Goal: Task Accomplishment & Management: Use online tool/utility

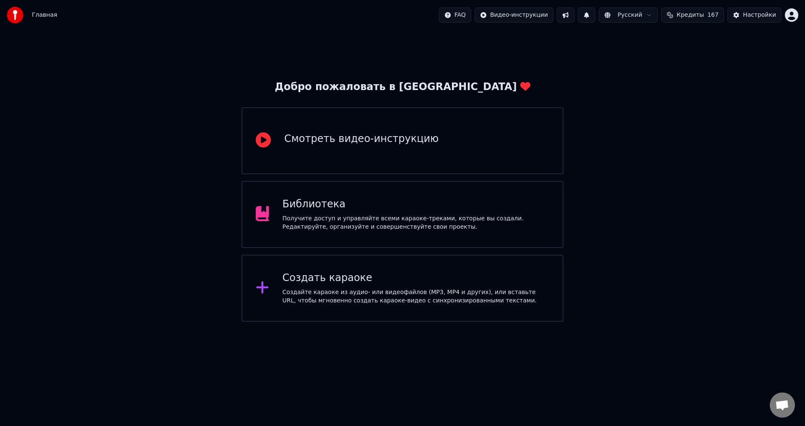
click at [458, 226] on div "Получите доступ и управляйте всеми караоке-треками, которые вы создали. Редакти…" at bounding box center [416, 223] width 267 height 17
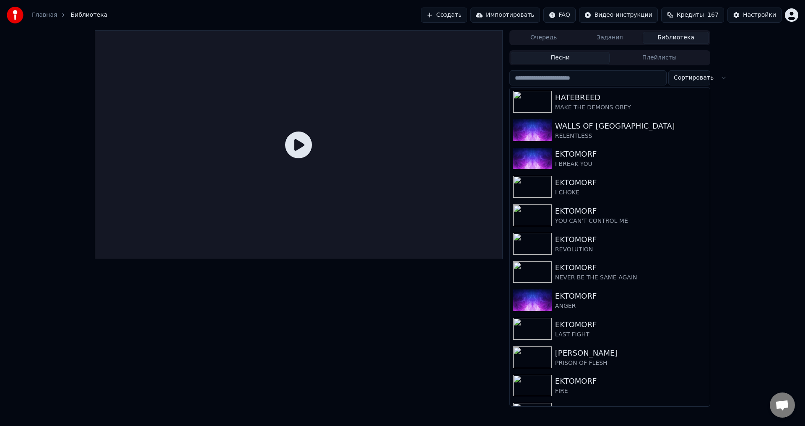
click at [467, 17] on button "Создать" at bounding box center [444, 15] width 46 height 15
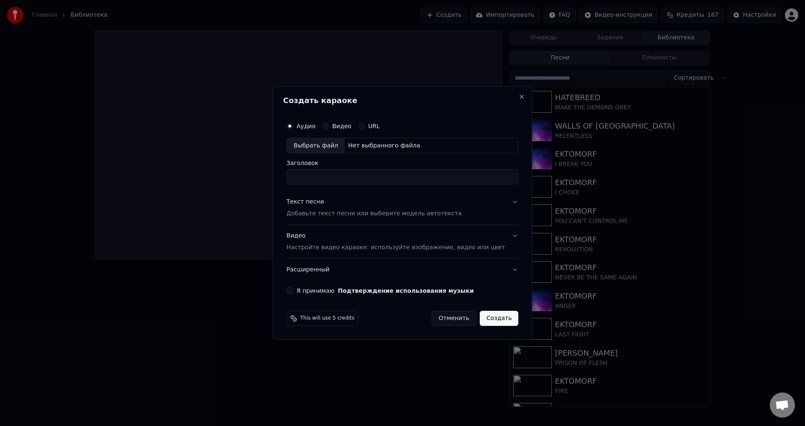
click at [321, 145] on div "Выбрать файл" at bounding box center [316, 145] width 58 height 15
type input "**********"
click at [334, 215] on p "Добавьте текст песни или выберите модель автотекста" at bounding box center [373, 214] width 175 height 8
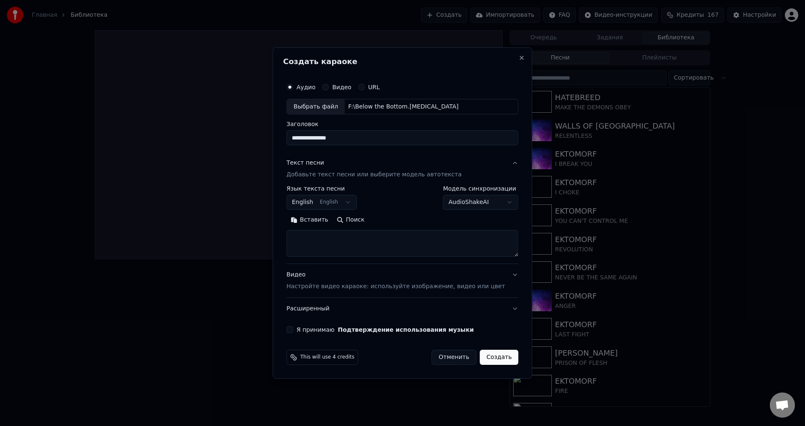
click at [333, 243] on textarea at bounding box center [402, 244] width 232 height 27
paste textarea "**********"
type textarea "**********"
click at [366, 282] on div "Видео Настройте видео караоке: используйте изображение, видео или цвет" at bounding box center [395, 281] width 218 height 20
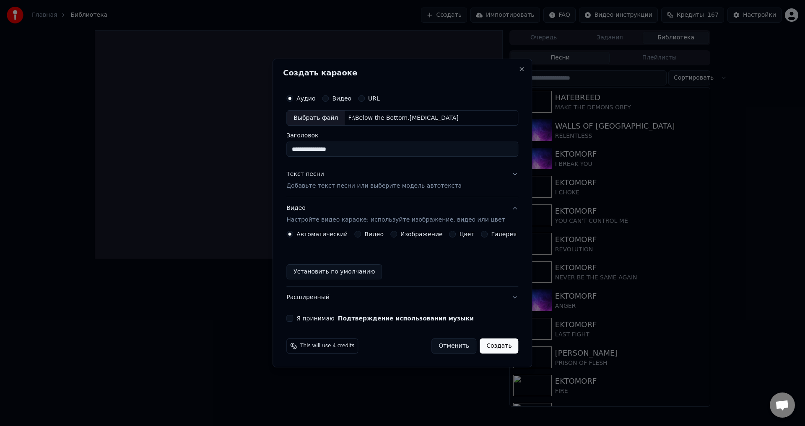
click at [394, 234] on button "Изображение" at bounding box center [393, 234] width 7 height 7
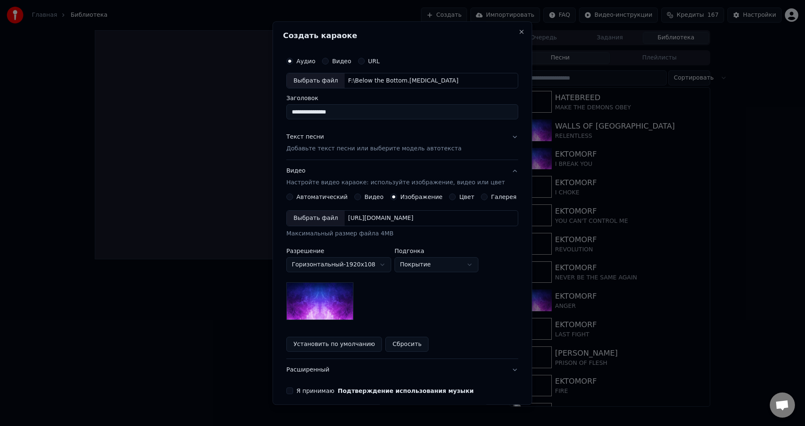
click at [317, 221] on div "Выбрать файл" at bounding box center [316, 218] width 58 height 15
click at [309, 219] on div "Выбрать файл" at bounding box center [316, 218] width 58 height 15
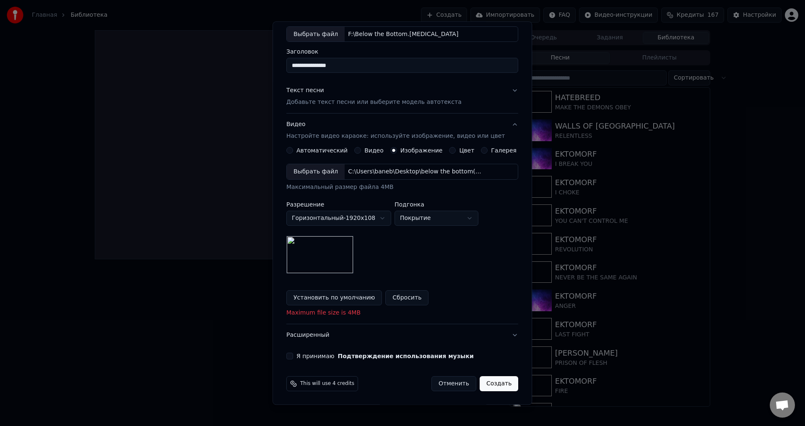
scroll to position [47, 0]
click at [293, 355] on button "Я принимаю Подтверждение использования музыки" at bounding box center [289, 356] width 7 height 7
click at [490, 382] on button "Создать" at bounding box center [499, 384] width 39 height 15
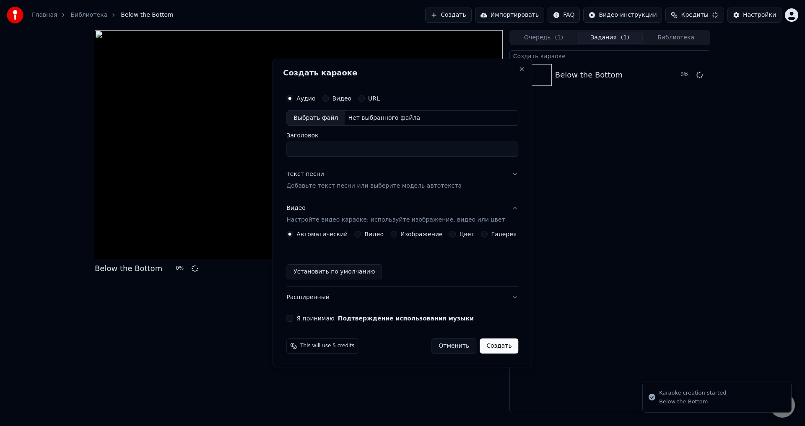
scroll to position [0, 0]
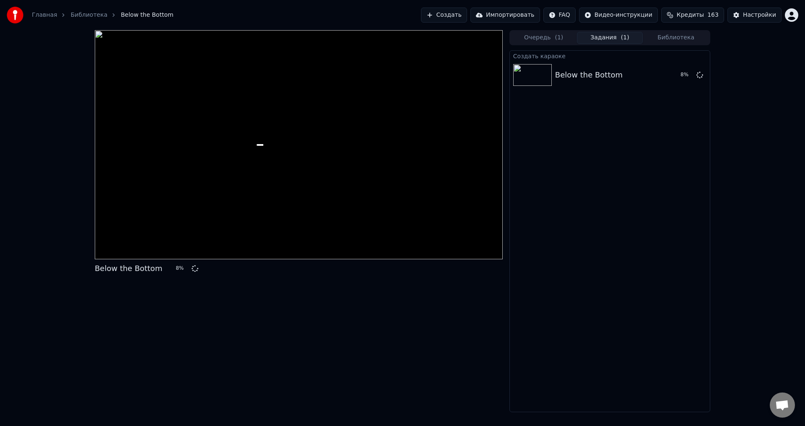
click at [388, 339] on div "Below the Bottom 8 %" at bounding box center [299, 221] width 408 height 382
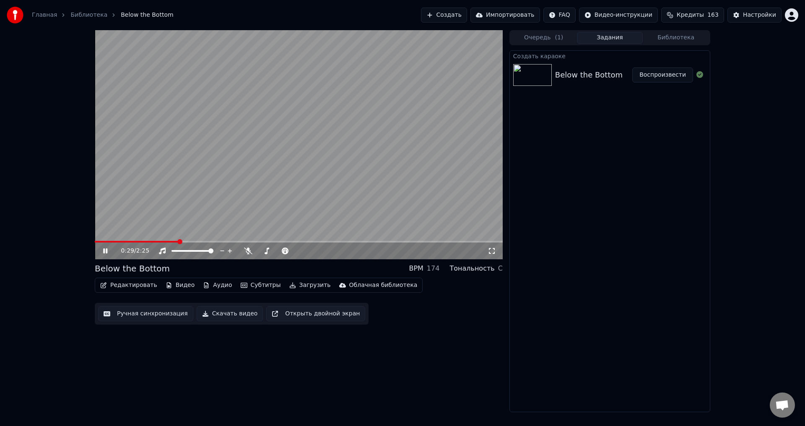
click at [297, 72] on video at bounding box center [299, 144] width 408 height 229
drag, startPoint x: 96, startPoint y: 240, endPoint x: 88, endPoint y: 243, distance: 8.1
click at [88, 243] on div "0:30 / 2:25 Below the Bottom BPM 174 Тональность C Редактировать Видео Аудио Су…" at bounding box center [402, 221] width 629 height 382
click at [95, 243] on span at bounding box center [95, 242] width 0 height 2
click at [168, 181] on video at bounding box center [299, 144] width 408 height 229
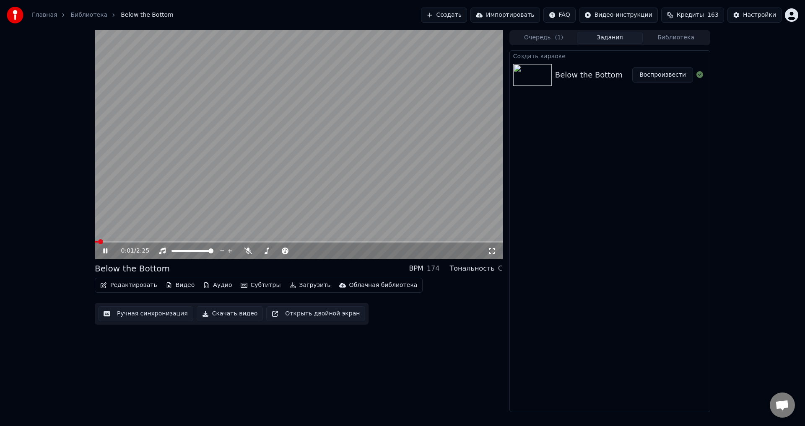
click at [228, 154] on video at bounding box center [299, 144] width 408 height 229
click at [141, 278] on div "Редактировать Видео Аудио Субтитры Загрузить Облачная библиотека" at bounding box center [259, 285] width 328 height 15
click at [133, 283] on button "Редактировать" at bounding box center [129, 286] width 64 height 12
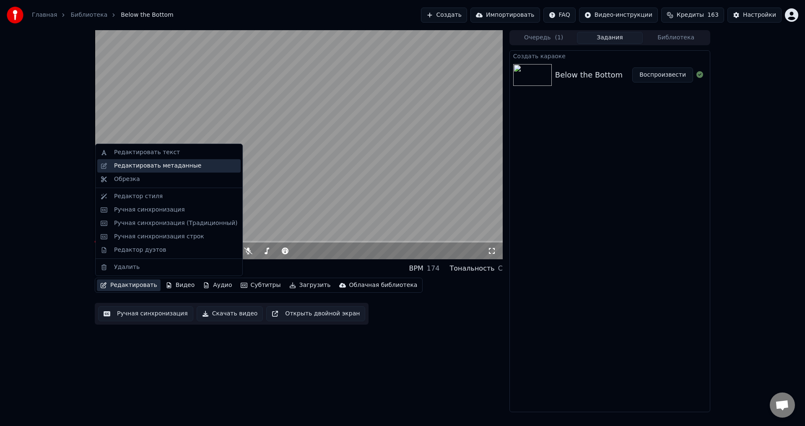
click at [159, 169] on div "Редактировать метаданные" at bounding box center [157, 166] width 87 height 8
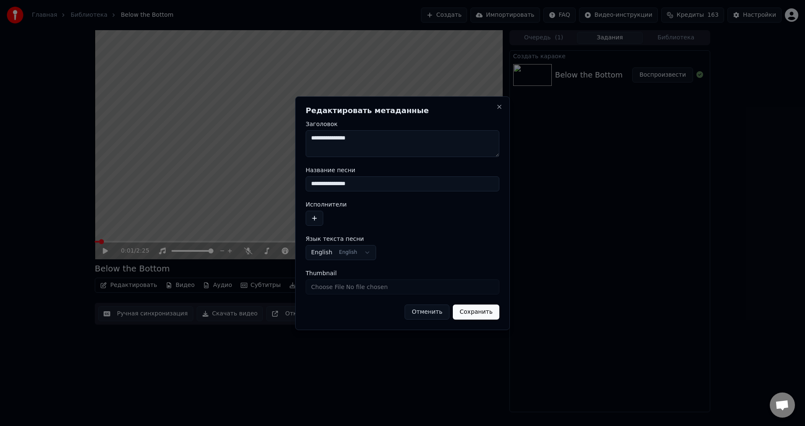
drag, startPoint x: 372, startPoint y: 186, endPoint x: 298, endPoint y: 187, distance: 73.8
click at [298, 187] on div "**********" at bounding box center [402, 213] width 215 height 234
type input "*"
type input "*********"
click at [317, 220] on button "button" at bounding box center [315, 218] width 18 height 15
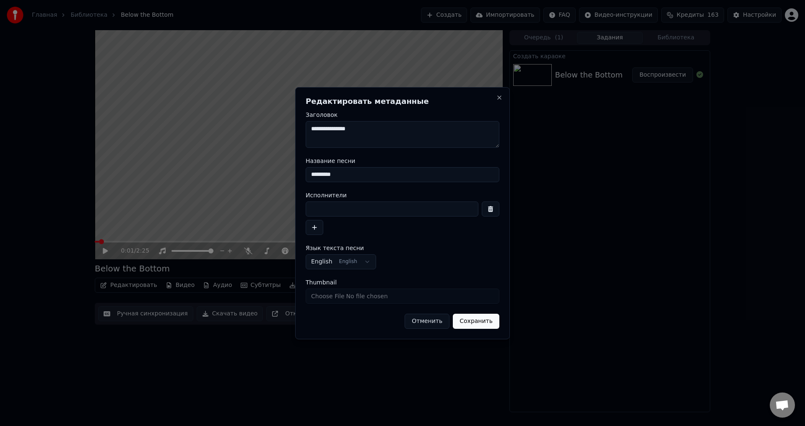
click at [360, 209] on input at bounding box center [392, 209] width 173 height 15
type input "**********"
click at [473, 315] on button "Сохранить" at bounding box center [476, 321] width 47 height 15
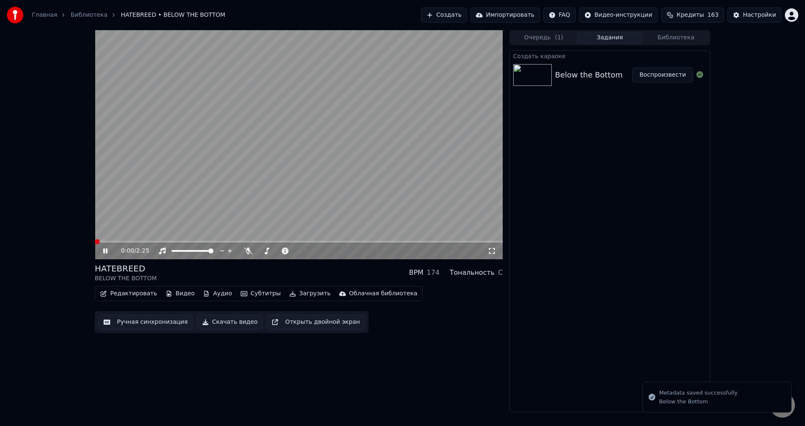
click at [95, 244] on span at bounding box center [97, 241] width 5 height 5
click at [102, 250] on icon at bounding box center [111, 251] width 20 height 7
click at [95, 244] on span at bounding box center [97, 241] width 5 height 5
click at [405, 362] on div "0:00 / 2:25 HATEBREED BELOW THE BOTTOM BPM 174 Тональность C Редактировать Виде…" at bounding box center [299, 221] width 408 height 382
click at [232, 192] on video at bounding box center [299, 144] width 408 height 229
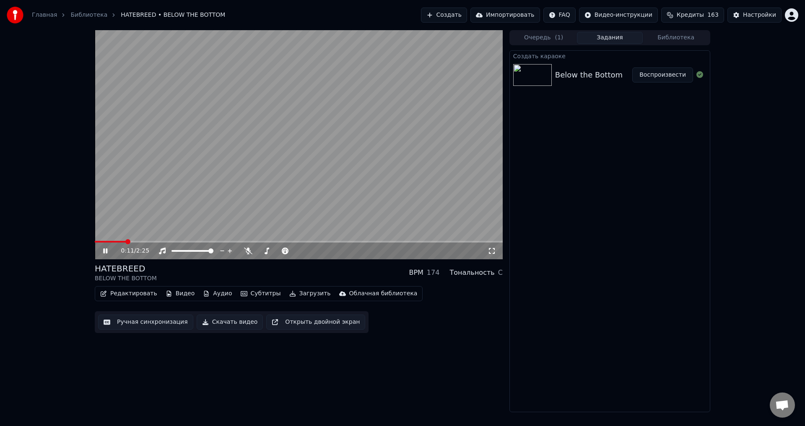
click at [293, 193] on video at bounding box center [299, 144] width 408 height 229
click at [320, 171] on video at bounding box center [299, 144] width 408 height 229
click at [95, 242] on span at bounding box center [95, 242] width 0 height 2
click at [494, 251] on icon at bounding box center [492, 251] width 8 height 7
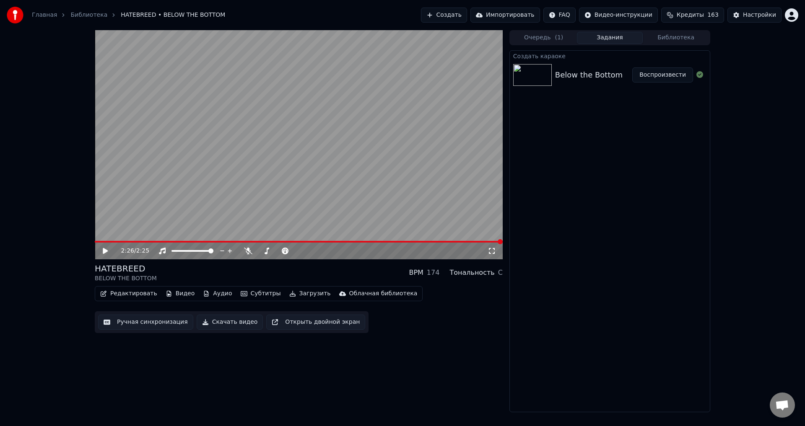
click at [426, 383] on div "2:26 / 2:25 HATEBREED BELOW THE BOTTOM BPM 174 Тональность C Редактировать Виде…" at bounding box center [299, 221] width 408 height 382
click at [177, 294] on button "Видео" at bounding box center [180, 294] width 36 height 12
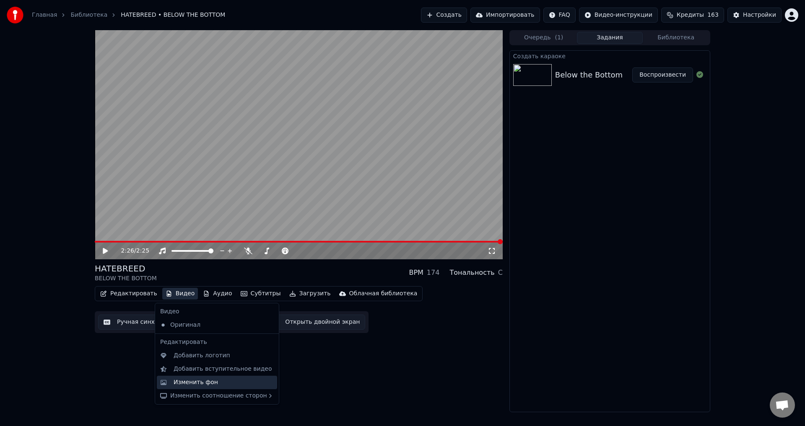
click at [191, 382] on div "Изменить фон" at bounding box center [196, 383] width 44 height 8
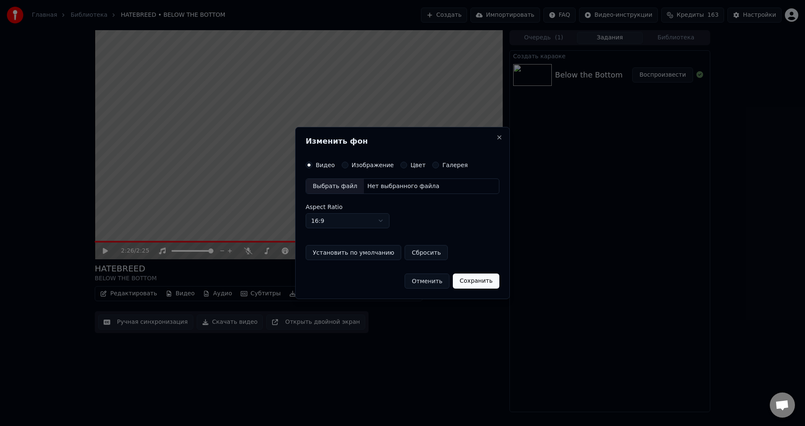
click at [343, 163] on button "Изображение" at bounding box center [345, 165] width 7 height 7
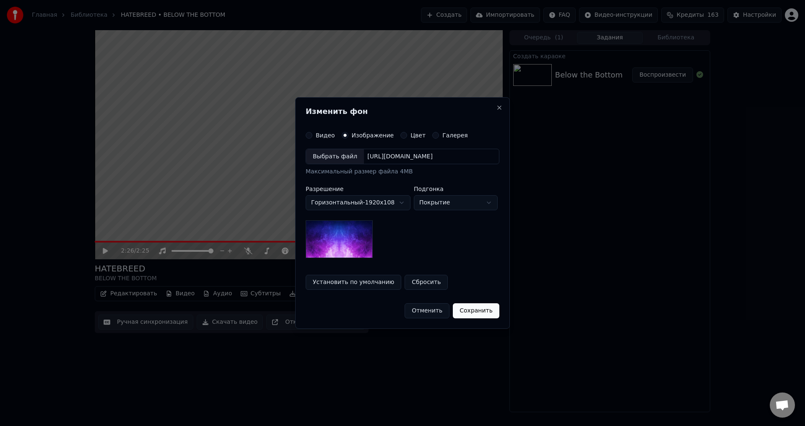
click at [343, 163] on div "Выбрать файл" at bounding box center [335, 156] width 58 height 15
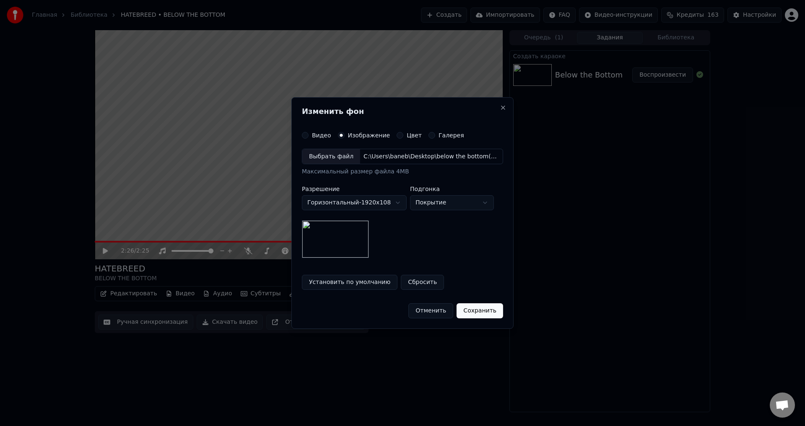
click at [471, 317] on button "Сохранить" at bounding box center [480, 311] width 47 height 15
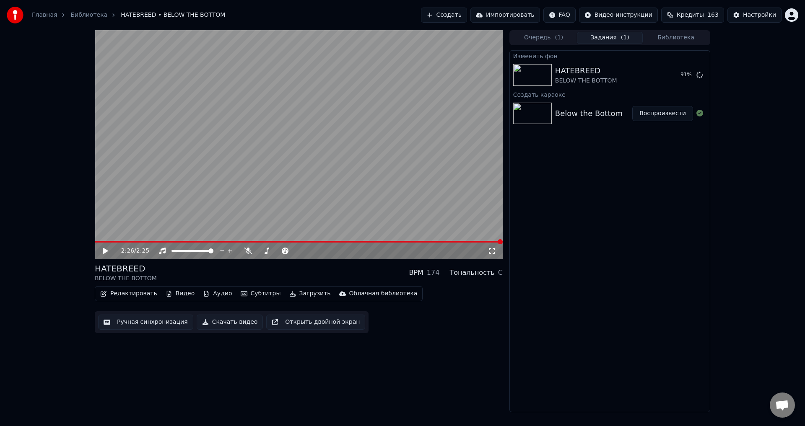
click at [59, 238] on div "2:26 / 2:25 HATEBREED BELOW THE BOTTOM BPM 174 Тональность C Редактировать Виде…" at bounding box center [402, 221] width 805 height 382
click at [663, 71] on button "Воспроизвести" at bounding box center [662, 75] width 61 height 15
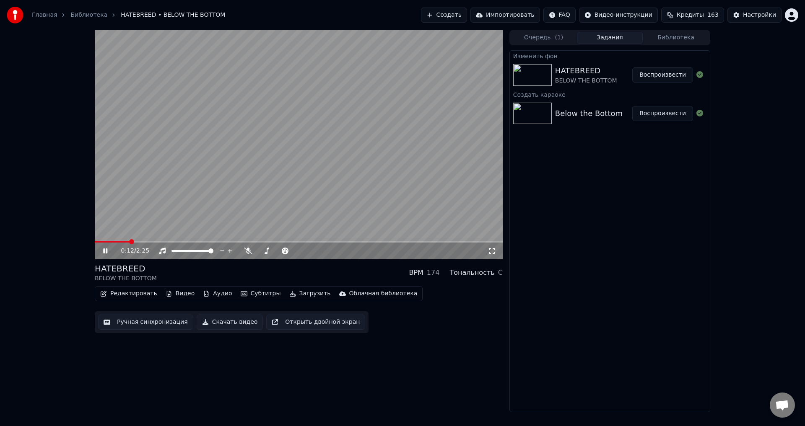
click at [254, 190] on video at bounding box center [299, 144] width 408 height 229
click at [141, 333] on div "Ручная синхронизация Скачать видео Открыть двойной экран" at bounding box center [232, 323] width 274 height 22
click at [141, 319] on button "Ручная синхронизация" at bounding box center [145, 322] width 95 height 15
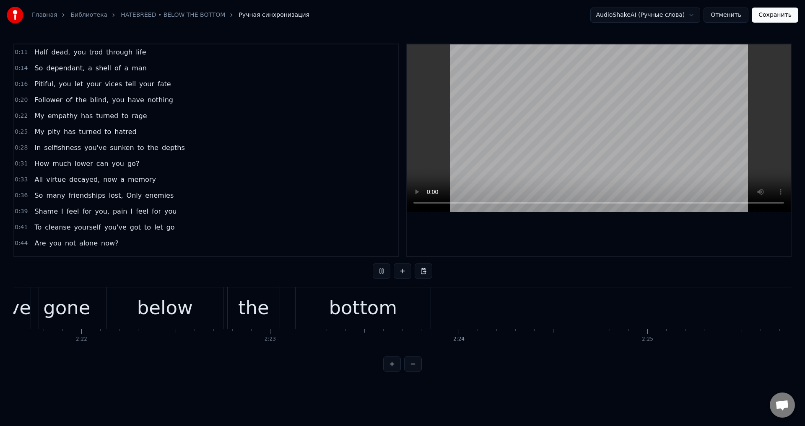
scroll to position [0, 26769]
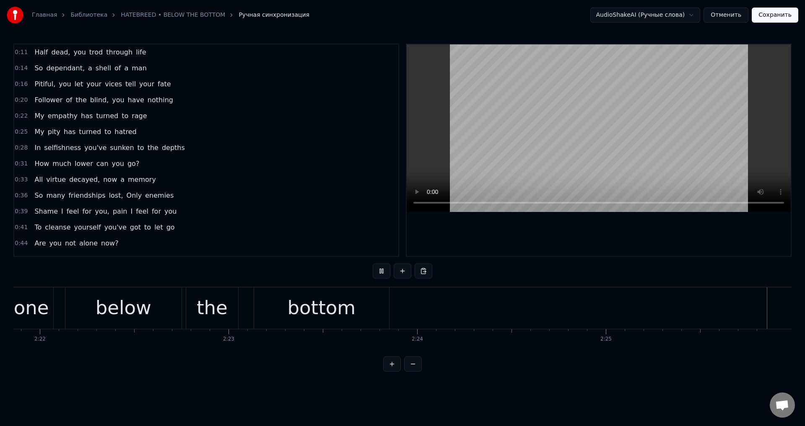
click at [779, 17] on button "Сохранить" at bounding box center [775, 15] width 47 height 15
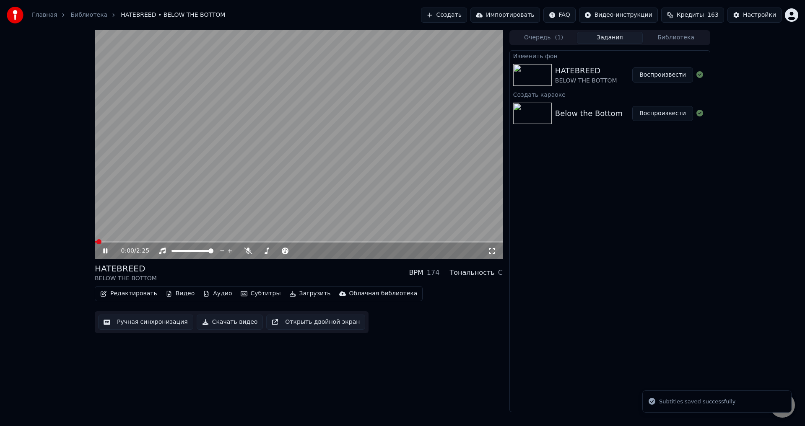
drag, startPoint x: 494, startPoint y: 247, endPoint x: 493, endPoint y: 251, distance: 4.5
click at [494, 247] on div "0:00 / 2:25" at bounding box center [298, 251] width 401 height 8
click at [493, 251] on icon at bounding box center [492, 251] width 8 height 7
click at [314, 268] on div "HATEBREED BELOW THE BOTTOM BPM 174 Тональность C" at bounding box center [299, 273] width 408 height 20
click at [209, 178] on video at bounding box center [299, 144] width 408 height 229
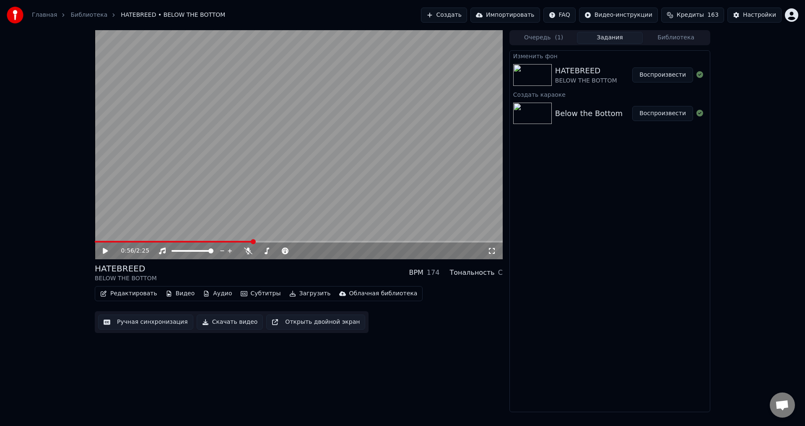
click at [288, 295] on button "Загрузить" at bounding box center [310, 294] width 48 height 12
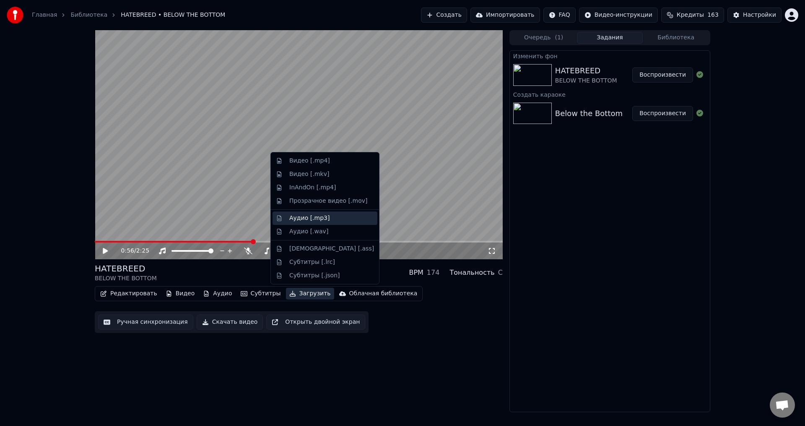
click at [309, 221] on div "Аудио [.mp3]" at bounding box center [309, 218] width 40 height 8
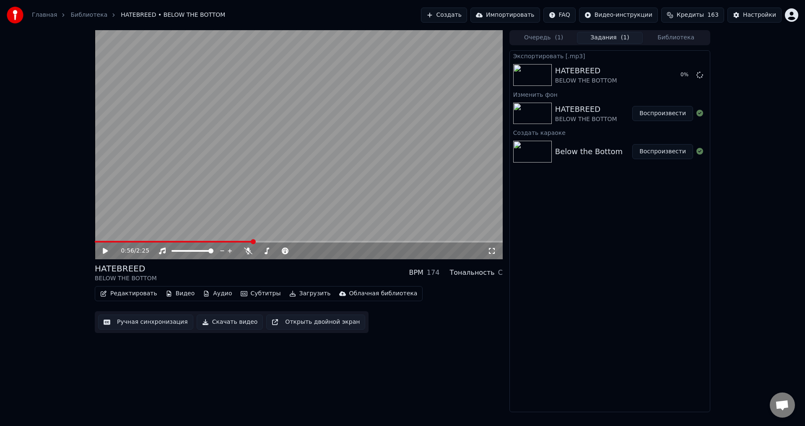
click at [294, 292] on button "Загрузить" at bounding box center [310, 294] width 48 height 12
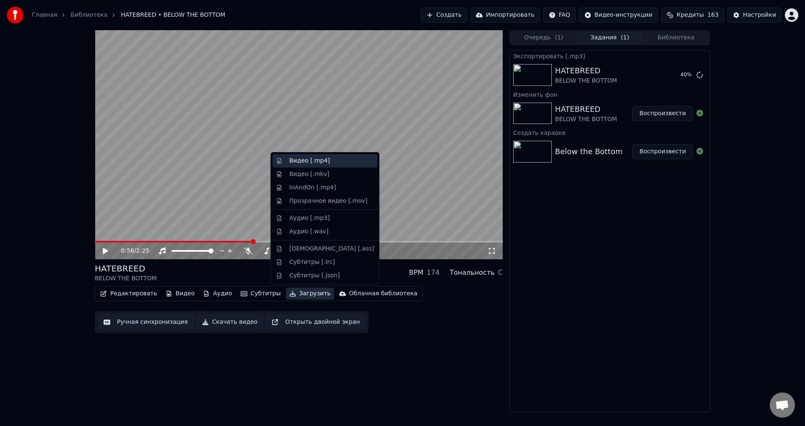
click at [300, 166] on div "Видео [.mp4]" at bounding box center [325, 160] width 105 height 13
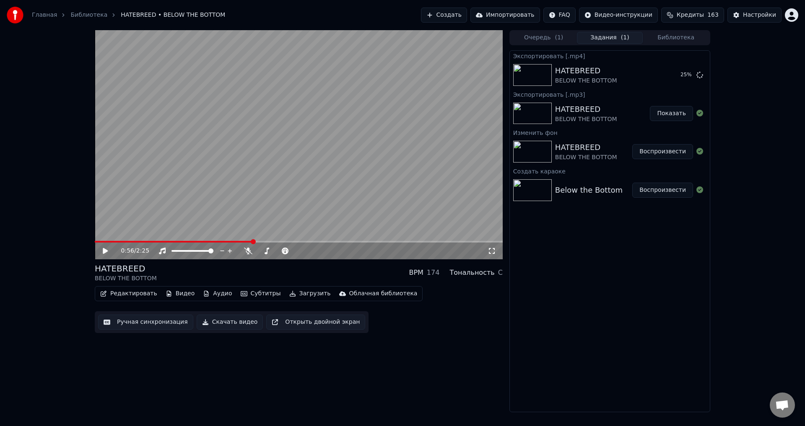
click at [681, 35] on button "Библиотека" at bounding box center [676, 38] width 66 height 12
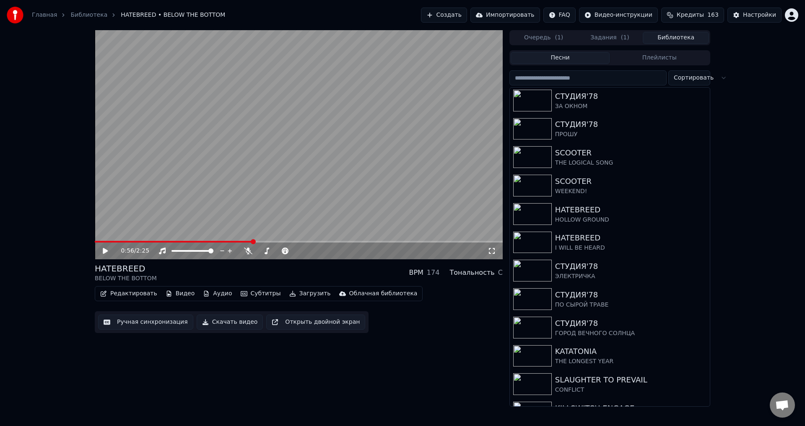
scroll to position [1934, 0]
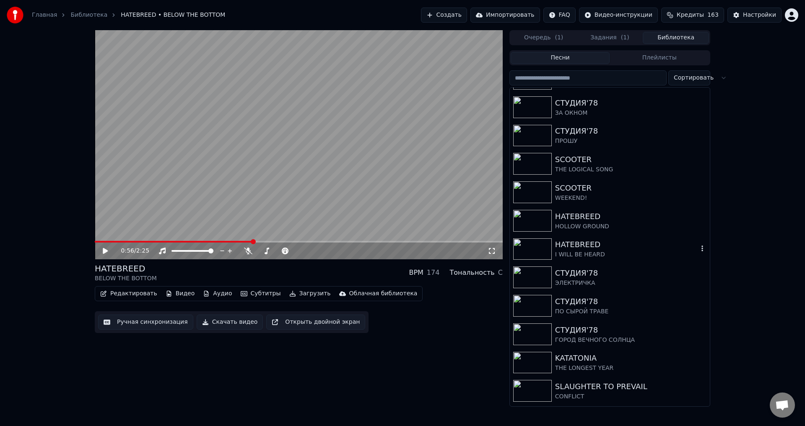
click at [573, 247] on div "HATEBREED" at bounding box center [626, 245] width 143 height 12
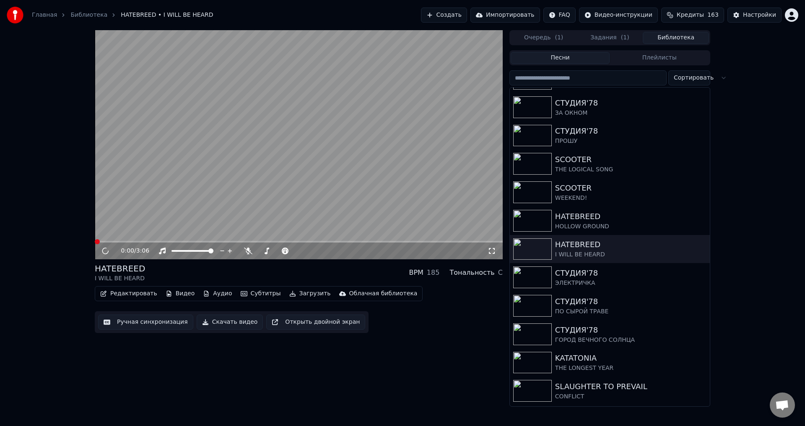
click at [401, 173] on video at bounding box center [299, 144] width 408 height 229
click at [442, 194] on video at bounding box center [299, 144] width 408 height 229
click at [493, 252] on icon at bounding box center [492, 251] width 8 height 7
click at [294, 275] on div "HATEBREED I WILL BE HEARD BPM 185 Тональность C" at bounding box center [299, 273] width 408 height 20
click at [464, 16] on button "Создать" at bounding box center [444, 15] width 46 height 15
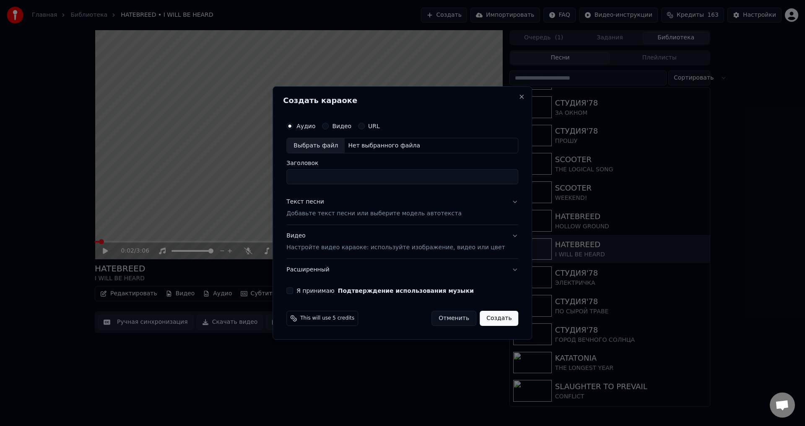
click at [317, 141] on div "Выбрать файл" at bounding box center [316, 145] width 58 height 15
type input "**********"
click at [344, 214] on p "Добавьте текст песни или выберите модель автотекста" at bounding box center [373, 214] width 175 height 8
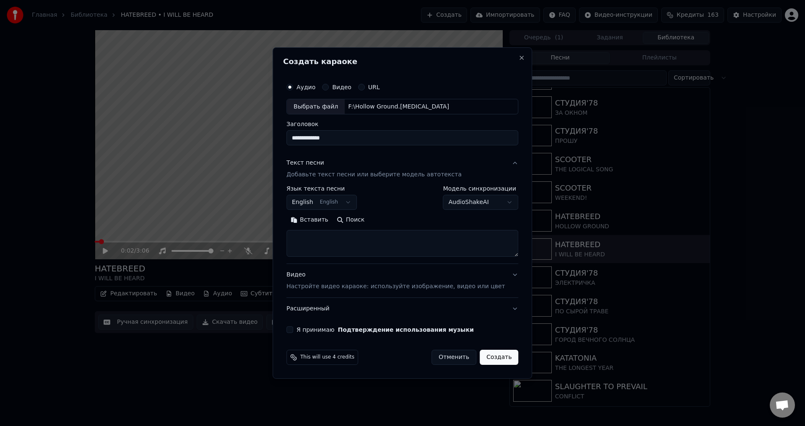
click at [361, 247] on textarea at bounding box center [402, 244] width 232 height 27
click at [409, 239] on textarea at bounding box center [402, 244] width 232 height 27
paste textarea "**********"
type textarea "**********"
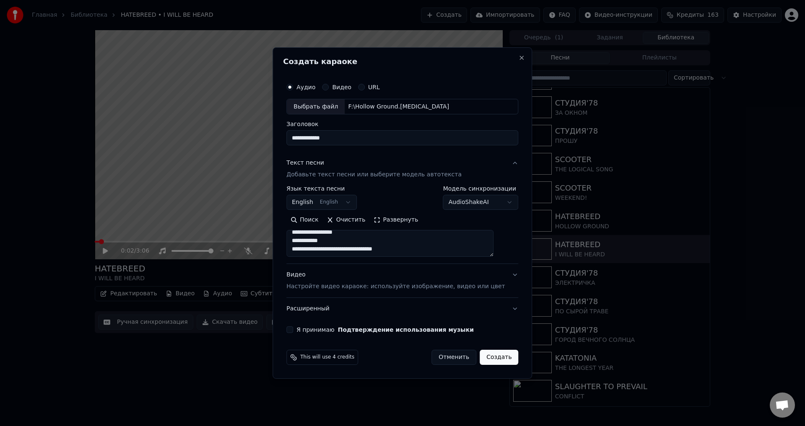
click at [369, 288] on p "Настройте видео караоке: используйте изображение, видео или цвет" at bounding box center [395, 287] width 218 height 8
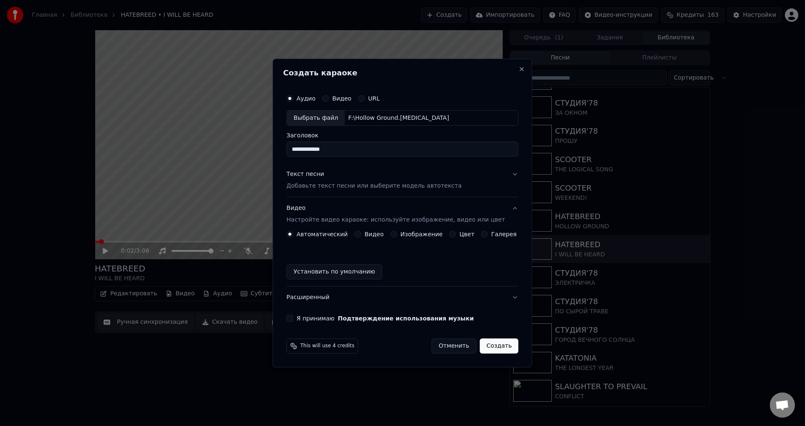
click at [395, 232] on button "Изображение" at bounding box center [393, 234] width 7 height 7
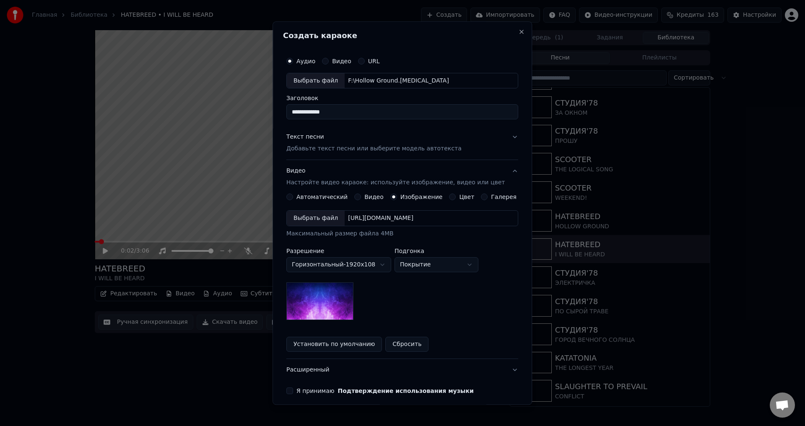
click at [324, 220] on div "Выбрать файл" at bounding box center [316, 218] width 58 height 15
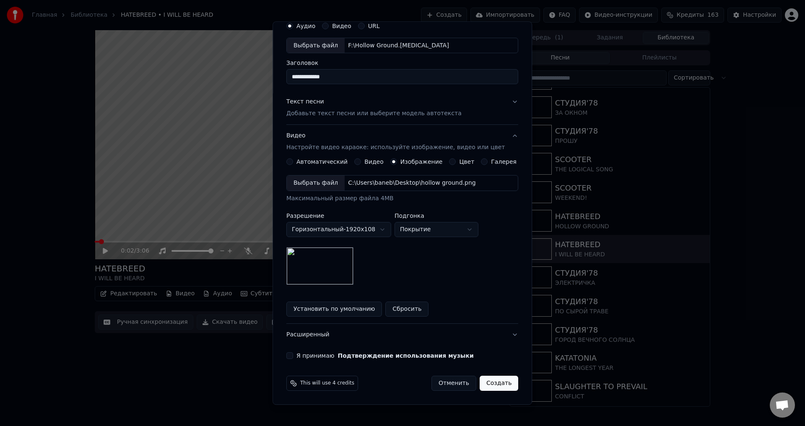
click at [293, 353] on button "Я принимаю Подтверждение использования музыки" at bounding box center [289, 356] width 7 height 7
click at [487, 377] on button "Создать" at bounding box center [499, 384] width 39 height 15
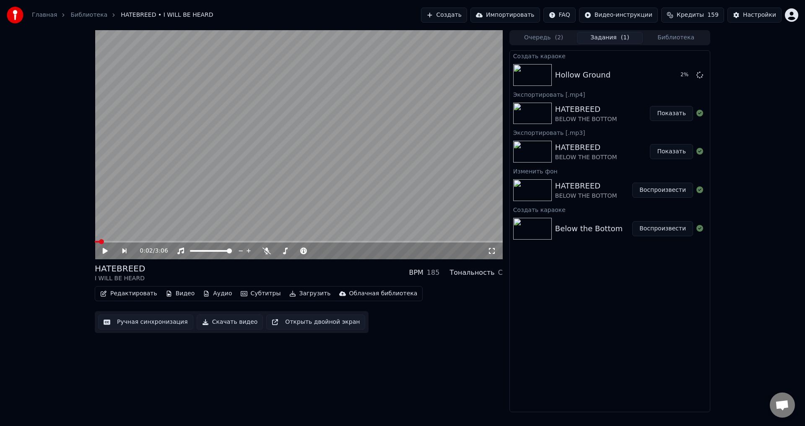
click at [473, 328] on div "Редактировать Видео Аудио Субтитры Загрузить Облачная библиотека Ручная синхрон…" at bounding box center [299, 309] width 408 height 47
click at [376, 369] on div "0:02 / 3:06 HATEBREED I WILL BE HEARD BPM 185 Тональность C Редактировать Видео…" at bounding box center [299, 221] width 408 height 382
click at [634, 73] on div "Hollow Ground" at bounding box center [609, 75] width 109 height 12
click at [680, 71] on button "Воспроизвести" at bounding box center [662, 75] width 61 height 15
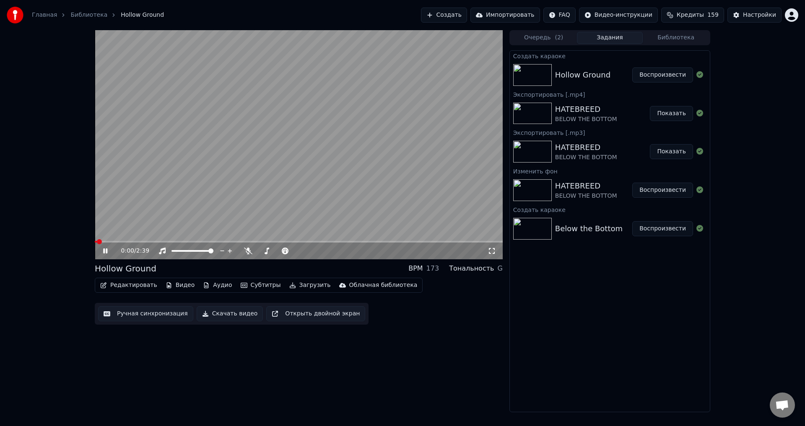
click at [76, 198] on div "0:00 / 2:39 Hollow Ground BPM 173 Тональность G Редактировать Видео Аудио Субти…" at bounding box center [402, 221] width 805 height 382
click at [138, 208] on video at bounding box center [299, 144] width 408 height 229
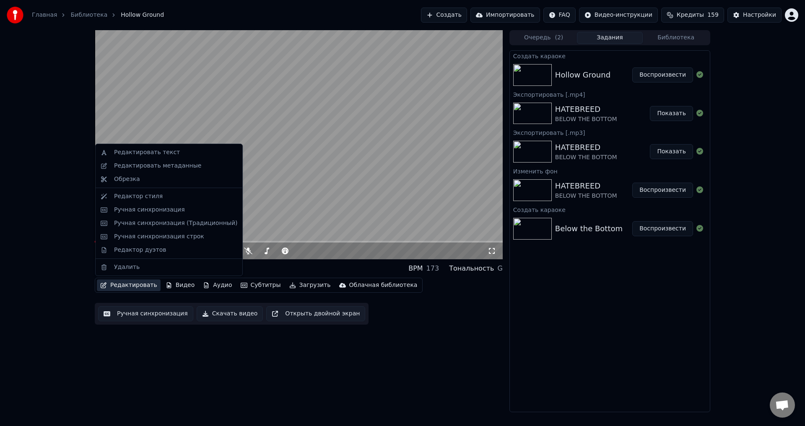
click at [133, 285] on button "Редактировать" at bounding box center [129, 286] width 64 height 12
click at [164, 170] on div "Редактировать метаданные" at bounding box center [157, 166] width 87 height 8
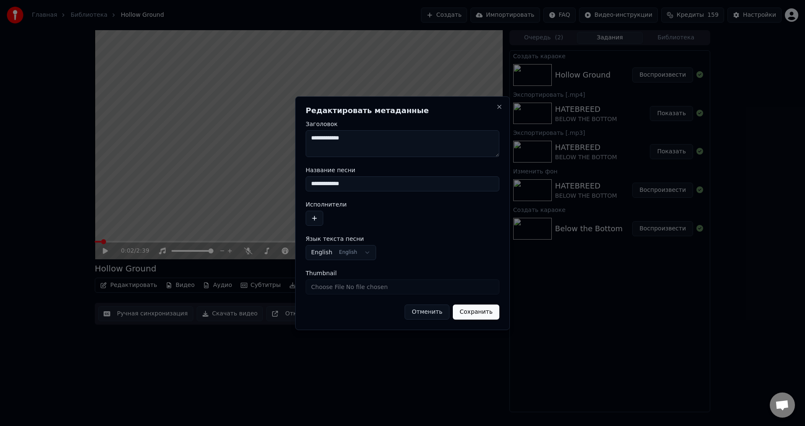
drag, startPoint x: 358, startPoint y: 185, endPoint x: 305, endPoint y: 186, distance: 52.4
click at [305, 186] on div "**********" at bounding box center [402, 213] width 215 height 234
type input "*********"
click at [315, 221] on button "button" at bounding box center [315, 218] width 18 height 15
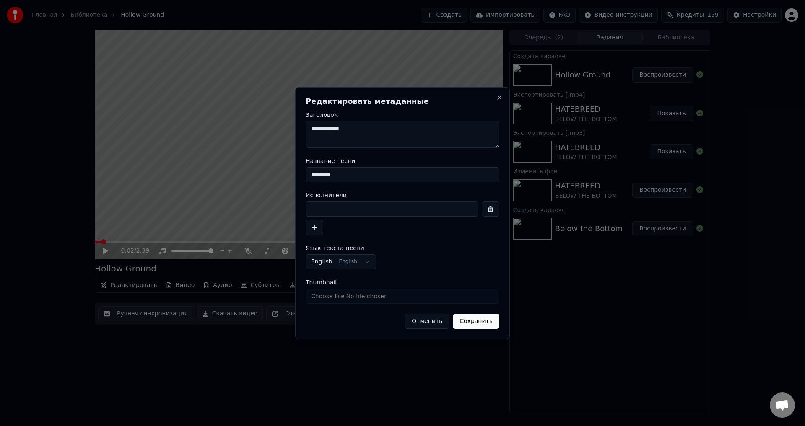
click at [357, 205] on input at bounding box center [392, 209] width 173 height 15
type input "**********"
click at [492, 322] on button "Сохранить" at bounding box center [476, 321] width 47 height 15
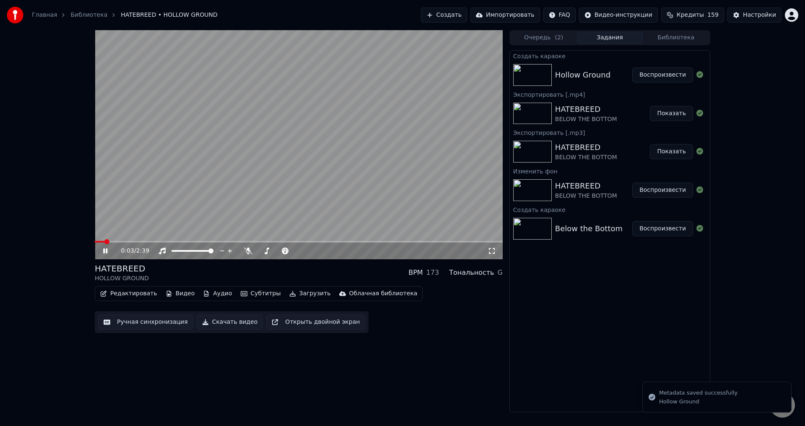
click at [317, 263] on div "0:03 / 2:39 HATEBREED HOLLOW GROUND BPM 173 Тональность G Редактировать Видео А…" at bounding box center [299, 221] width 408 height 382
click at [329, 112] on video at bounding box center [299, 144] width 408 height 229
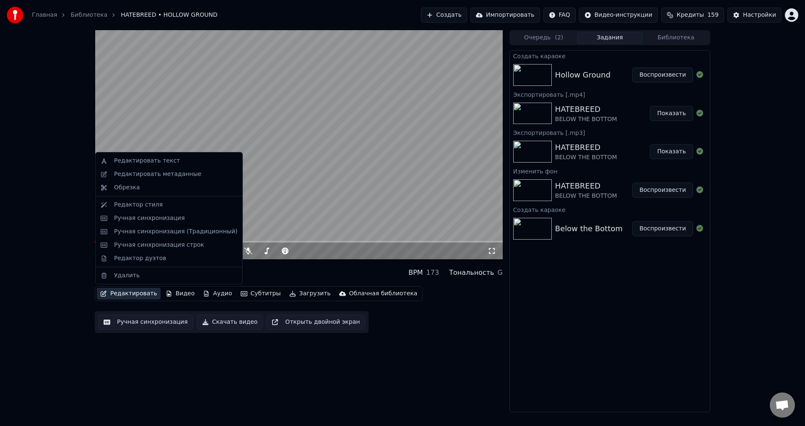
click at [125, 291] on button "Редактировать" at bounding box center [129, 294] width 64 height 12
click at [147, 322] on button "Ручная синхронизация" at bounding box center [145, 322] width 95 height 15
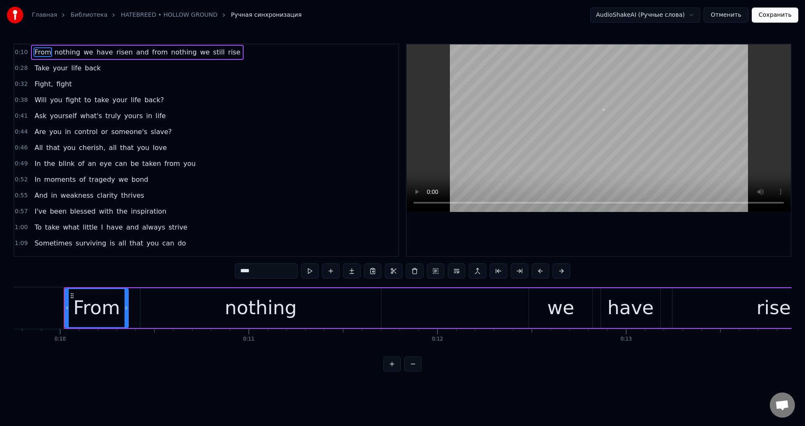
scroll to position [0, 1849]
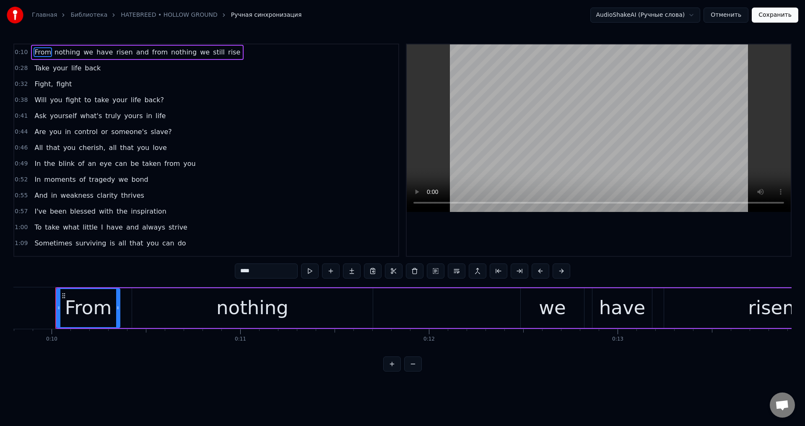
click at [135, 53] on span "and" at bounding box center [142, 52] width 14 height 10
type input "***"
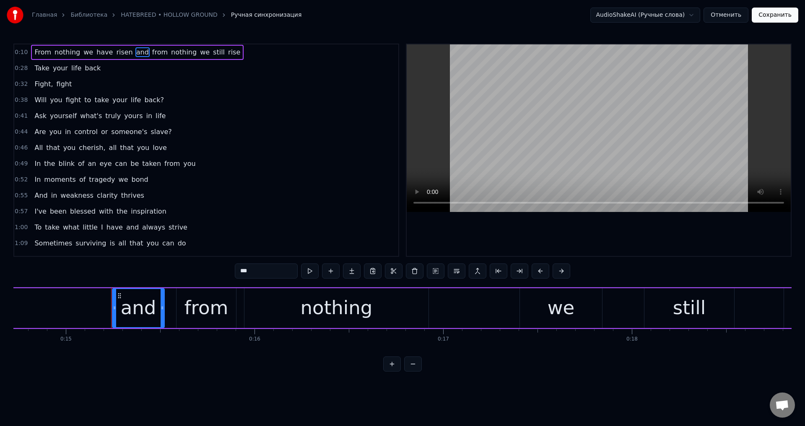
scroll to position [0, 2834]
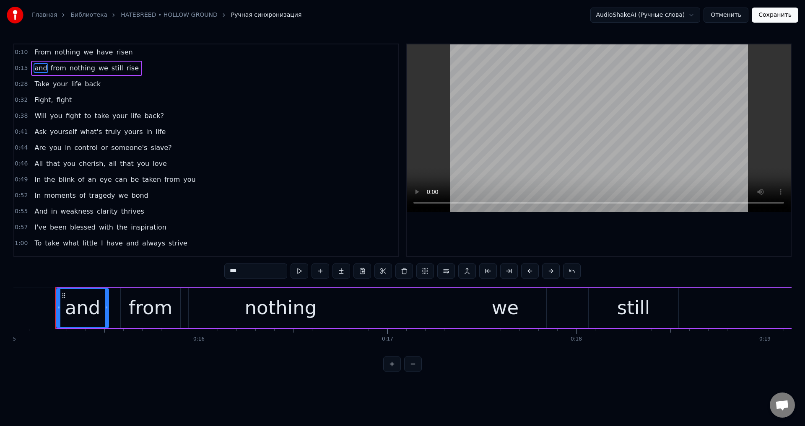
click at [780, 20] on button "Сохранить" at bounding box center [775, 15] width 47 height 15
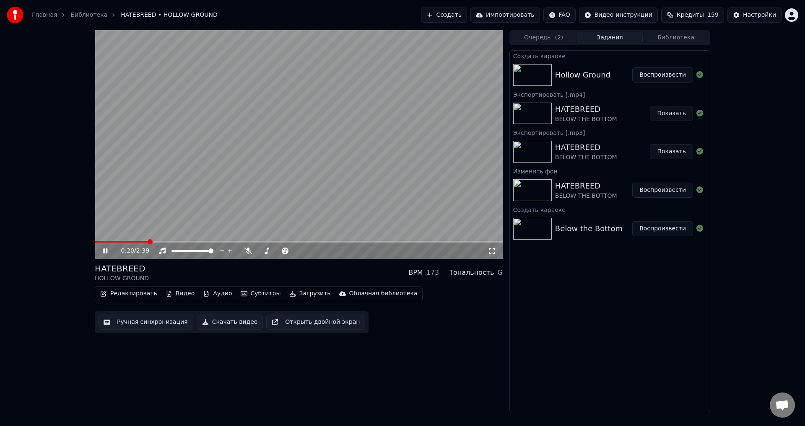
click at [291, 112] on video at bounding box center [299, 144] width 408 height 229
click at [154, 323] on button "Ручная синхронизация" at bounding box center [145, 322] width 95 height 15
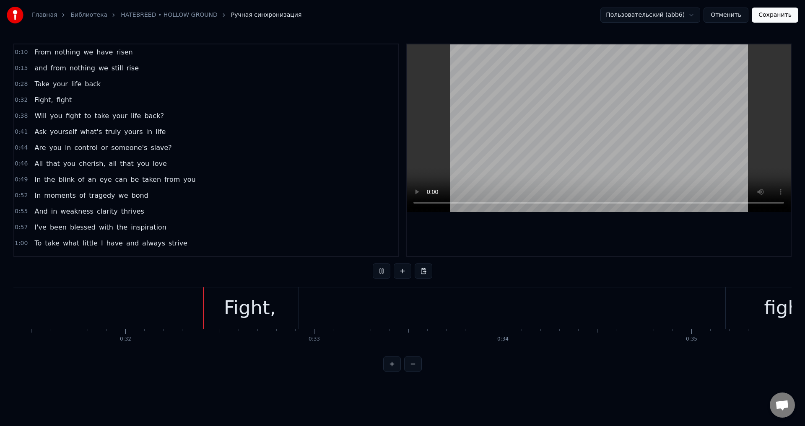
scroll to position [0, 5957]
click at [777, 15] on button "Сохранить" at bounding box center [775, 15] width 47 height 15
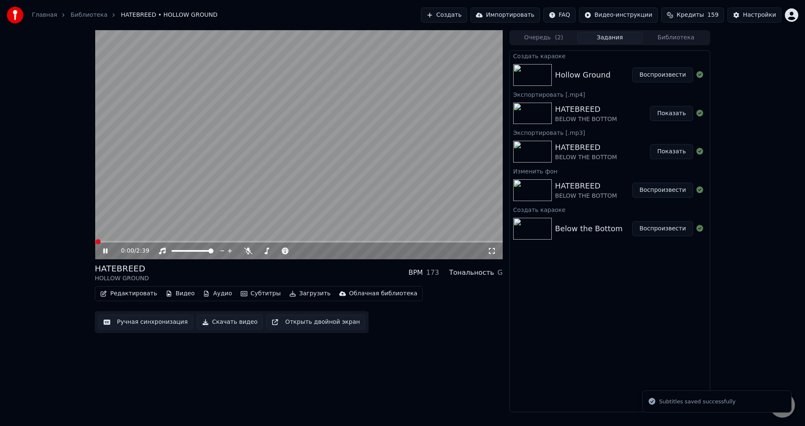
click at [141, 195] on video at bounding box center [299, 144] width 408 height 229
click at [146, 319] on button "Ручная синхронизация" at bounding box center [145, 322] width 95 height 15
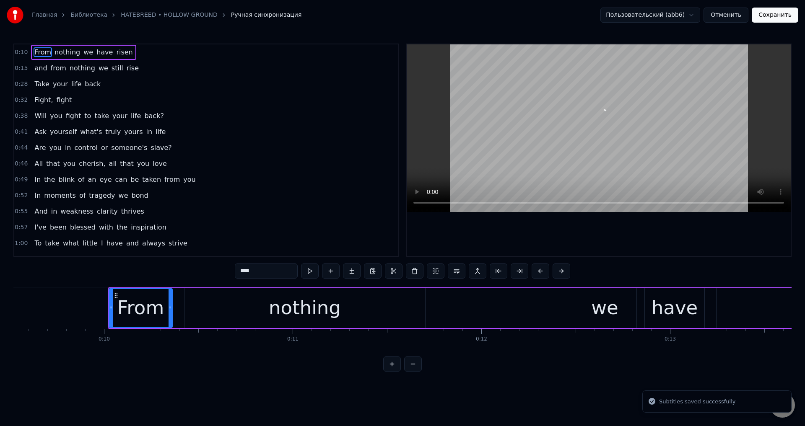
scroll to position [0, 1849]
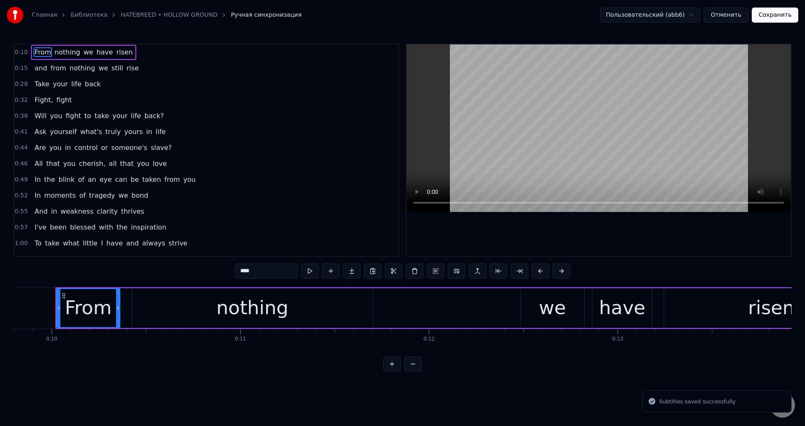
click at [63, 98] on span "fight" at bounding box center [64, 100] width 17 height 10
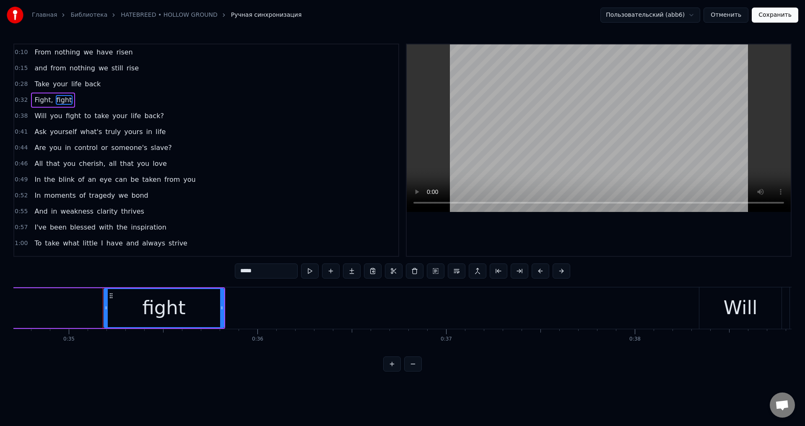
scroll to position [0, 6596]
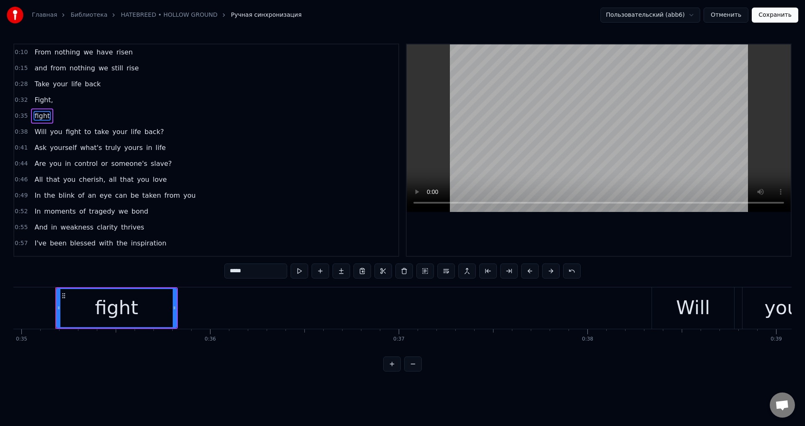
click at [40, 99] on span "Fight," at bounding box center [44, 100] width 20 height 10
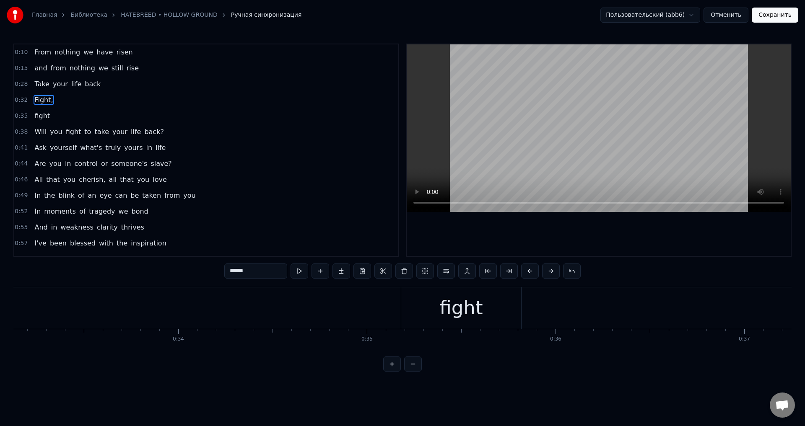
scroll to position [0, 6072]
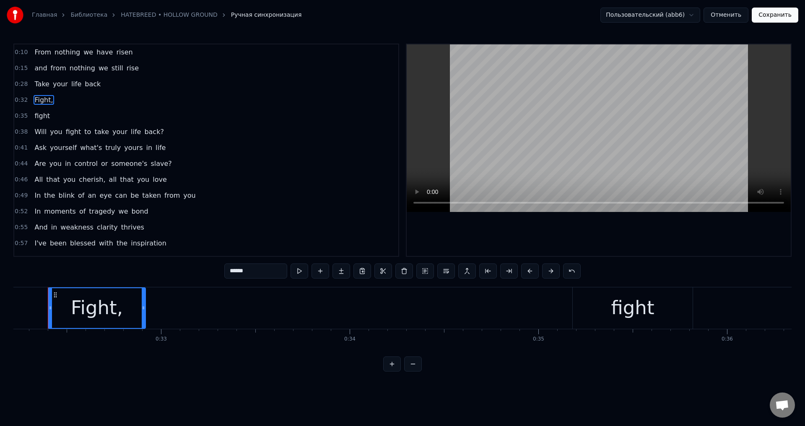
click at [266, 271] on input "******" at bounding box center [255, 271] width 63 height 15
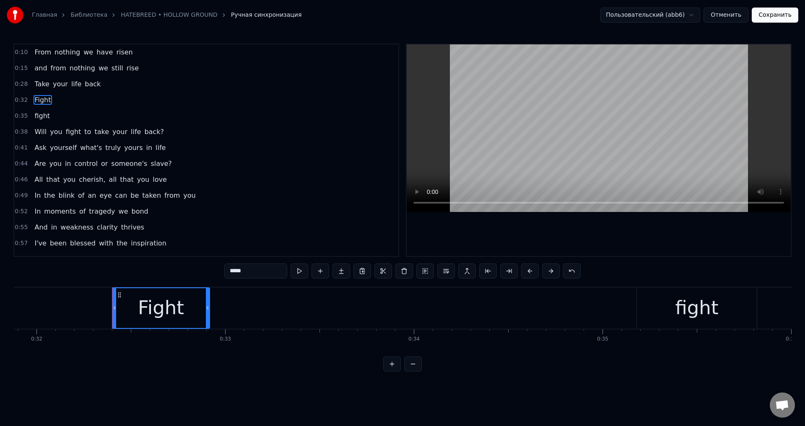
scroll to position [0, 5999]
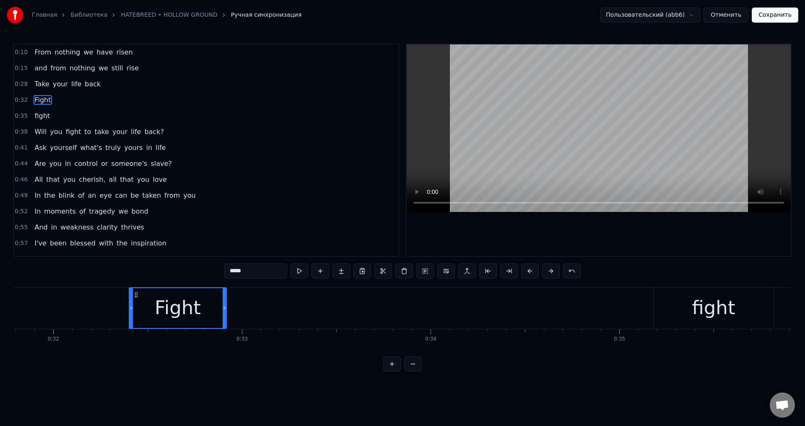
type input "*****"
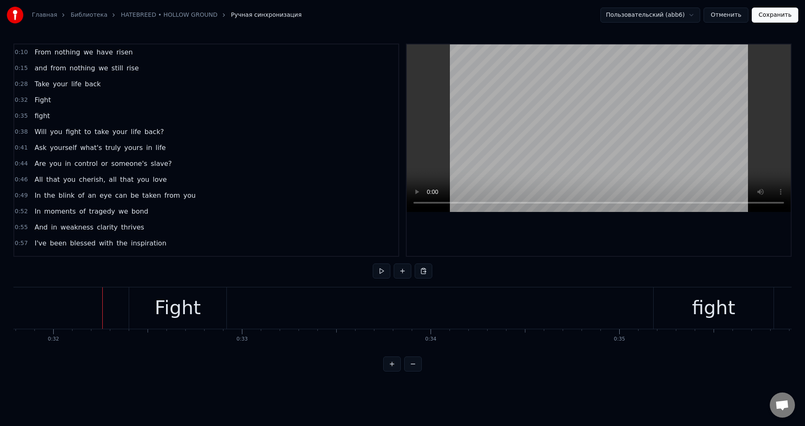
click at [148, 304] on div "Fight" at bounding box center [177, 309] width 97 height 42
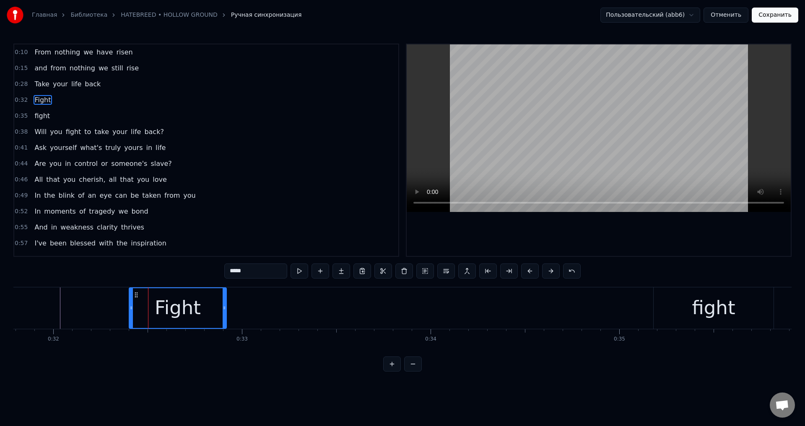
click at [259, 270] on input "*****" at bounding box center [255, 271] width 63 height 15
click at [691, 307] on div "fight" at bounding box center [714, 309] width 120 height 42
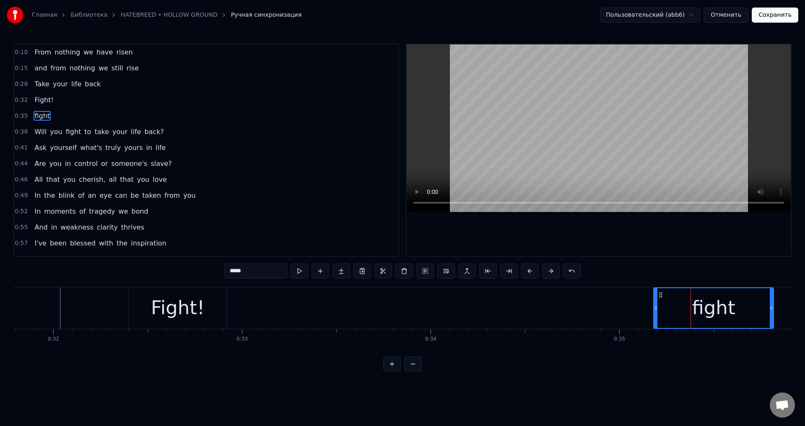
click at [261, 273] on input "*****" at bounding box center [255, 271] width 63 height 15
type input "******"
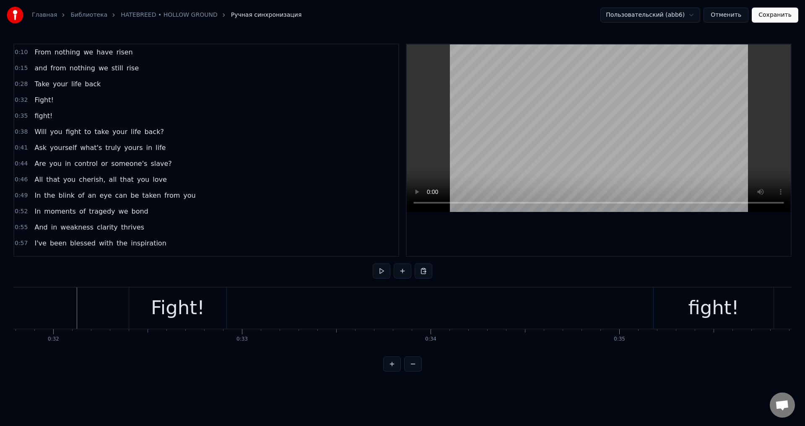
click at [162, 322] on div "Fight!" at bounding box center [178, 308] width 54 height 29
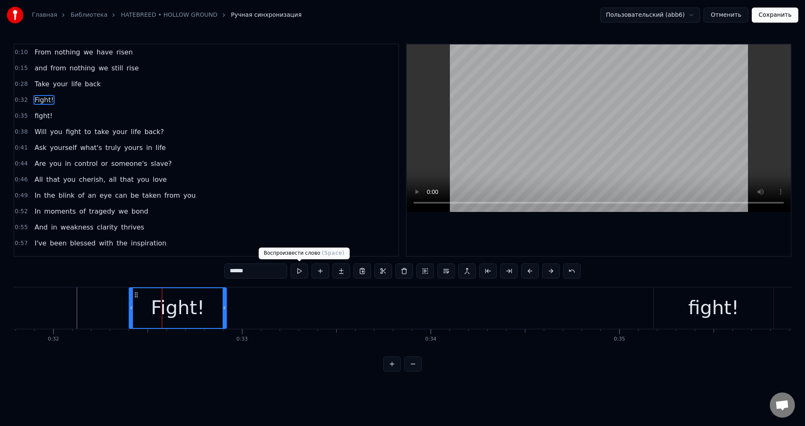
click at [269, 269] on input "******" at bounding box center [255, 271] width 63 height 15
type input "*******"
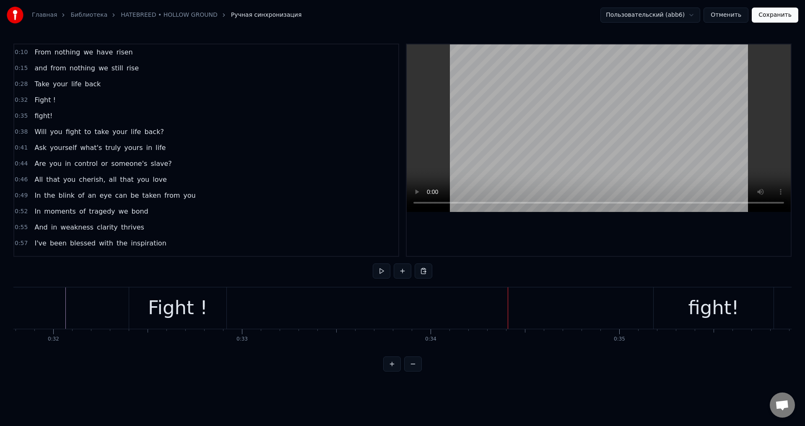
click at [188, 303] on div "Fight !" at bounding box center [178, 308] width 60 height 29
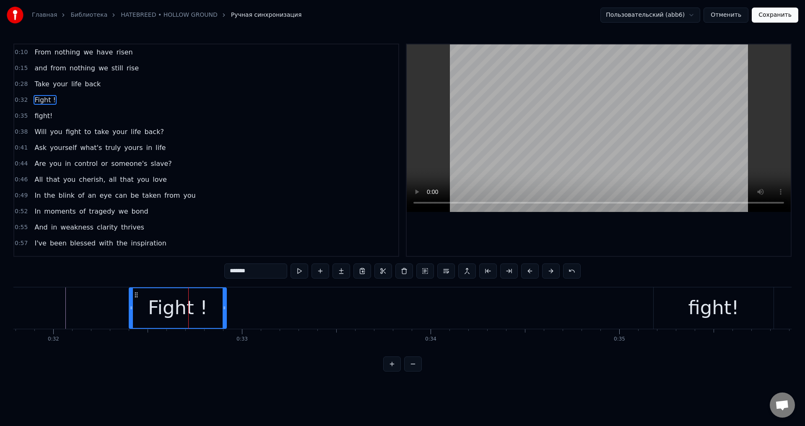
click at [277, 272] on input "*******" at bounding box center [255, 271] width 63 height 15
click at [696, 314] on div "fight!" at bounding box center [713, 308] width 51 height 29
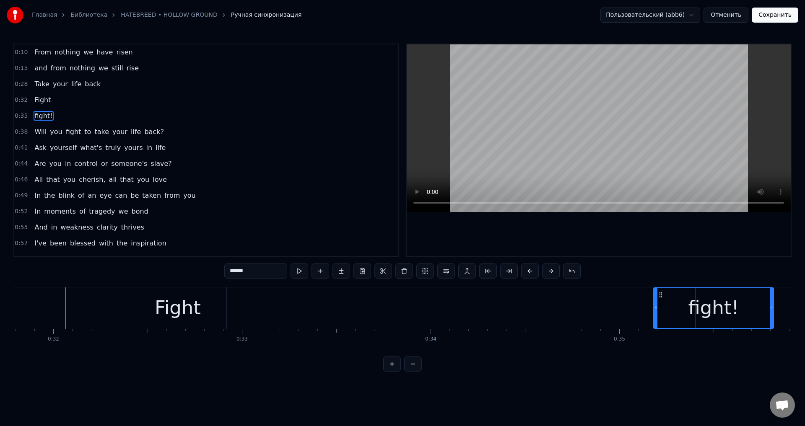
click at [264, 271] on input "******" at bounding box center [255, 271] width 63 height 15
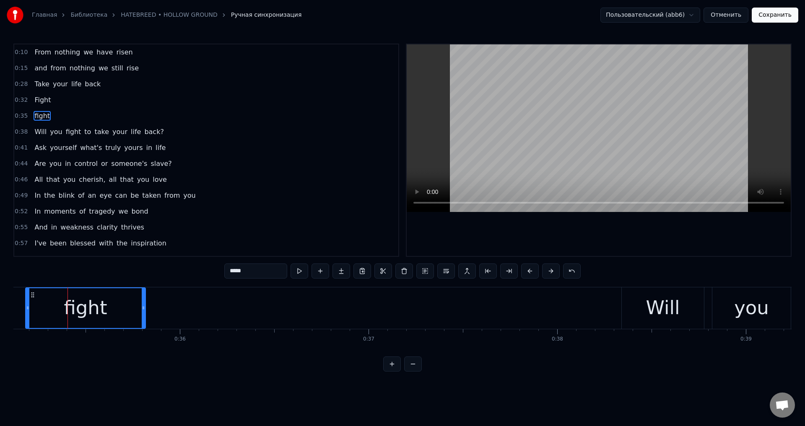
scroll to position [0, 6676]
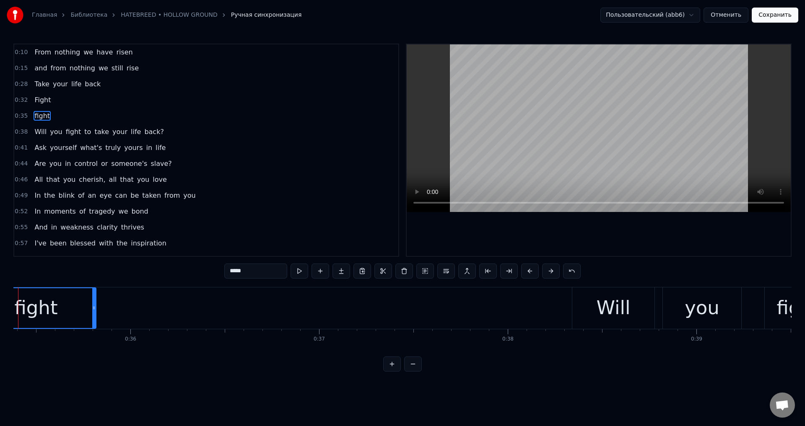
type input "*****"
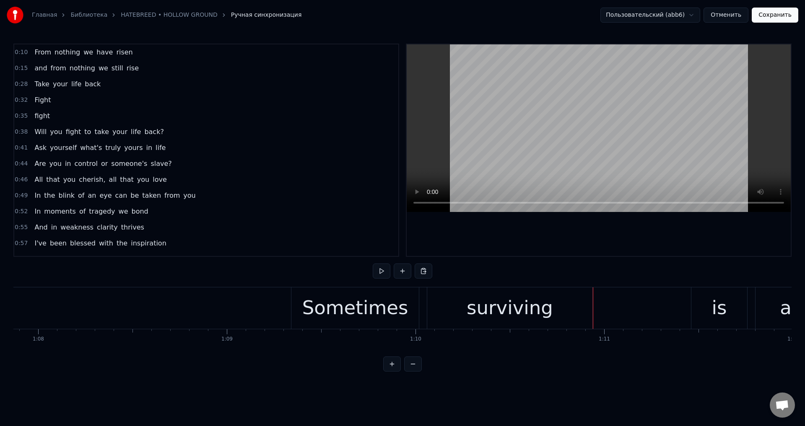
scroll to position [0, 12774]
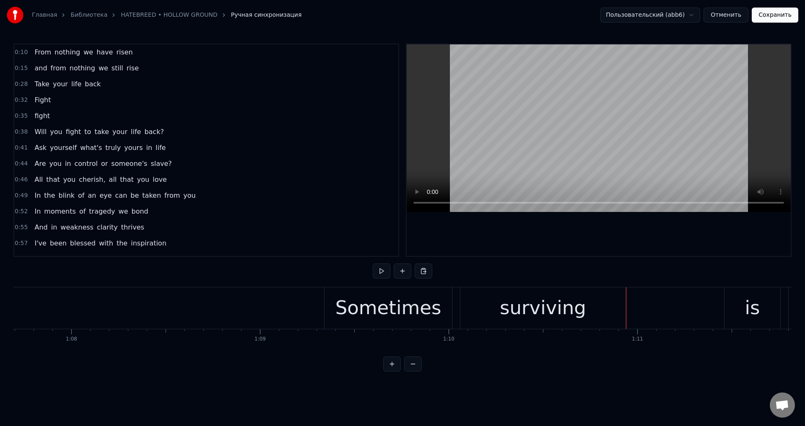
click at [345, 304] on div "Sometimes" at bounding box center [388, 308] width 106 height 29
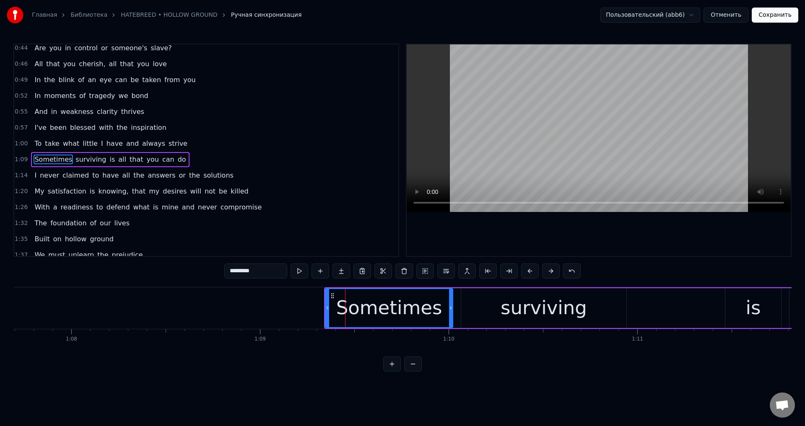
scroll to position [125, 0]
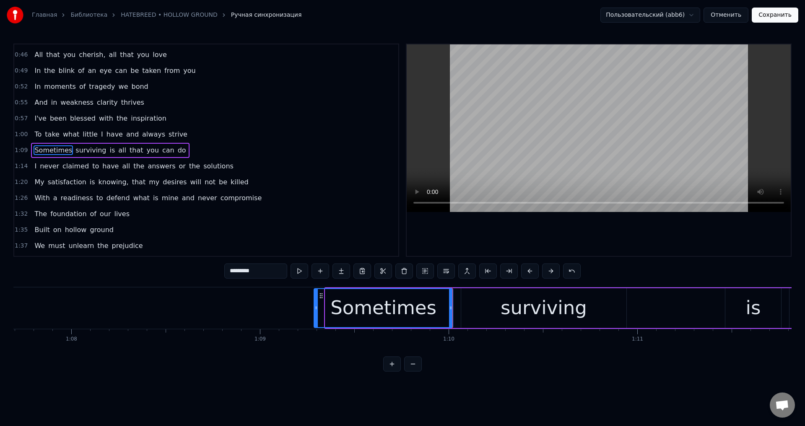
drag, startPoint x: 326, startPoint y: 307, endPoint x: 315, endPoint y: 310, distance: 11.6
click at [315, 310] on icon at bounding box center [315, 308] width 3 height 7
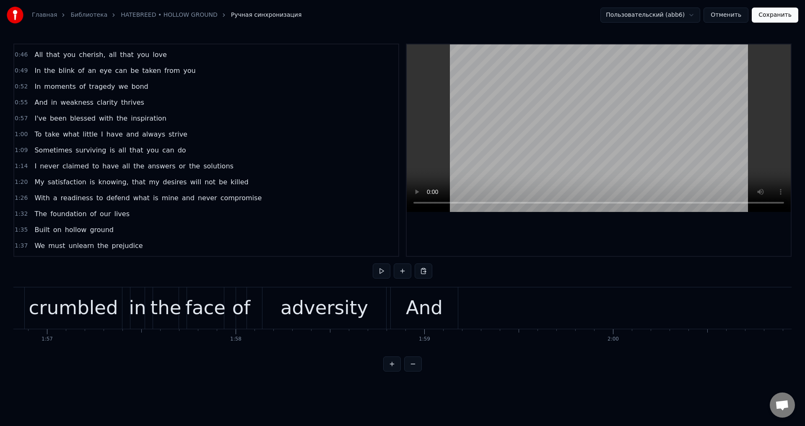
scroll to position [0, 22012]
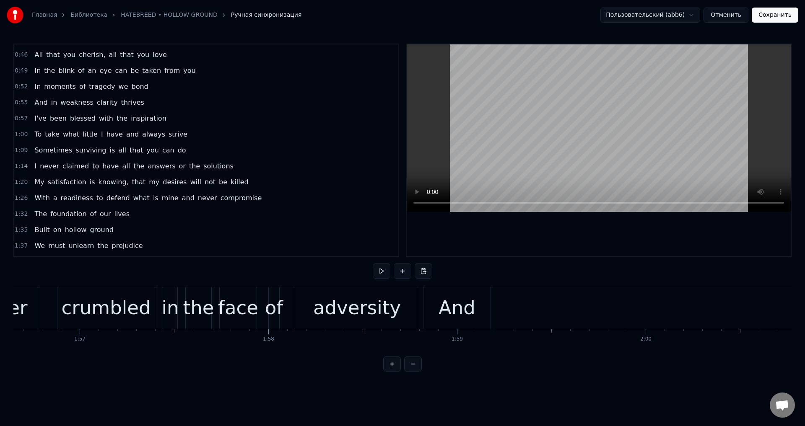
click at [445, 317] on div "And" at bounding box center [457, 308] width 37 height 29
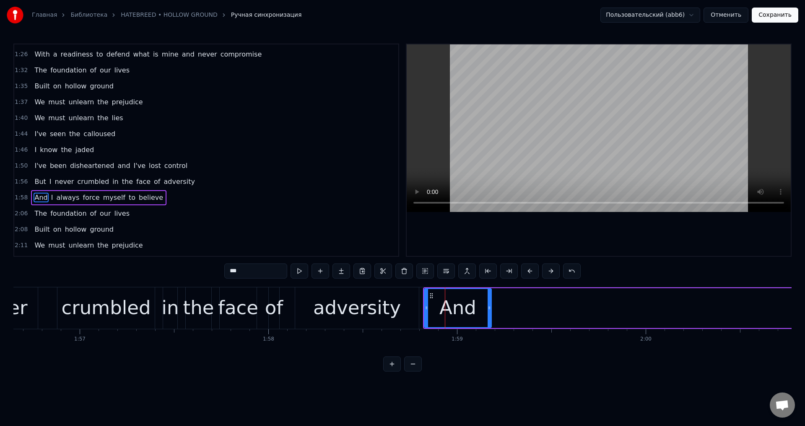
scroll to position [316, 0]
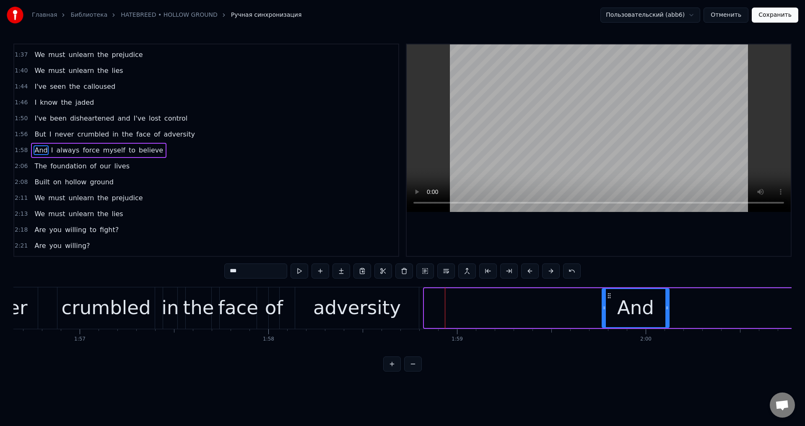
drag, startPoint x: 432, startPoint y: 297, endPoint x: 610, endPoint y: 294, distance: 177.8
click at [610, 294] on icon at bounding box center [609, 296] width 7 height 7
click at [354, 307] on div "adversity" at bounding box center [357, 308] width 88 height 29
type input "*********"
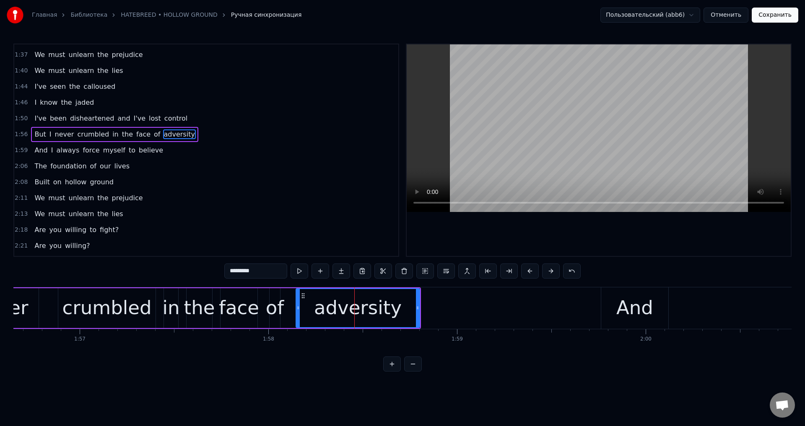
scroll to position [300, 0]
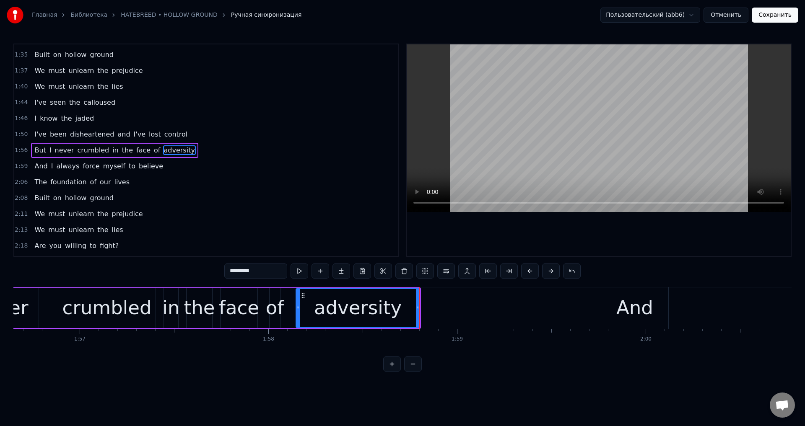
click at [420, 306] on div "adversity" at bounding box center [358, 308] width 125 height 40
drag, startPoint x: 418, startPoint y: 307, endPoint x: 468, endPoint y: 312, distance: 49.7
click at [468, 312] on div at bounding box center [468, 308] width 3 height 38
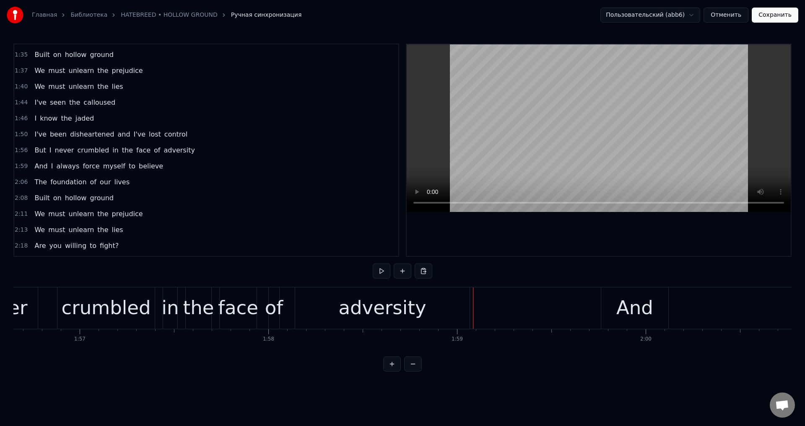
click at [465, 308] on div "adversity" at bounding box center [382, 309] width 174 height 42
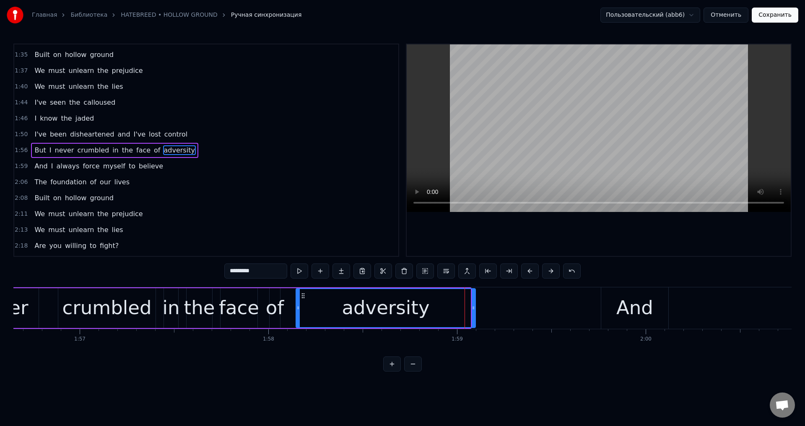
drag, startPoint x: 469, startPoint y: 307, endPoint x: 476, endPoint y: 308, distance: 7.6
click at [474, 307] on circle at bounding box center [474, 307] width 0 height 0
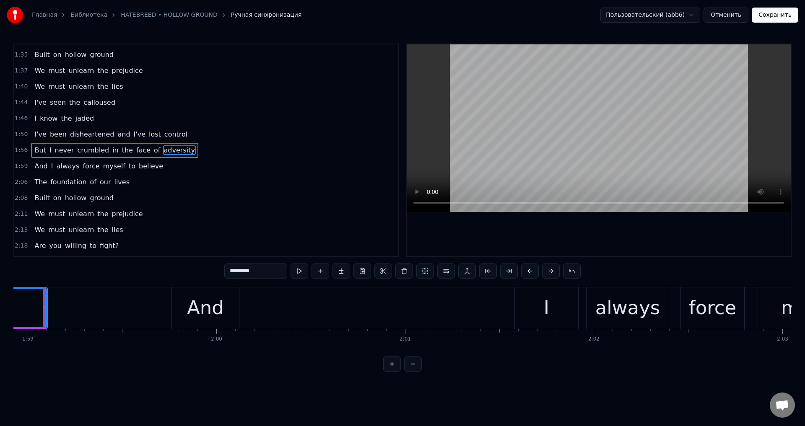
scroll to position [0, 22490]
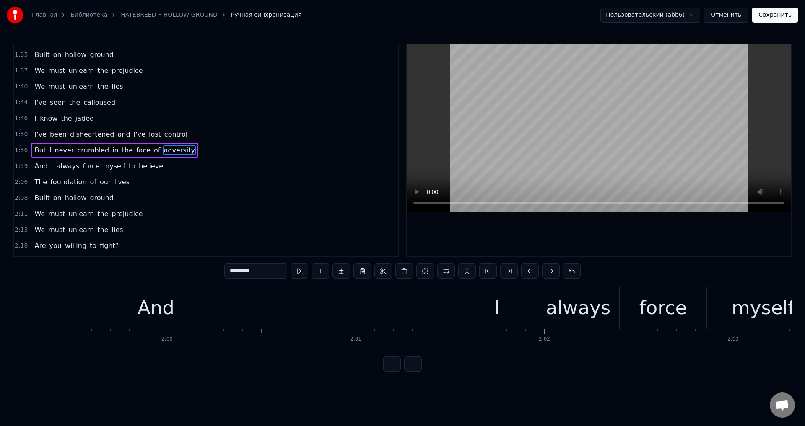
click at [489, 306] on div "I" at bounding box center [496, 309] width 63 height 42
type input "*"
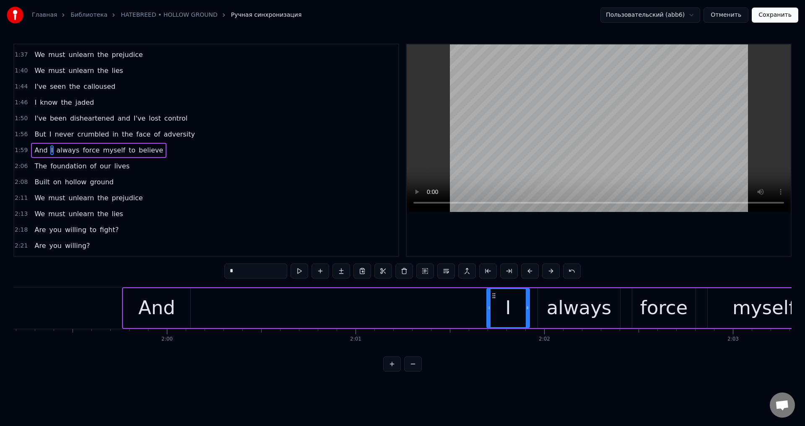
drag, startPoint x: 469, startPoint y: 310, endPoint x: 490, endPoint y: 313, distance: 21.1
click at [490, 313] on div at bounding box center [488, 308] width 3 height 38
drag, startPoint x: 156, startPoint y: 305, endPoint x: 125, endPoint y: 307, distance: 30.7
click at [315, 307] on div "And I always force myself to believe" at bounding box center [575, 309] width 907 height 42
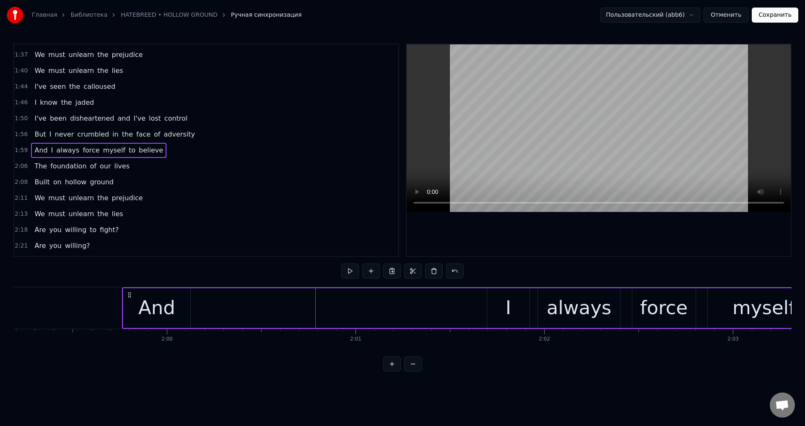
drag, startPoint x: 156, startPoint y: 305, endPoint x: 127, endPoint y: 302, distance: 28.6
click at [155, 305] on div "And" at bounding box center [156, 308] width 37 height 29
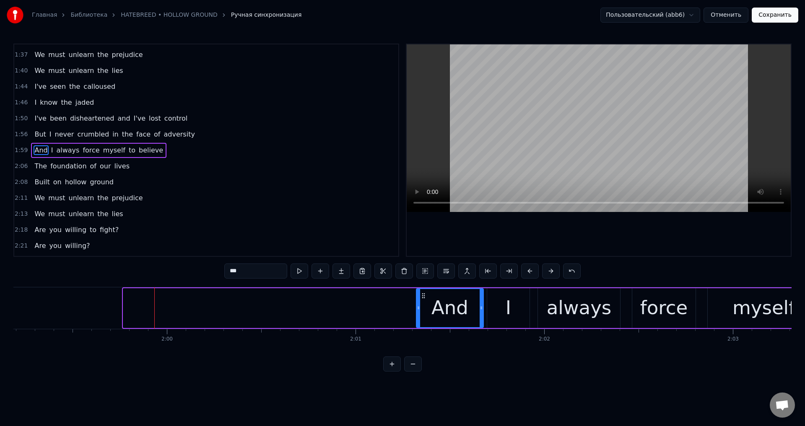
drag, startPoint x: 130, startPoint y: 297, endPoint x: 424, endPoint y: 301, distance: 293.1
click at [424, 301] on div "And" at bounding box center [450, 308] width 66 height 38
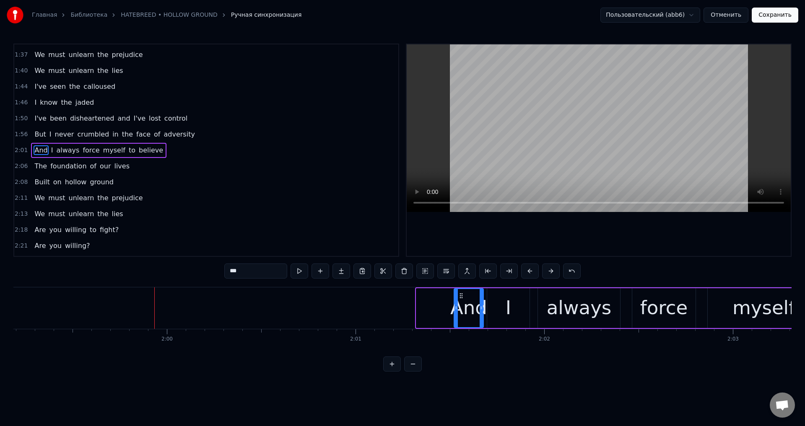
drag, startPoint x: 417, startPoint y: 307, endPoint x: 455, endPoint y: 312, distance: 38.5
click at [455, 312] on div at bounding box center [456, 308] width 3 height 38
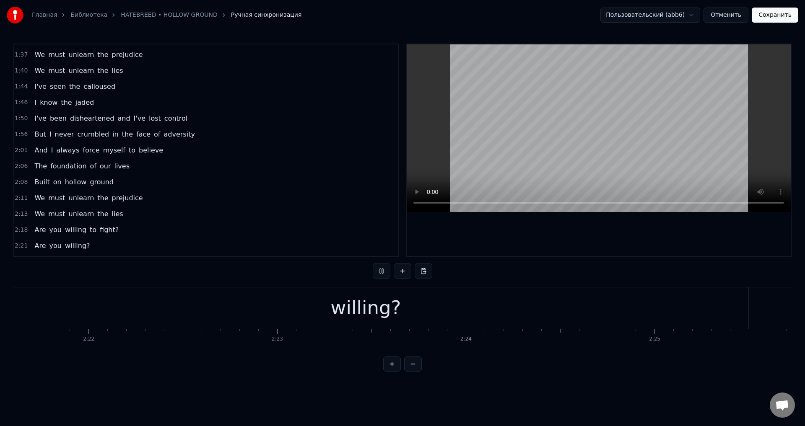
scroll to position [0, 26721]
click at [685, 320] on div "willing?" at bounding box center [365, 309] width 765 height 42
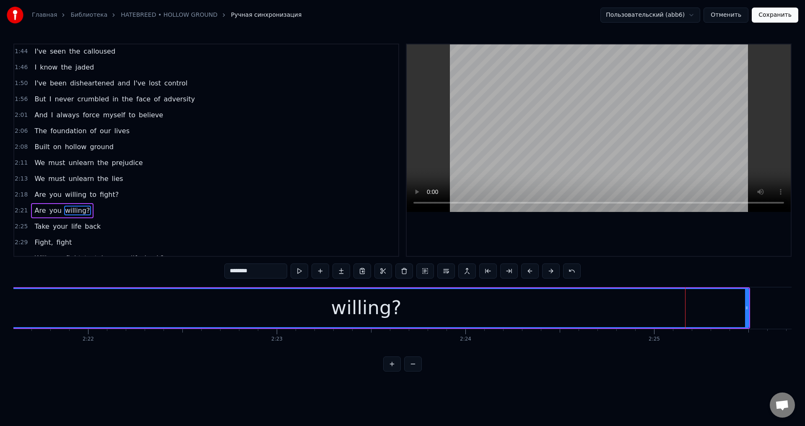
scroll to position [362, 0]
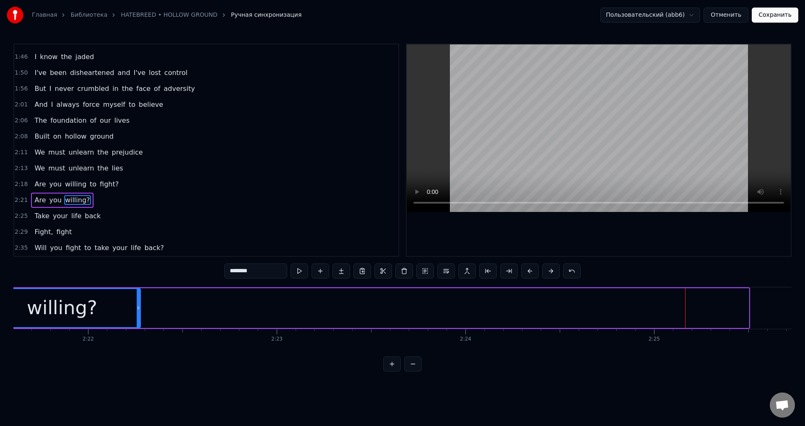
drag, startPoint x: 746, startPoint y: 303, endPoint x: 138, endPoint y: 319, distance: 608.7
click at [138, 319] on div at bounding box center [138, 308] width 3 height 38
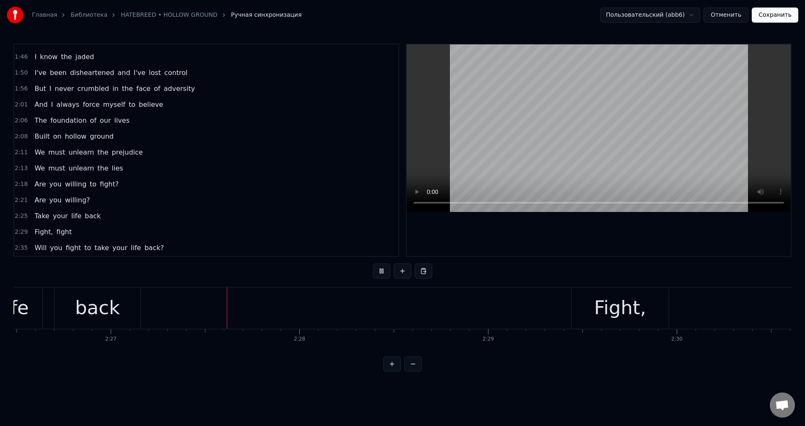
scroll to position [0, 27682]
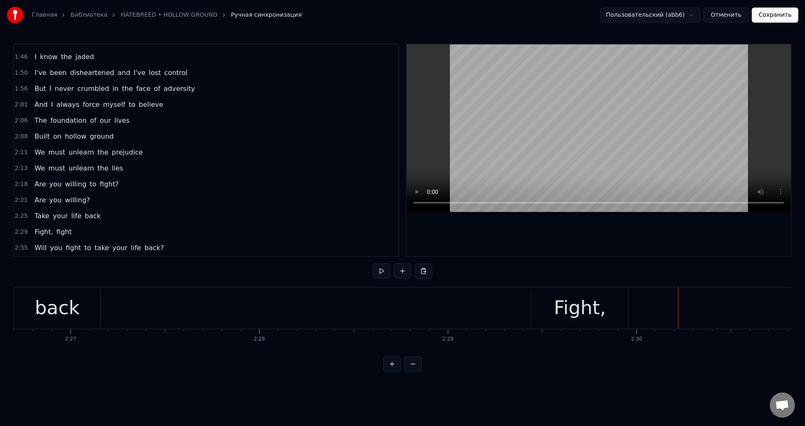
click at [571, 302] on div "Fight," at bounding box center [580, 308] width 52 height 29
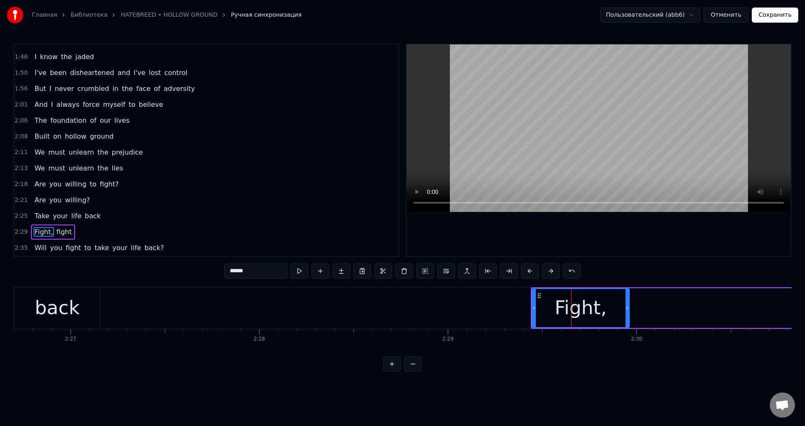
click at [260, 270] on input "******" at bounding box center [255, 271] width 63 height 15
click at [59, 233] on span "fight" at bounding box center [62, 232] width 17 height 10
type input "*****"
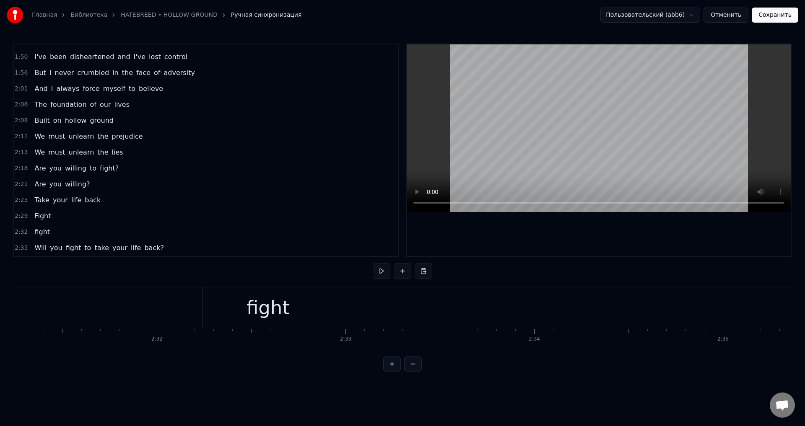
scroll to position [0, 28472]
click at [326, 313] on div "fight" at bounding box center [334, 308] width 43 height 29
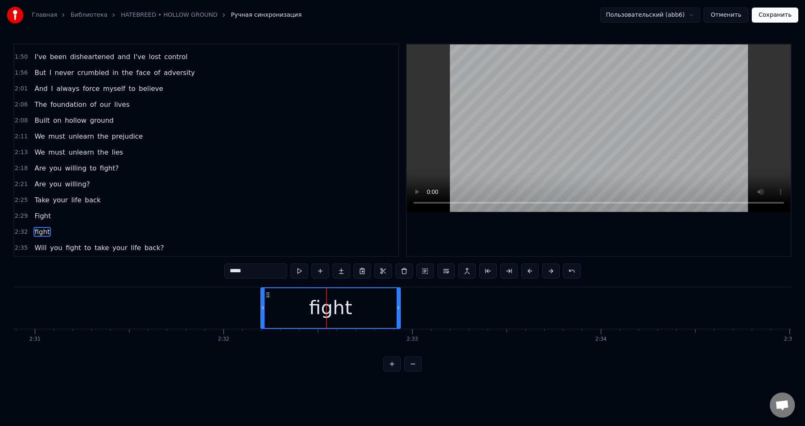
drag, startPoint x: 271, startPoint y: 307, endPoint x: 261, endPoint y: 309, distance: 10.1
click at [261, 309] on icon at bounding box center [262, 308] width 3 height 7
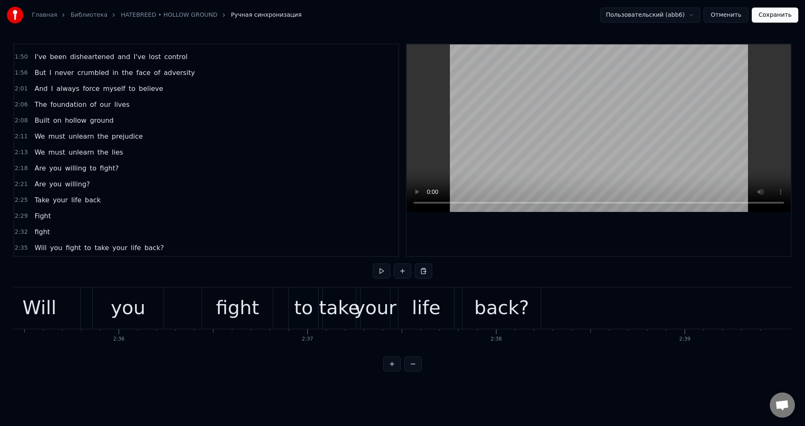
scroll to position [0, 29333]
click at [763, 18] on button "Сохранить" at bounding box center [775, 15] width 47 height 15
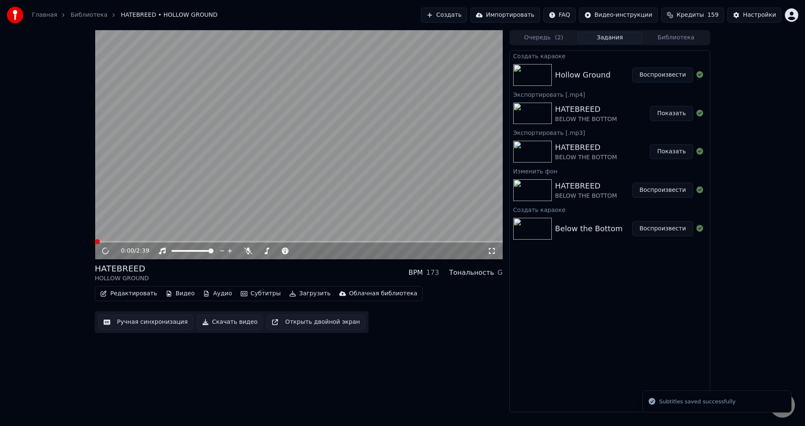
click at [300, 168] on video at bounding box center [299, 144] width 408 height 229
click at [301, 270] on div "HATEBREED HOLLOW GROUND BPM 173 Тональность G" at bounding box center [299, 273] width 408 height 20
click at [276, 273] on div "HATEBREED HOLLOW GROUND BPM 173 Тональность G" at bounding box center [299, 273] width 408 height 20
click at [242, 242] on span at bounding box center [299, 242] width 408 height 2
click at [257, 242] on span at bounding box center [299, 242] width 408 height 2
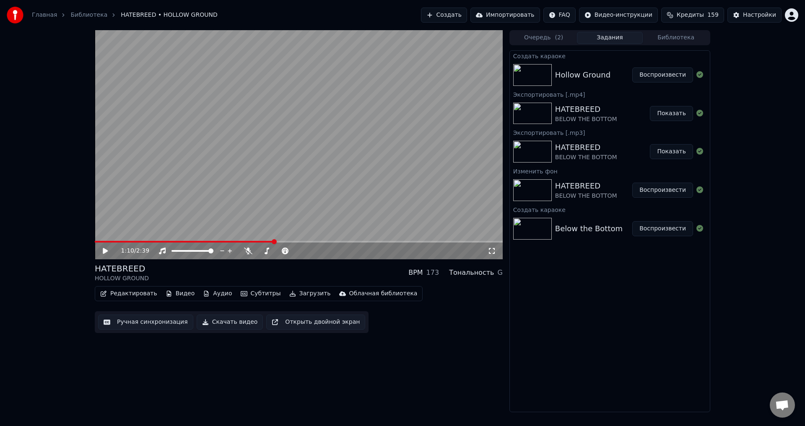
click at [274, 243] on span at bounding box center [299, 242] width 408 height 2
click at [281, 240] on video at bounding box center [299, 144] width 408 height 229
click at [283, 241] on span at bounding box center [299, 242] width 408 height 2
click at [317, 175] on video at bounding box center [299, 144] width 408 height 229
click at [141, 319] on button "Ручная синхронизация" at bounding box center [145, 322] width 95 height 15
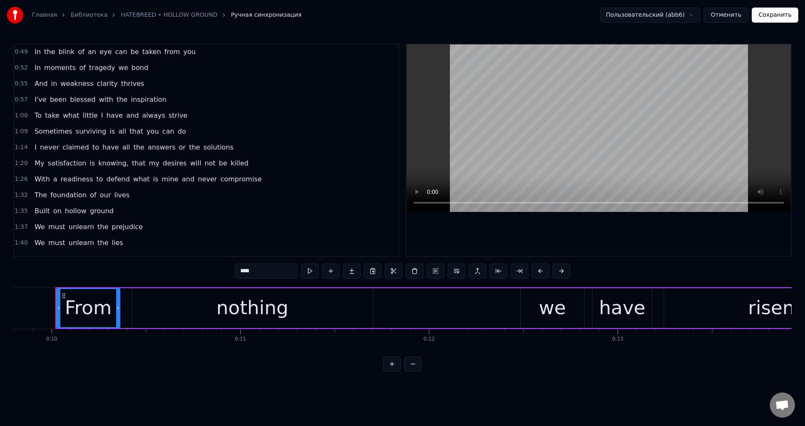
scroll to position [173, 0]
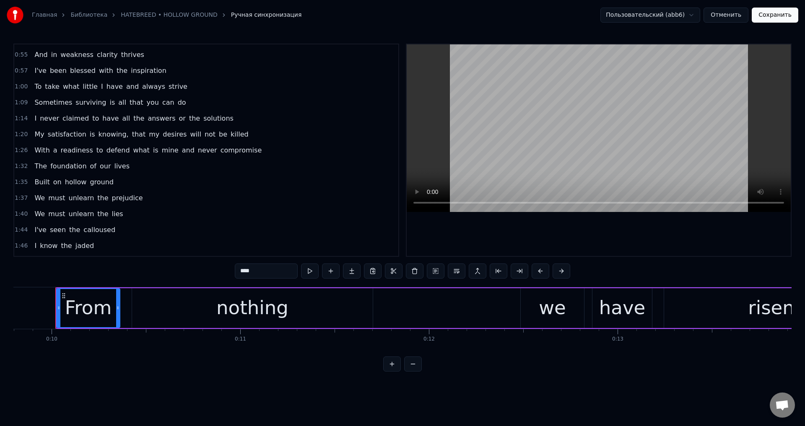
click at [133, 121] on span "the" at bounding box center [139, 119] width 13 height 10
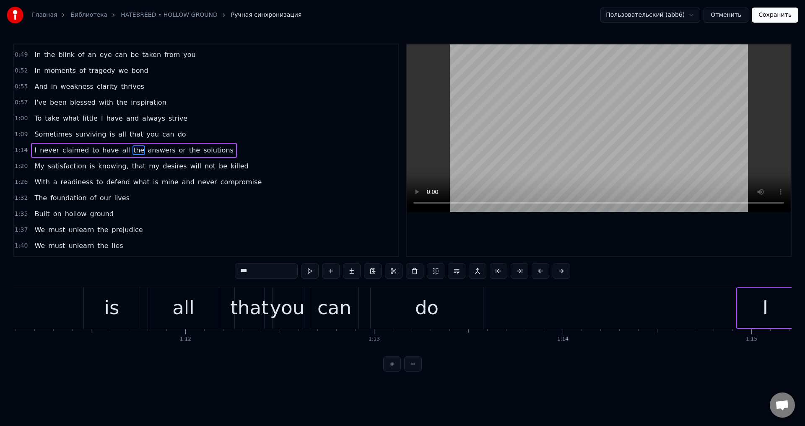
scroll to position [0, 14616]
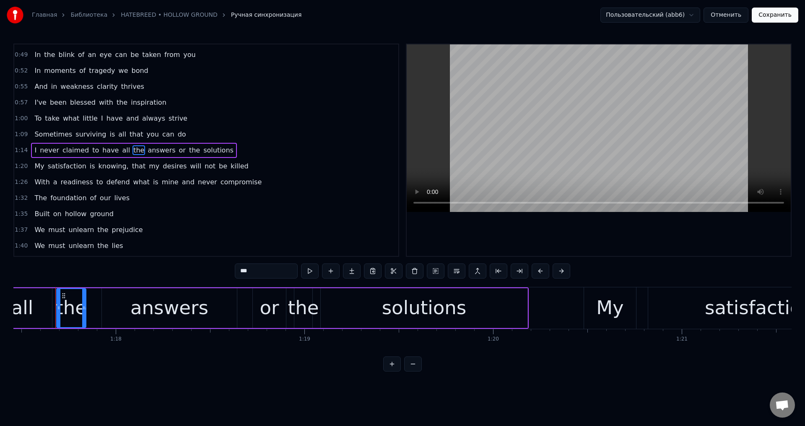
click at [108, 167] on span "knowing," at bounding box center [114, 166] width 32 height 10
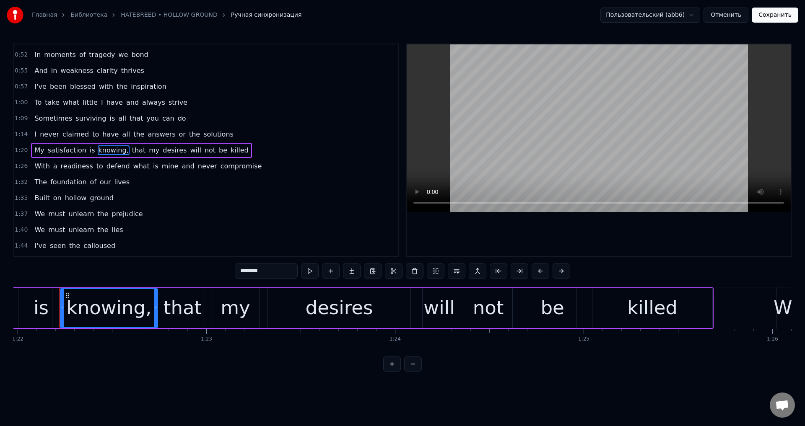
scroll to position [0, 15473]
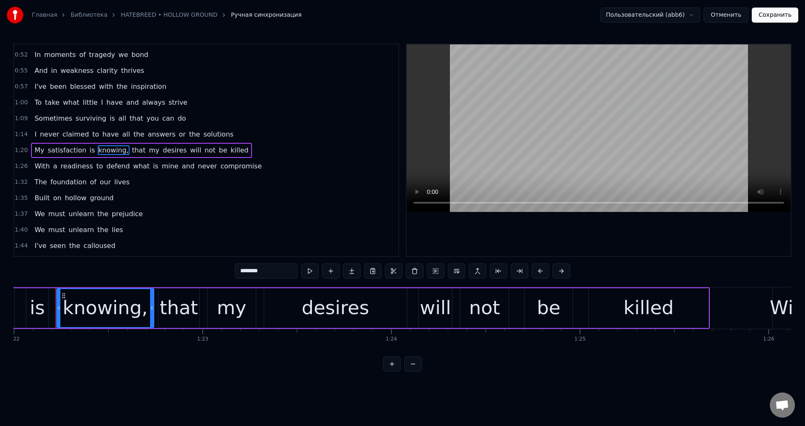
click at [281, 270] on input "********" at bounding box center [266, 271] width 63 height 15
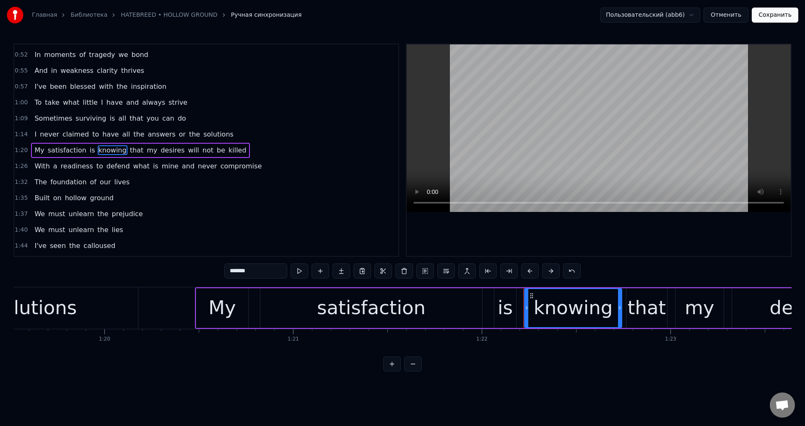
scroll to position [0, 14971]
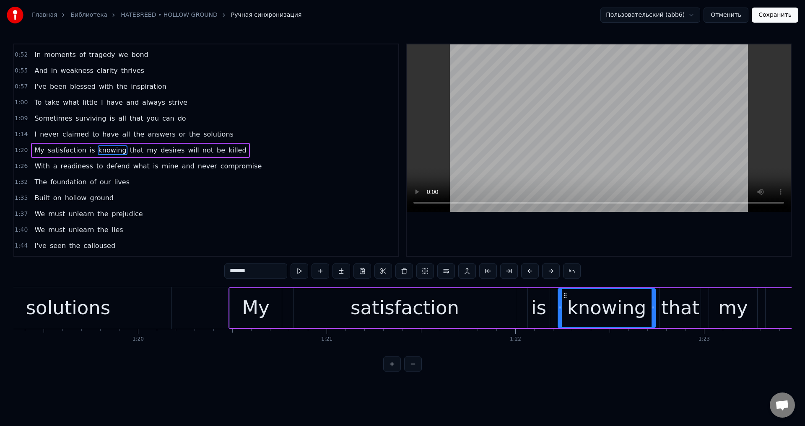
type input "*******"
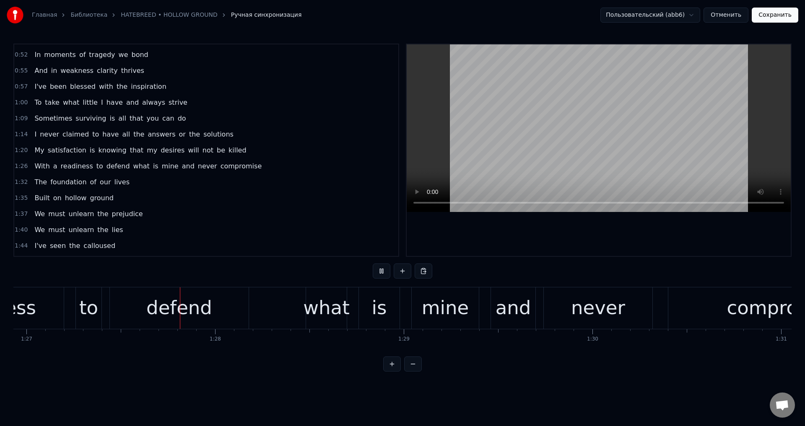
scroll to position [0, 16405]
click at [317, 304] on div "what" at bounding box center [325, 308] width 47 height 29
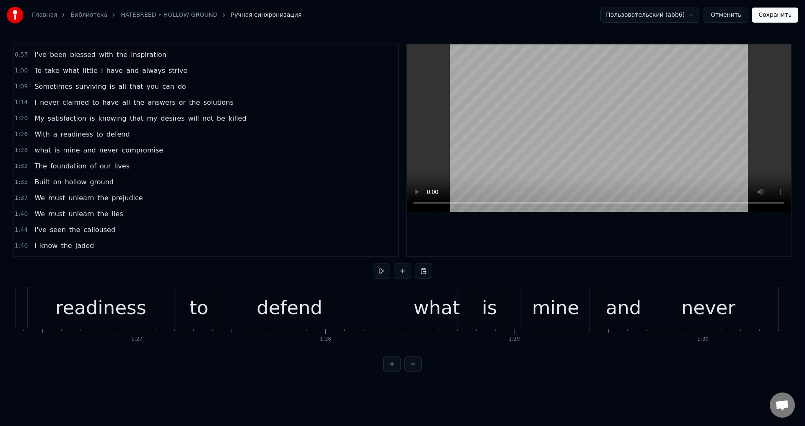
scroll to position [0, 16261]
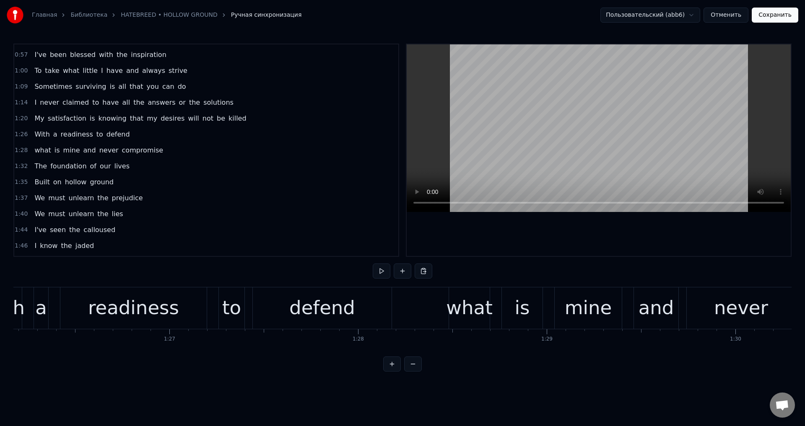
click at [461, 307] on div "what" at bounding box center [469, 308] width 47 height 29
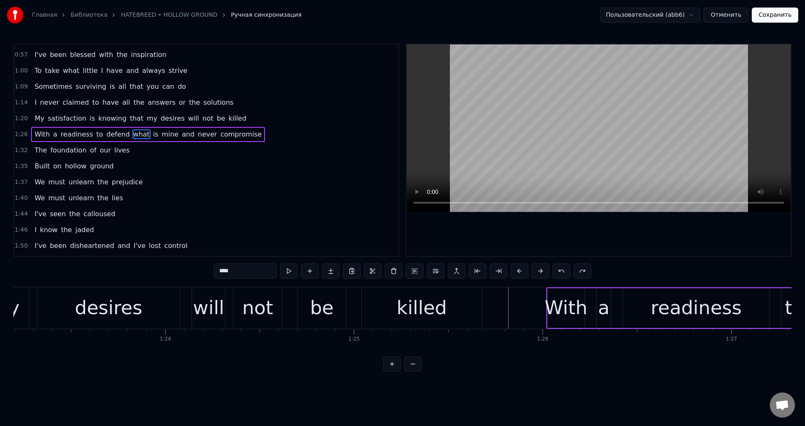
scroll to position [0, 15682]
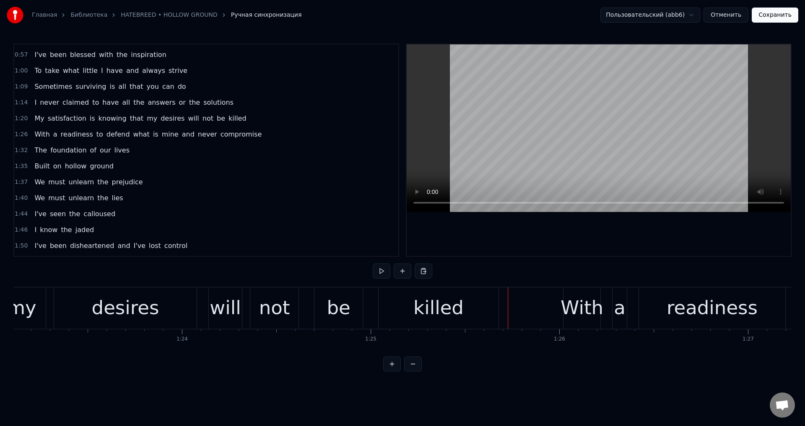
click at [775, 20] on button "Сохранить" at bounding box center [775, 15] width 47 height 15
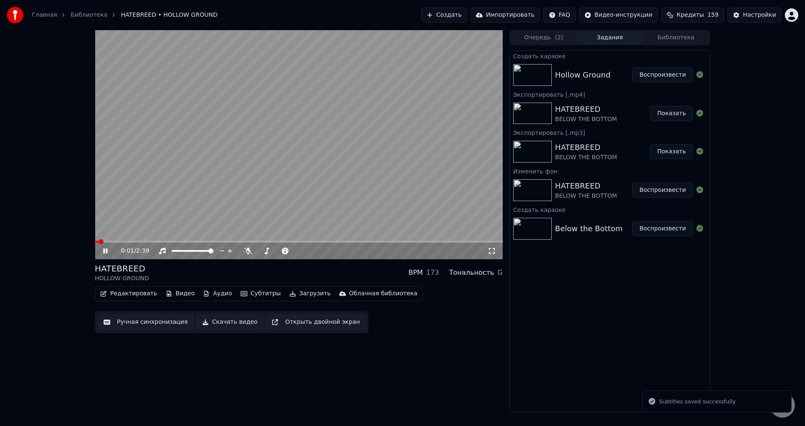
click at [490, 252] on icon at bounding box center [492, 251] width 8 height 7
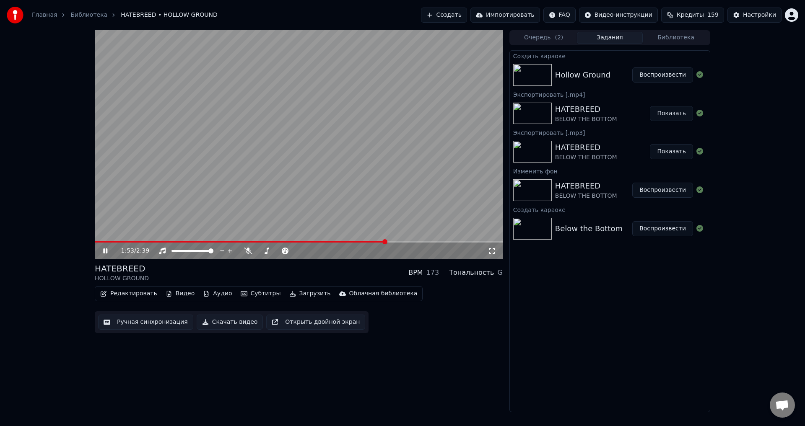
click at [386, 99] on video at bounding box center [299, 144] width 408 height 229
click at [424, 182] on video at bounding box center [299, 144] width 408 height 229
click at [491, 252] on icon at bounding box center [492, 251] width 8 height 7
click at [156, 321] on button "Ручная синхронизация" at bounding box center [145, 322] width 95 height 15
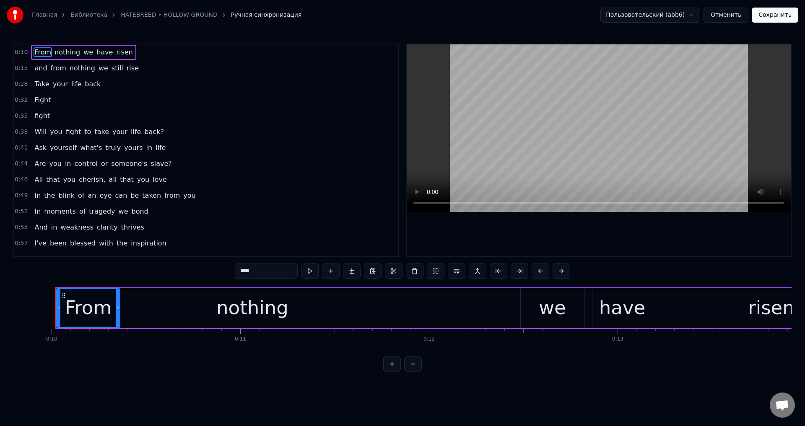
scroll to position [42, 0]
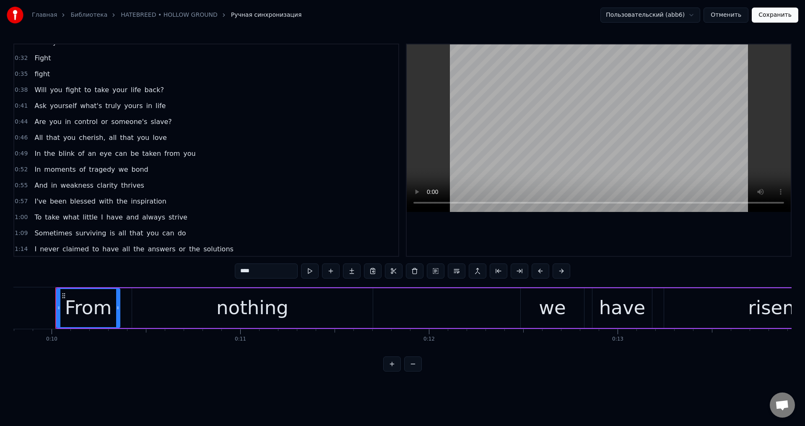
click at [34, 173] on span "In" at bounding box center [38, 170] width 8 height 10
type input "**"
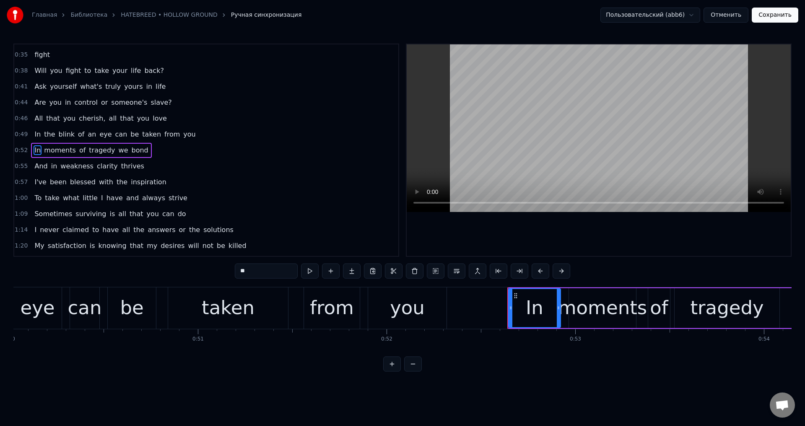
scroll to position [0, 9891]
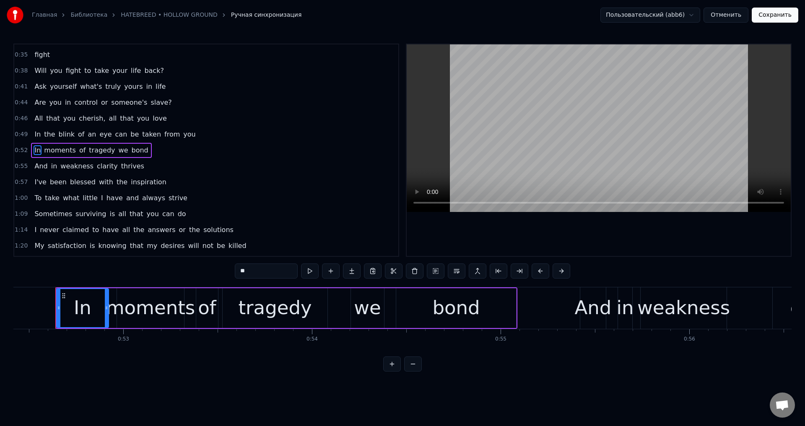
click at [8, 302] on div "Главная Библиотека HATEBREED • HOLLOW GROUND Ручная синхронизация Пользовательс…" at bounding box center [402, 186] width 805 height 372
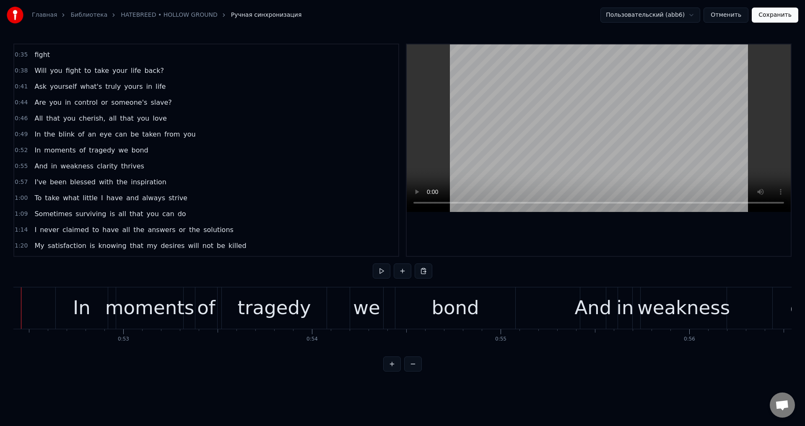
scroll to position [0, 9857]
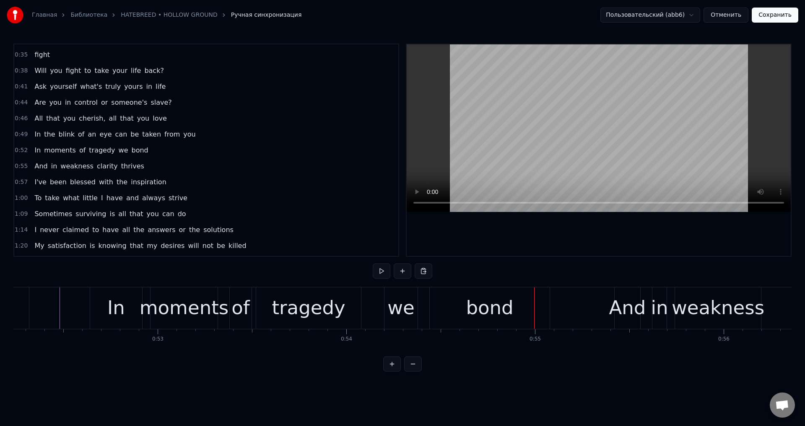
click at [778, 13] on button "Сохранить" at bounding box center [775, 15] width 47 height 15
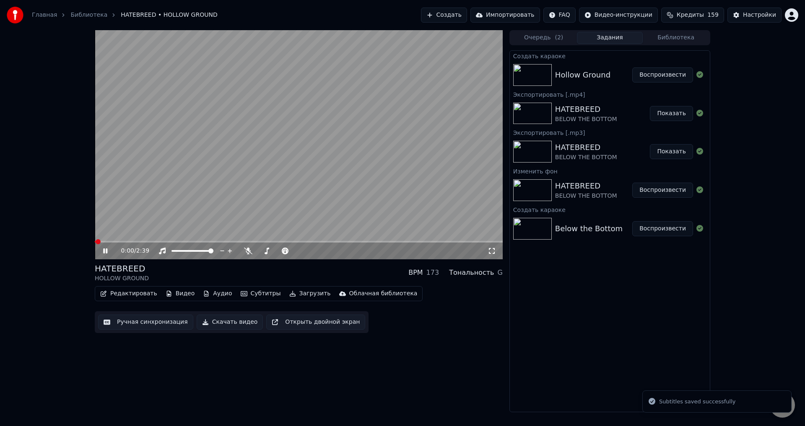
click at [328, 150] on video at bounding box center [299, 144] width 408 height 229
click at [287, 274] on div "HATEBREED HOLLOW GROUND BPM 173 Тональность G" at bounding box center [299, 273] width 408 height 20
click at [303, 264] on div "HATEBREED HOLLOW GROUND BPM 173 Тональность G" at bounding box center [299, 273] width 408 height 20
click at [313, 266] on div "HATEBREED HOLLOW GROUND BPM 173 Тональность G" at bounding box center [299, 273] width 408 height 20
click at [297, 241] on video at bounding box center [299, 144] width 408 height 229
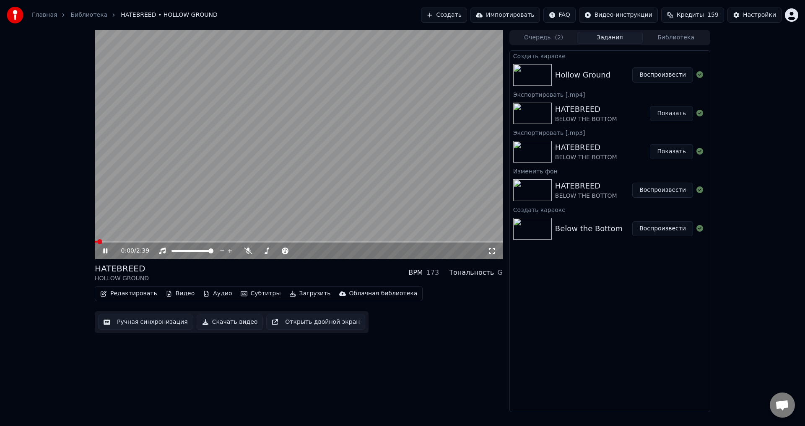
click at [301, 243] on div "0:00 / 2:39" at bounding box center [299, 251] width 408 height 17
click at [301, 242] on span at bounding box center [299, 242] width 408 height 2
click at [310, 193] on video at bounding box center [299, 144] width 408 height 229
click at [148, 323] on button "Ручная синхронизация" at bounding box center [145, 322] width 95 height 15
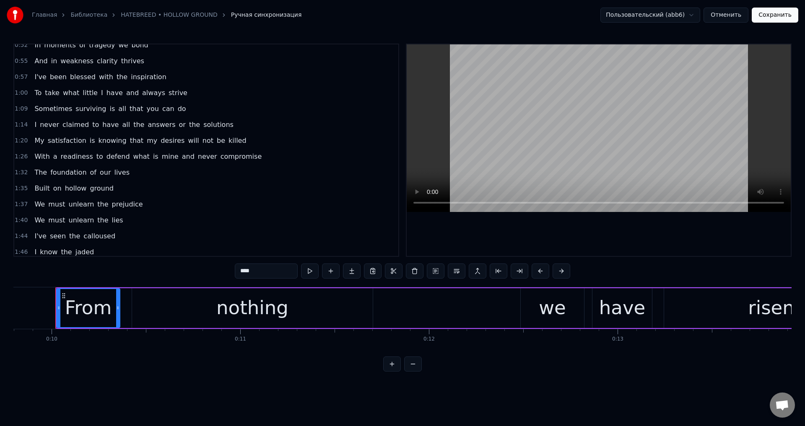
scroll to position [185, 0]
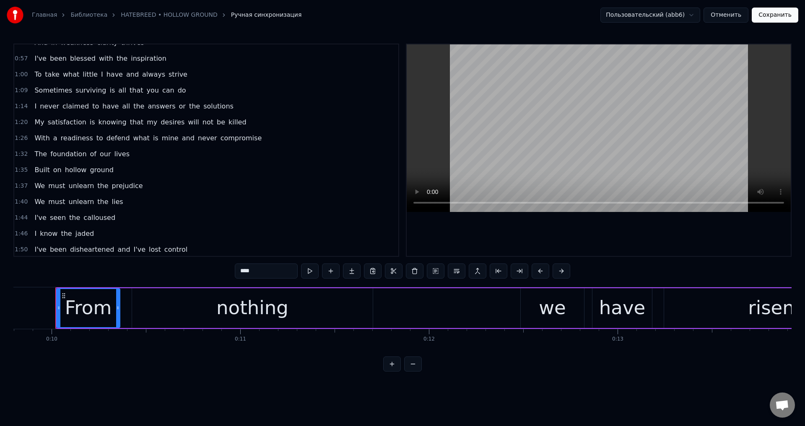
click at [129, 124] on span "that" at bounding box center [137, 122] width 16 height 10
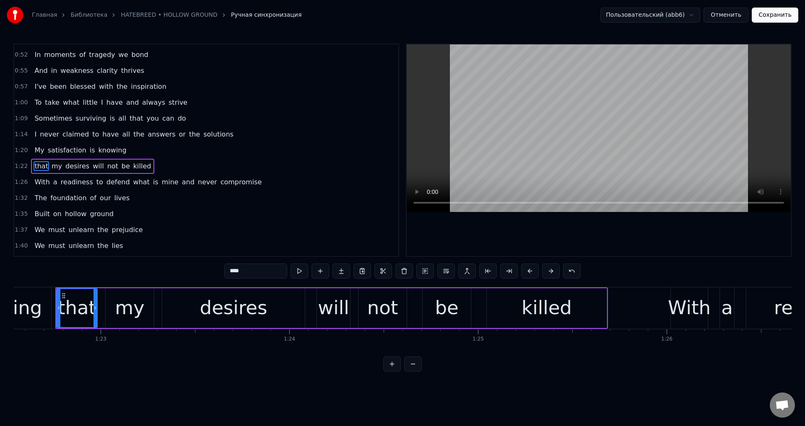
scroll to position [173, 0]
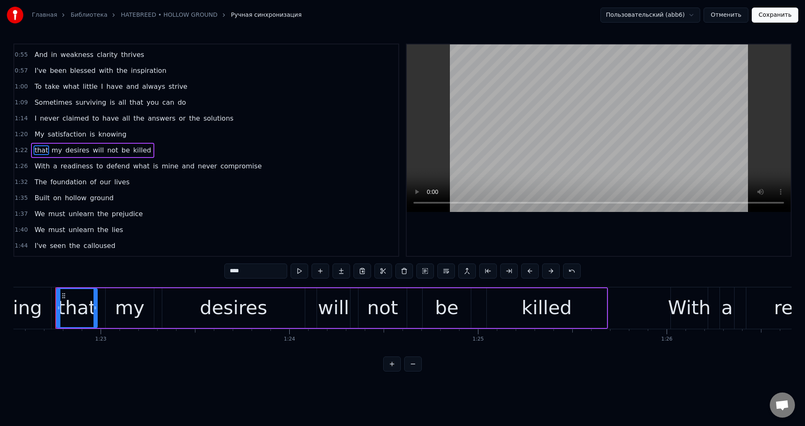
click at [133, 164] on span "what" at bounding box center [142, 166] width 18 height 10
type input "****"
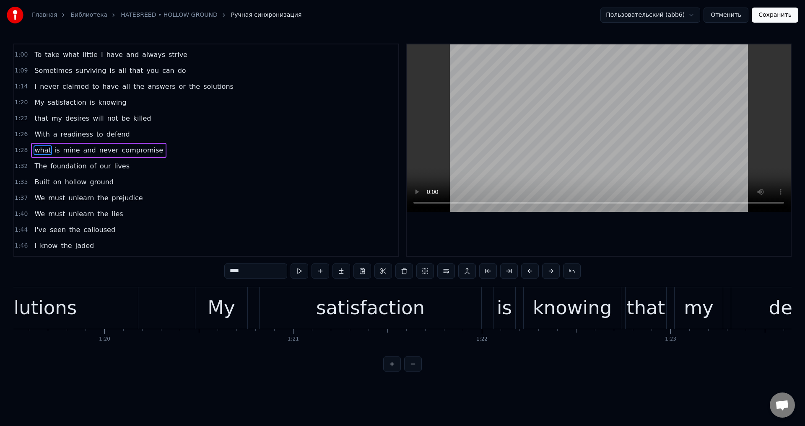
scroll to position [0, 14873]
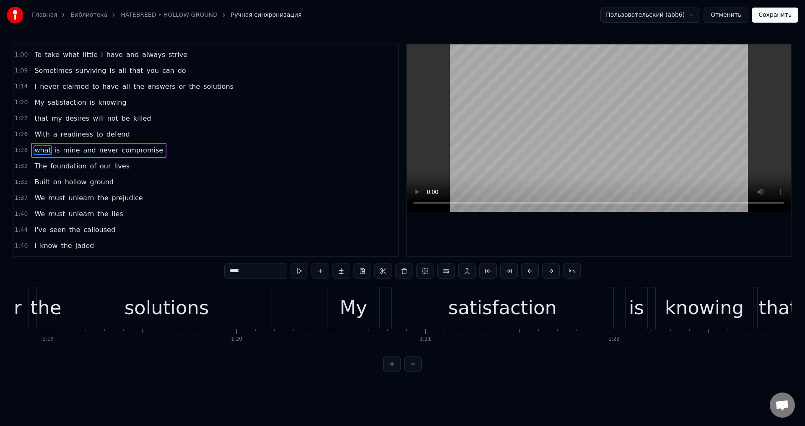
click at [775, 16] on button "Сохранить" at bounding box center [775, 15] width 47 height 15
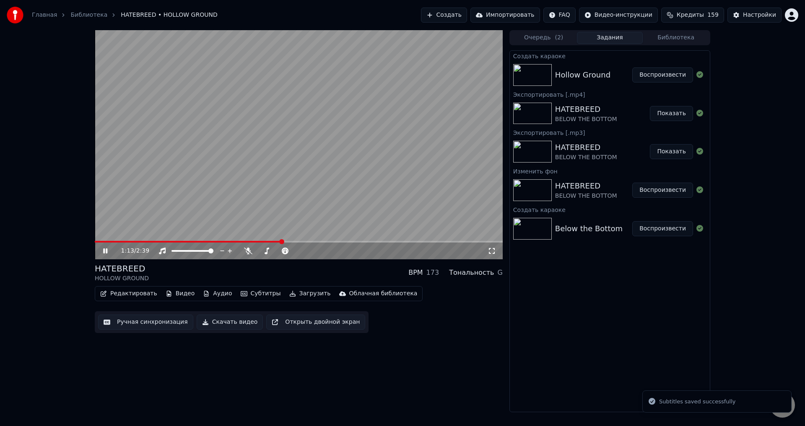
click at [283, 241] on span at bounding box center [299, 242] width 408 height 2
click at [284, 270] on div "HATEBREED HOLLOW GROUND BPM 173 Тональность G" at bounding box center [299, 273] width 408 height 20
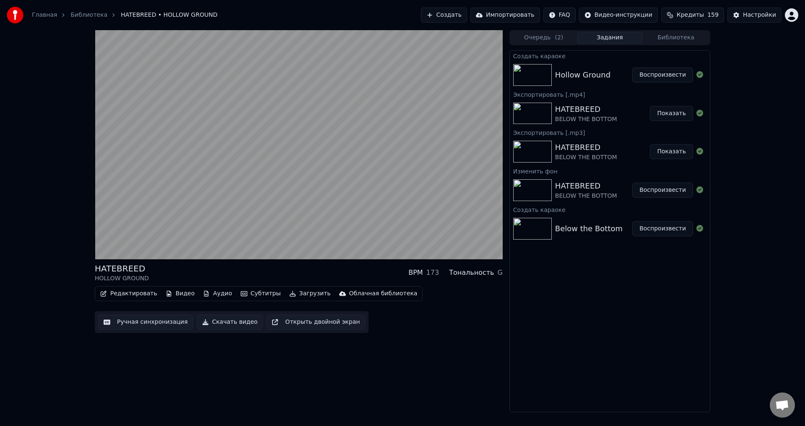
click at [289, 274] on div "HATEBREED HOLLOW GROUND BPM 173 Тональность G" at bounding box center [299, 273] width 408 height 20
click at [300, 266] on div "HATEBREED HOLLOW GROUND BPM 173 Тональность G" at bounding box center [299, 273] width 408 height 20
click at [297, 268] on div "HATEBREED HOLLOW GROUND BPM 173 Тональность G" at bounding box center [299, 273] width 408 height 20
click at [318, 268] on div "HATEBREED HOLLOW GROUND BPM 173 Тональность G" at bounding box center [299, 273] width 408 height 20
click at [296, 270] on div "HATEBREED HOLLOW GROUND BPM 173 Тональность G" at bounding box center [299, 273] width 408 height 20
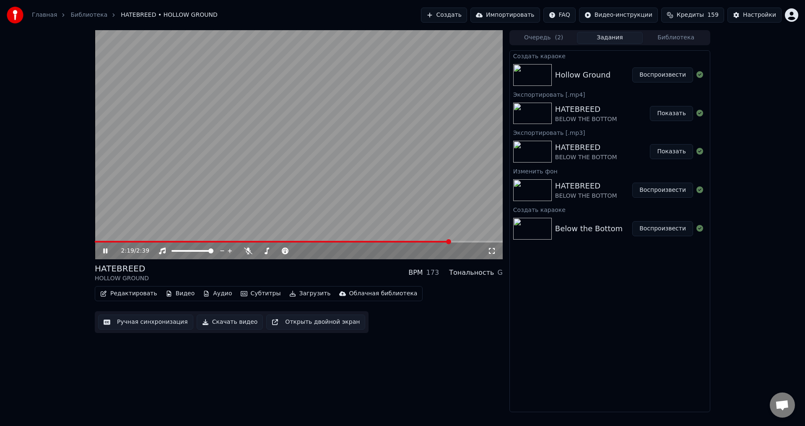
click at [299, 273] on div "HATEBREED HOLLOW GROUND BPM 173 Тональность G" at bounding box center [299, 273] width 408 height 20
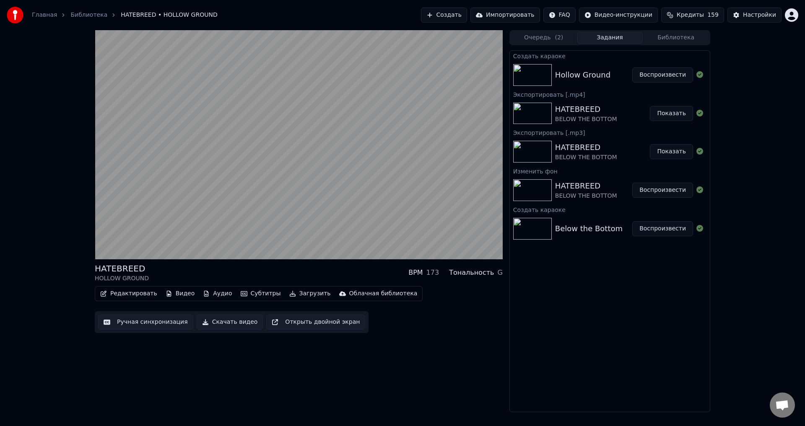
click at [297, 270] on div "HATEBREED HOLLOW GROUND BPM 173 Тональность G" at bounding box center [299, 273] width 408 height 20
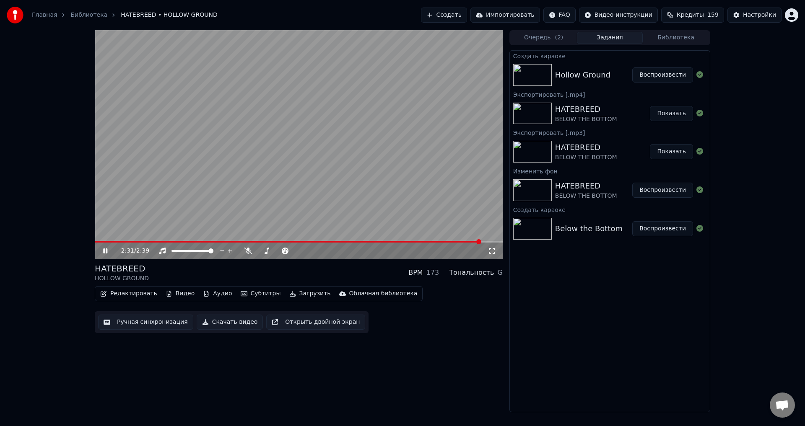
click at [241, 242] on span at bounding box center [288, 242] width 386 height 2
click at [302, 180] on video at bounding box center [299, 144] width 408 height 229
click at [287, 272] on div "HATEBREED HOLLOW GROUND BPM 173 Тональность G" at bounding box center [299, 273] width 408 height 20
click at [292, 293] on button "Загрузить" at bounding box center [310, 294] width 48 height 12
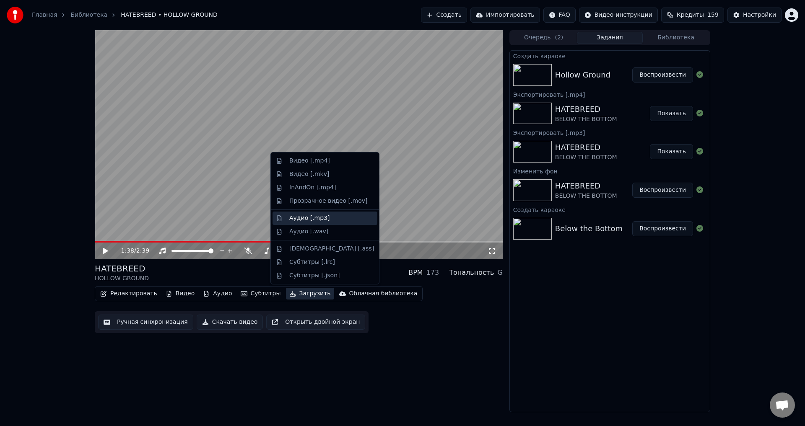
click at [306, 215] on div "Аудио [.mp3]" at bounding box center [309, 218] width 40 height 8
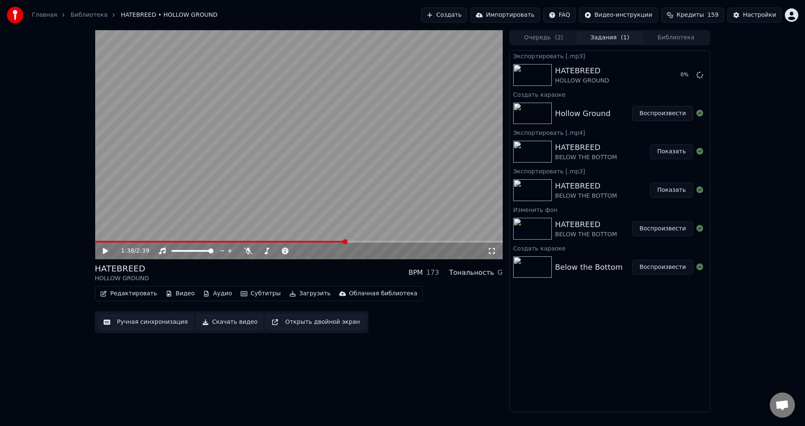
click at [295, 291] on button "Загрузить" at bounding box center [310, 294] width 48 height 12
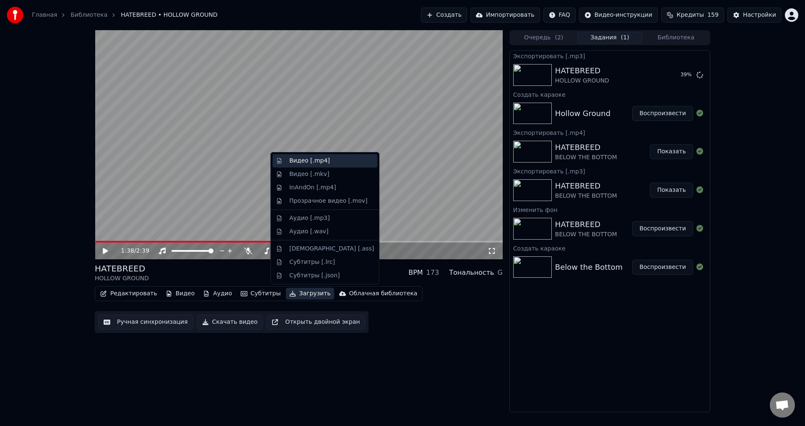
click at [303, 161] on div "Видео [.mp4]" at bounding box center [309, 161] width 41 height 8
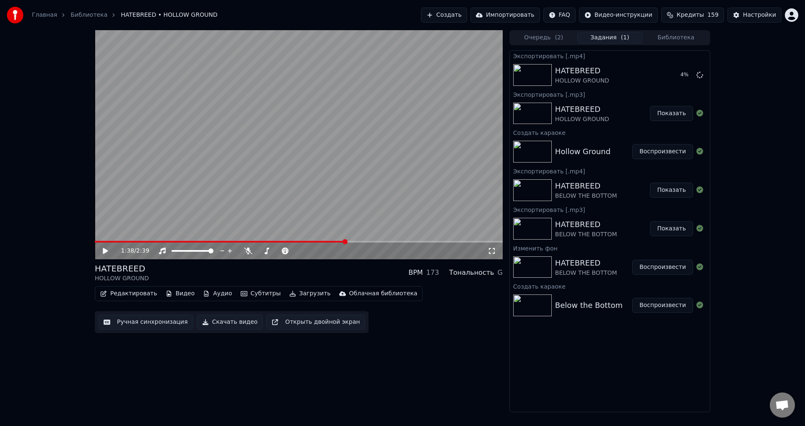
click at [667, 188] on button "Показать" at bounding box center [671, 190] width 43 height 15
click at [289, 267] on div "HATEBREED HOLLOW GROUND BPM 173 Тональность G" at bounding box center [299, 273] width 408 height 20
click at [664, 81] on button "Показать" at bounding box center [671, 75] width 43 height 15
click at [157, 325] on button "Ручная синхронизация" at bounding box center [145, 322] width 95 height 15
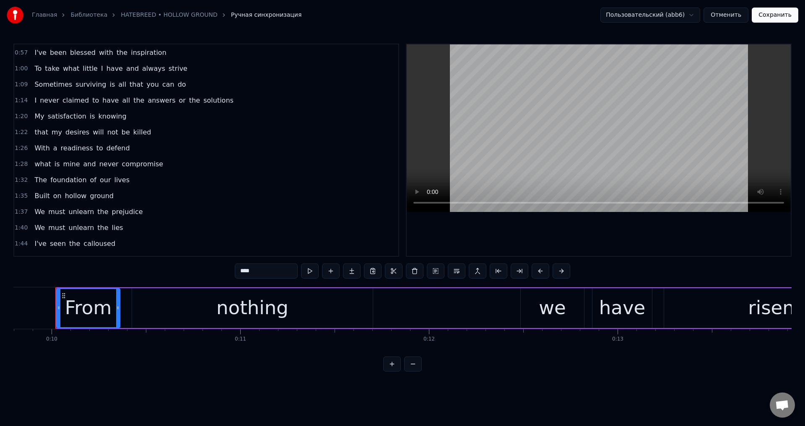
scroll to position [201, 0]
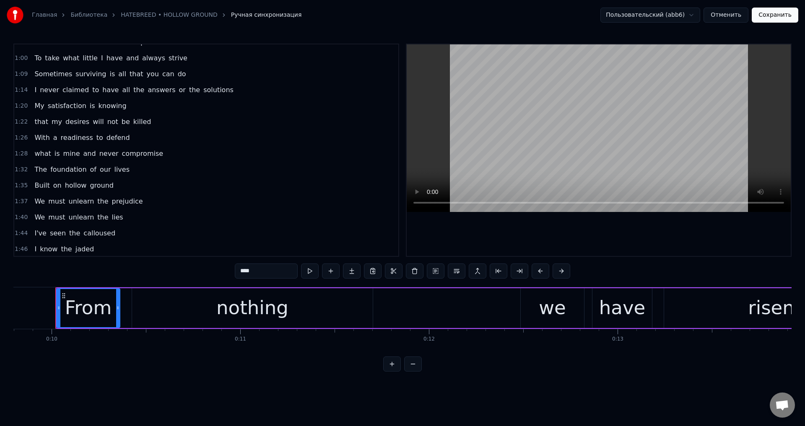
click at [107, 107] on span "knowing" at bounding box center [113, 106] width 30 height 10
type input "*******"
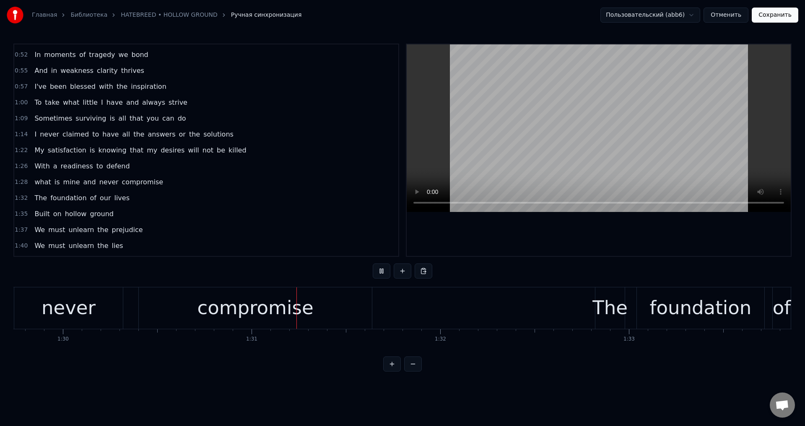
scroll to position [0, 17059]
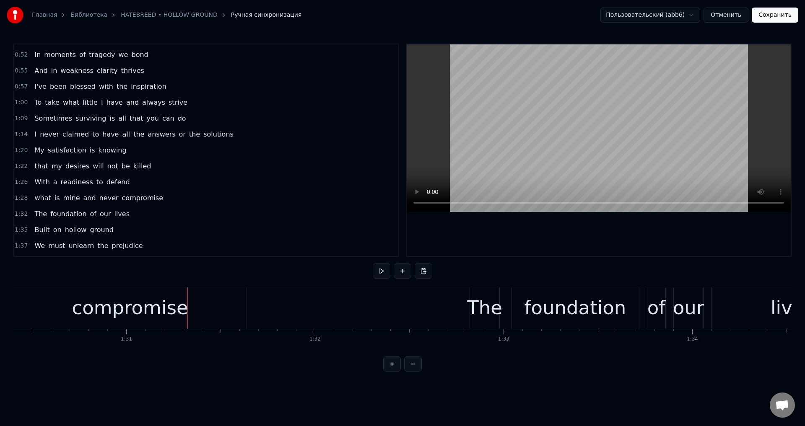
click at [779, 16] on button "Сохранить" at bounding box center [775, 15] width 47 height 15
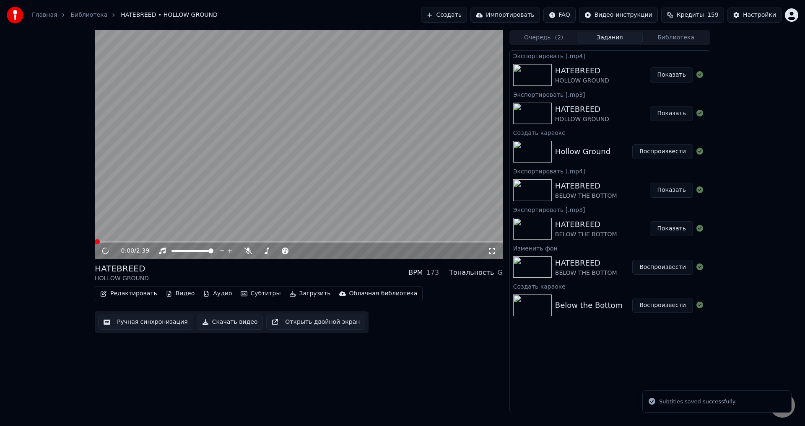
click at [310, 148] on video at bounding box center [299, 144] width 408 height 229
click at [663, 114] on button "Показать" at bounding box center [671, 113] width 43 height 15
click at [472, 352] on div "0:00 / 2:39 HATEBREED HOLLOW GROUND BPM 173 Тональность G Редактировать Видео А…" at bounding box center [299, 221] width 408 height 382
click at [467, 20] on button "Создать" at bounding box center [444, 15] width 46 height 15
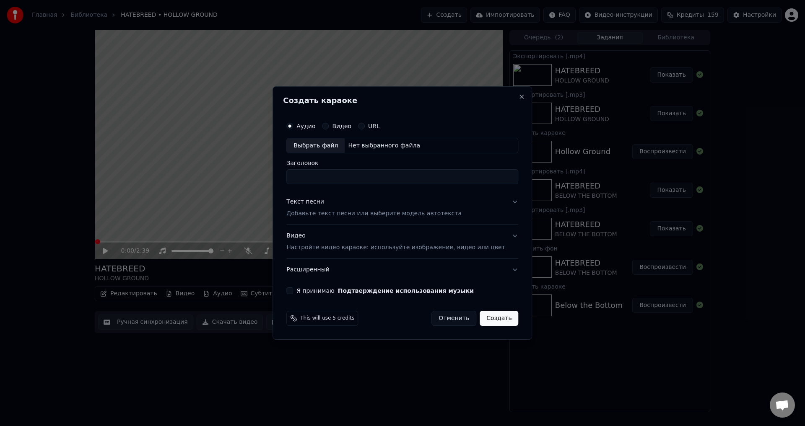
click at [325, 148] on div "Выбрать файл" at bounding box center [316, 145] width 58 height 15
type input "**********"
click at [366, 215] on p "Добавьте текст песни или выберите модель автотекста" at bounding box center [373, 214] width 175 height 8
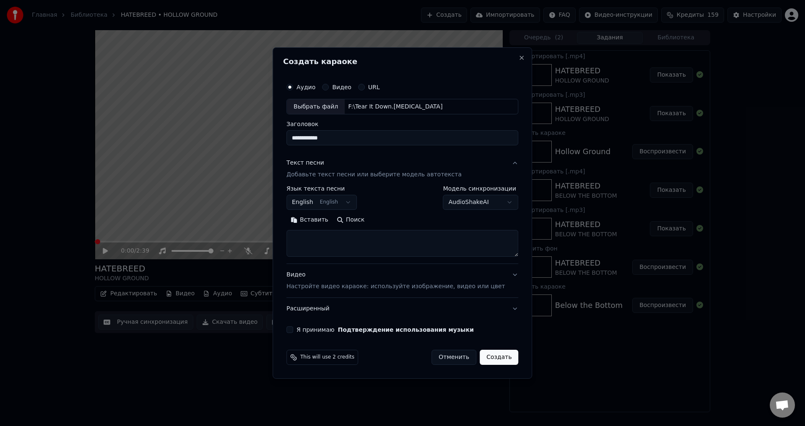
click at [349, 252] on textarea at bounding box center [402, 244] width 232 height 27
paste textarea "**********"
type textarea "**********"
click at [343, 280] on div "Видео Настройте видео караоке: используйте изображение, видео или цвет" at bounding box center [395, 281] width 218 height 20
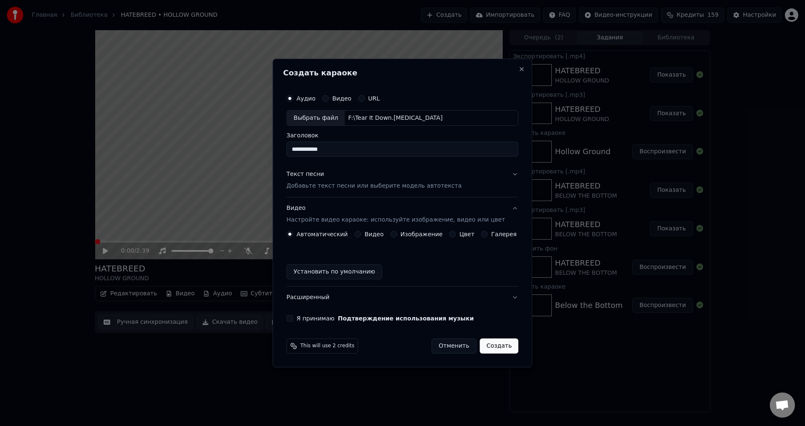
click at [395, 236] on button "Изображение" at bounding box center [393, 234] width 7 height 7
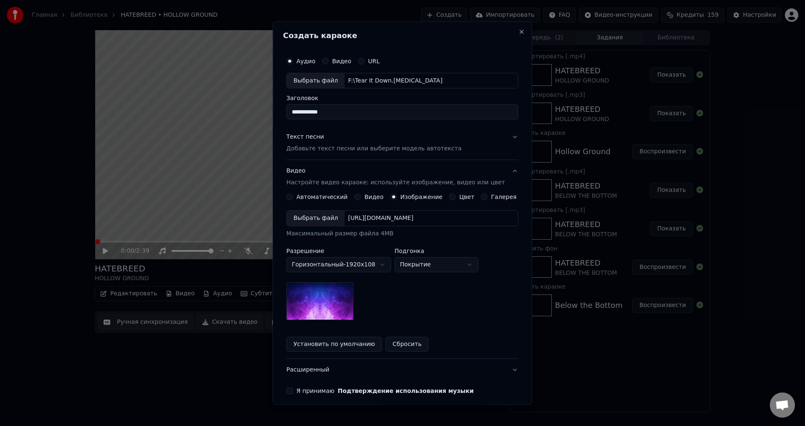
click at [318, 214] on div "Выбрать файл" at bounding box center [316, 218] width 58 height 15
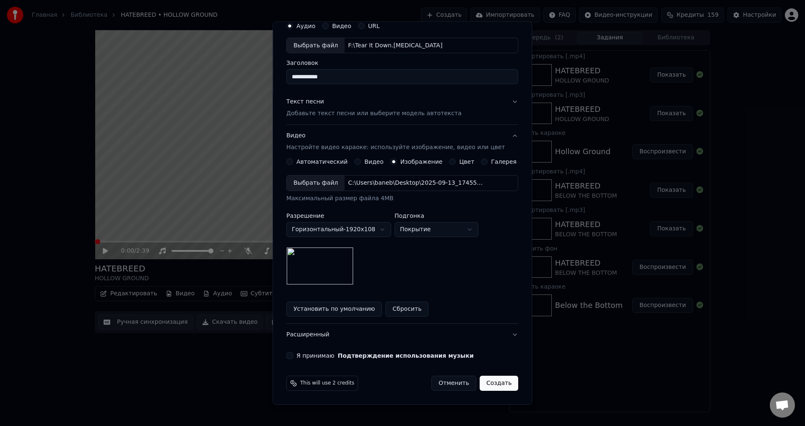
click at [293, 354] on button "Я принимаю Подтверждение использования музыки" at bounding box center [289, 356] width 7 height 7
click at [486, 383] on button "Создать" at bounding box center [499, 384] width 39 height 15
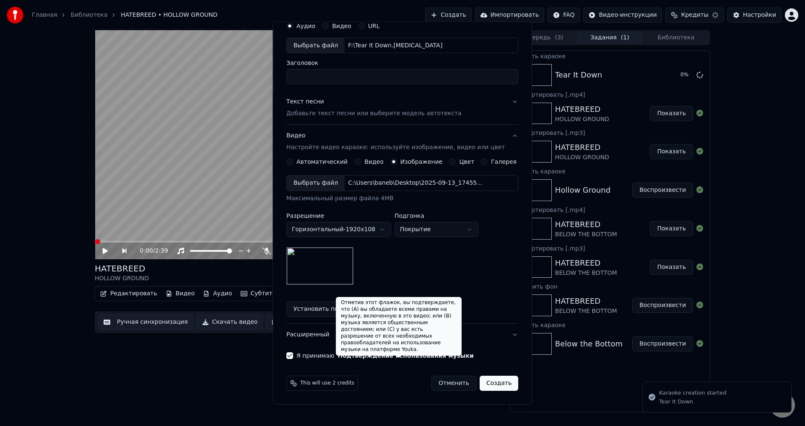
scroll to position [0, 0]
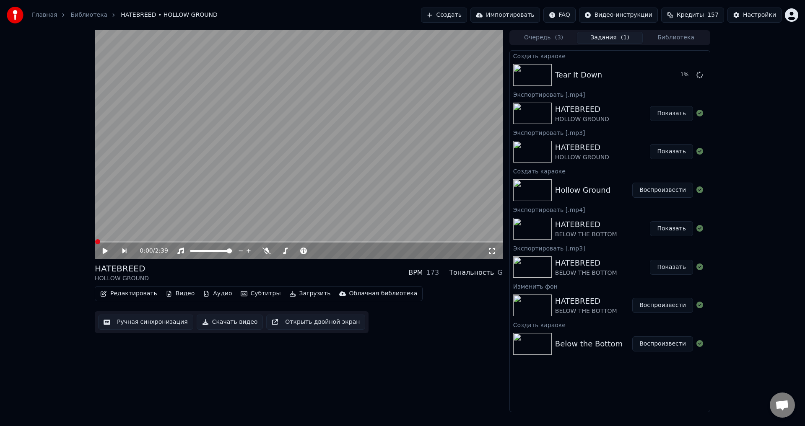
click at [283, 273] on div "HATEBREED HOLLOW GROUND BPM 173 Тональность G" at bounding box center [299, 273] width 408 height 20
click at [300, 273] on div "HATEBREED HOLLOW GROUND BPM 173 Тональность G" at bounding box center [299, 273] width 408 height 20
click at [645, 77] on button "Воспроизвести" at bounding box center [662, 75] width 61 height 15
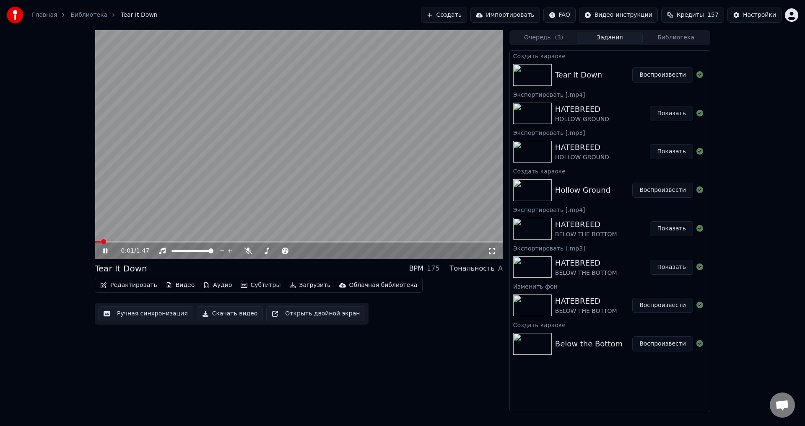
click at [269, 158] on video at bounding box center [299, 144] width 408 height 229
click at [142, 283] on button "Редактировать" at bounding box center [129, 286] width 64 height 12
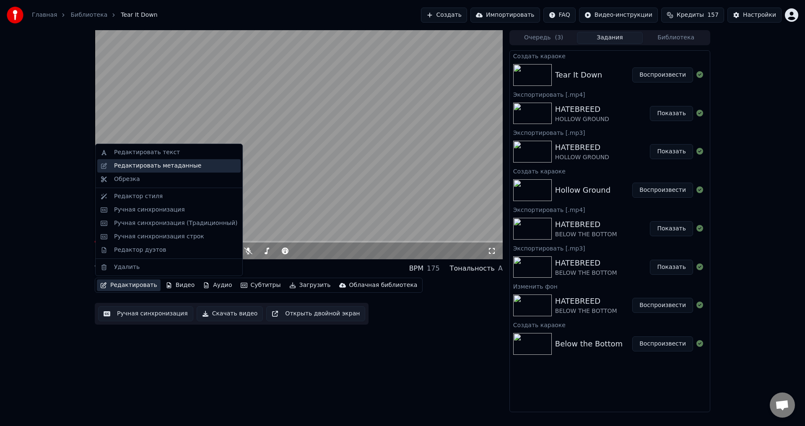
click at [170, 166] on div "Редактировать метаданные" at bounding box center [157, 166] width 87 height 8
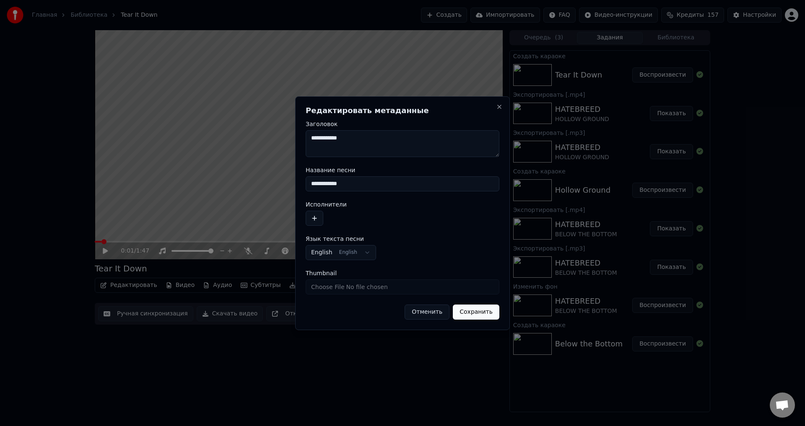
drag, startPoint x: 354, startPoint y: 182, endPoint x: 307, endPoint y: 189, distance: 47.9
click at [307, 189] on input "**********" at bounding box center [403, 184] width 194 height 15
type input "*********"
click at [314, 213] on button "button" at bounding box center [315, 218] width 18 height 15
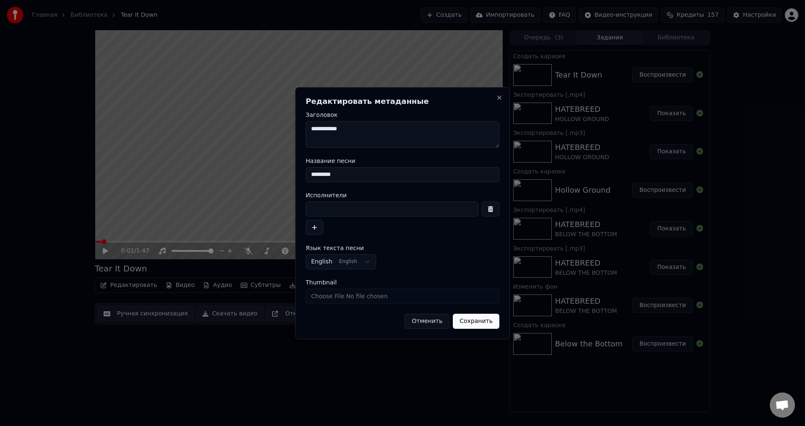
click at [314, 213] on input at bounding box center [392, 209] width 173 height 15
type input "**********"
click at [475, 319] on button "Сохранить" at bounding box center [476, 321] width 47 height 15
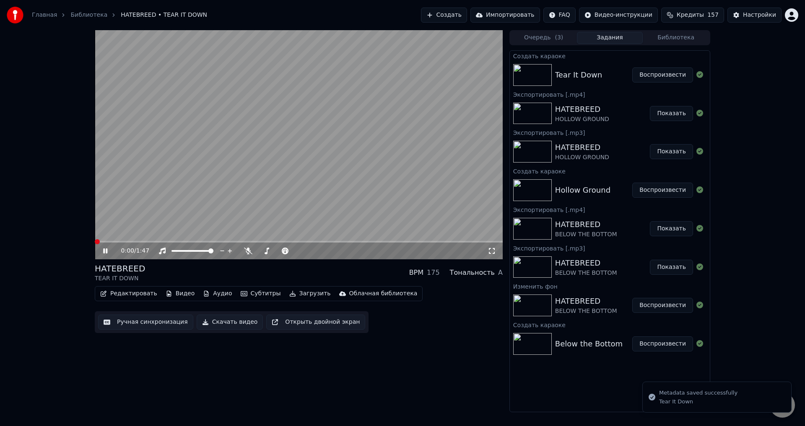
click at [95, 243] on span at bounding box center [95, 242] width 0 height 2
click at [45, 233] on div "0:03 / 1:47 HATEBREED TEAR IT DOWN BPM 175 Тональность A Редактировать Видео Ау…" at bounding box center [402, 221] width 805 height 382
click at [210, 136] on video at bounding box center [299, 144] width 408 height 229
click at [133, 322] on button "Ручная синхронизация" at bounding box center [145, 322] width 95 height 15
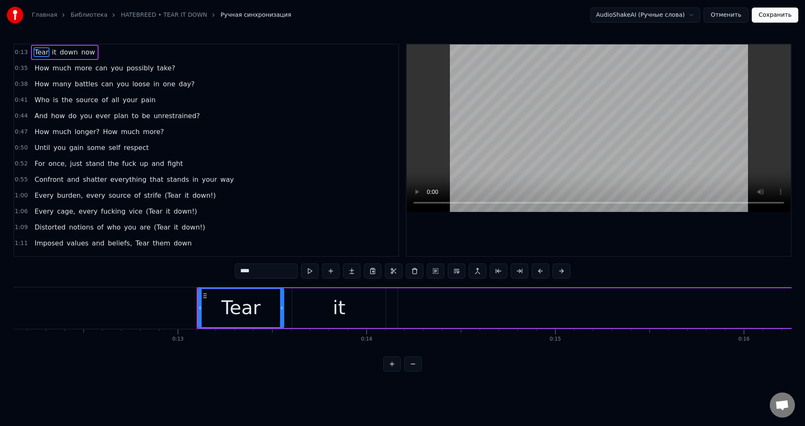
scroll to position [0, 2266]
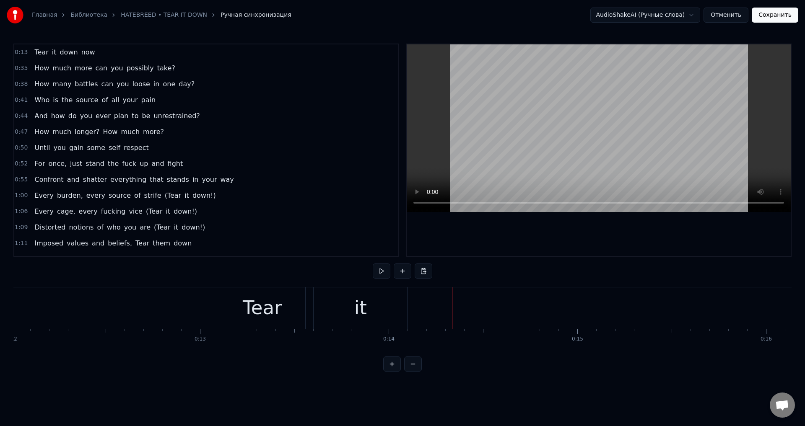
click at [268, 306] on div "Tear" at bounding box center [262, 308] width 39 height 29
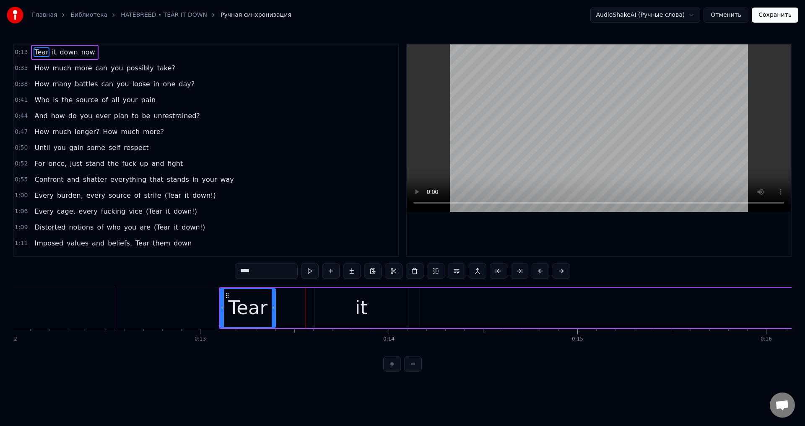
drag, startPoint x: 303, startPoint y: 303, endPoint x: 272, endPoint y: 310, distance: 32.2
click at [272, 310] on div at bounding box center [273, 308] width 3 height 38
click at [220, 309] on icon at bounding box center [218, 308] width 3 height 7
drag, startPoint x: 273, startPoint y: 308, endPoint x: 286, endPoint y: 309, distance: 12.6
click at [286, 309] on icon at bounding box center [284, 308] width 3 height 7
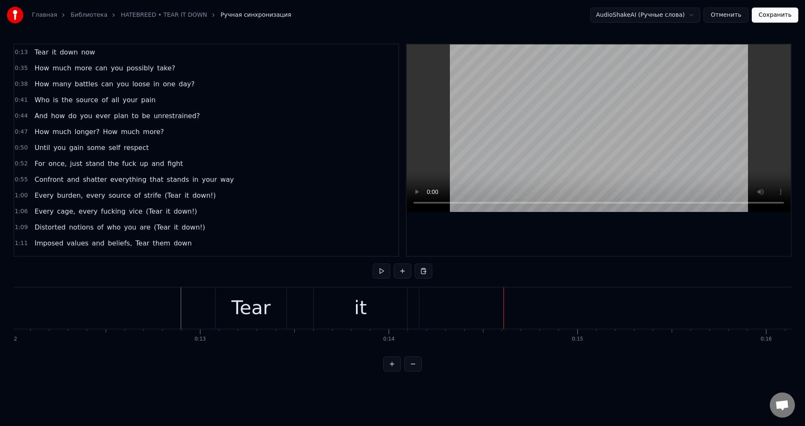
click at [376, 306] on div "it" at bounding box center [361, 309] width 94 height 42
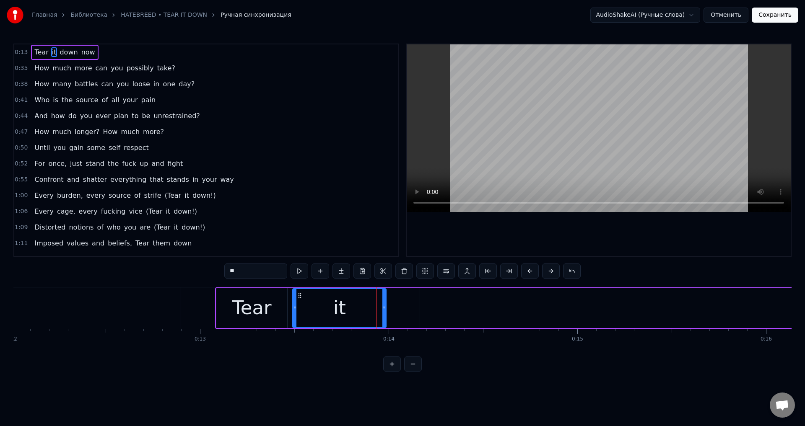
drag, startPoint x: 322, startPoint y: 296, endPoint x: 300, endPoint y: 299, distance: 22.0
click at [300, 299] on icon at bounding box center [299, 296] width 7 height 7
drag, startPoint x: 385, startPoint y: 305, endPoint x: 318, endPoint y: 314, distance: 67.3
click at [318, 314] on div at bounding box center [317, 308] width 3 height 38
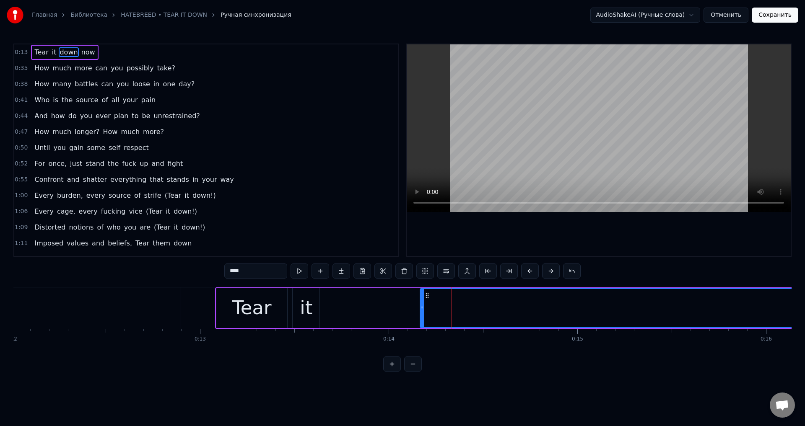
click at [268, 312] on div "Tear" at bounding box center [251, 308] width 39 height 29
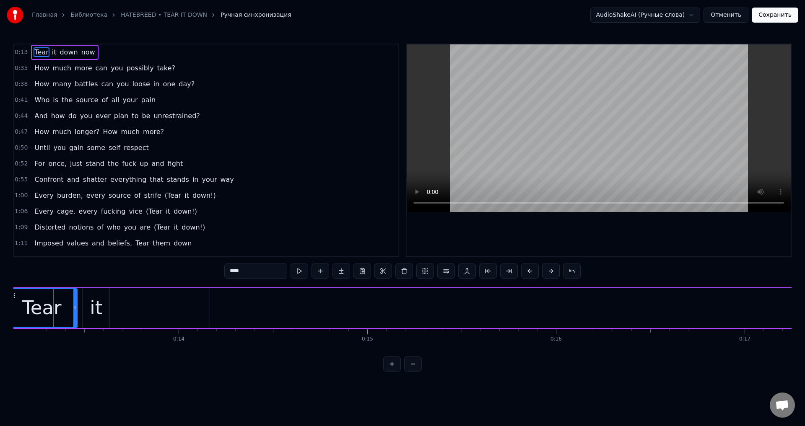
scroll to position [0, 2485]
type input "****"
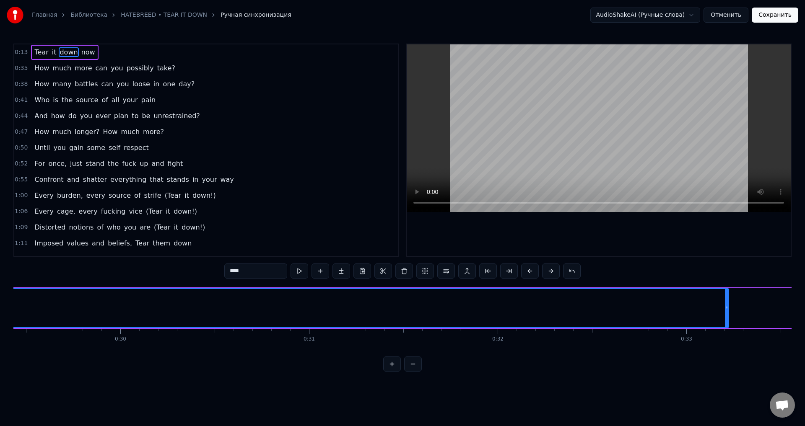
scroll to position [0, 5605]
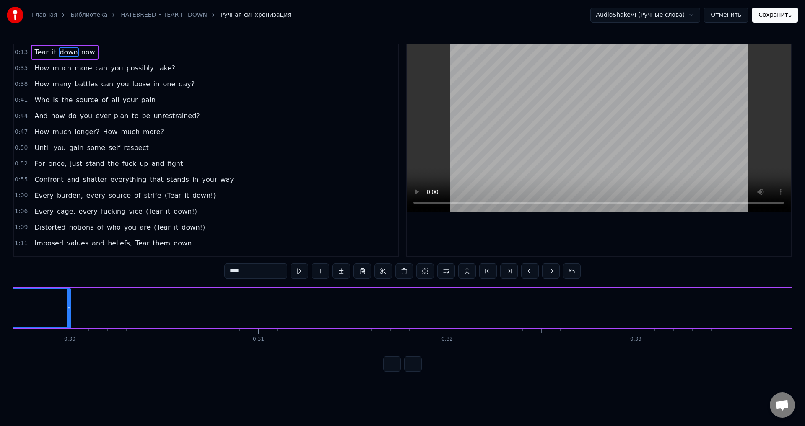
drag, startPoint x: 676, startPoint y: 312, endPoint x: 73, endPoint y: 318, distance: 603.0
click at [67, 316] on div at bounding box center [68, 308] width 3 height 38
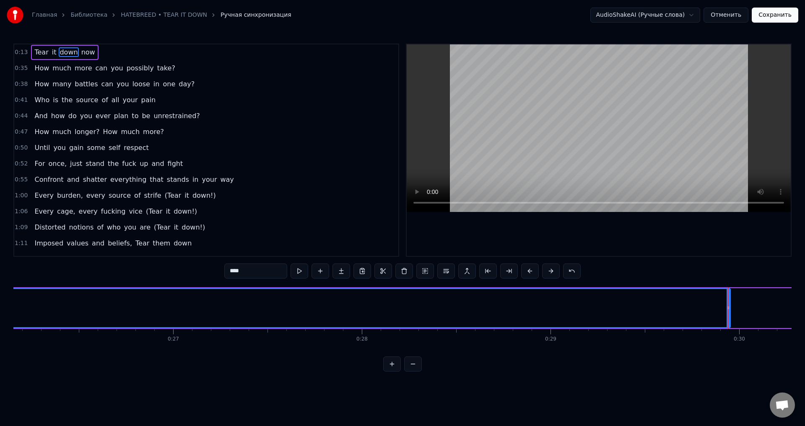
scroll to position [0, 4879]
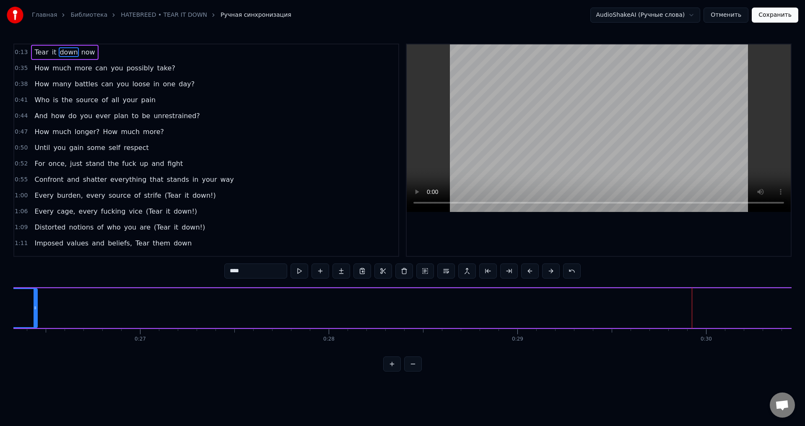
drag, startPoint x: 696, startPoint y: 307, endPoint x: 36, endPoint y: 307, distance: 660.0
click at [36, 307] on icon at bounding box center [35, 308] width 3 height 7
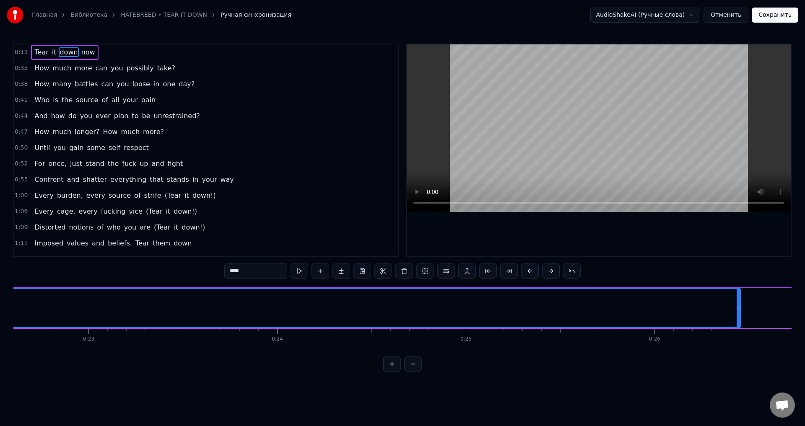
scroll to position [0, 4288]
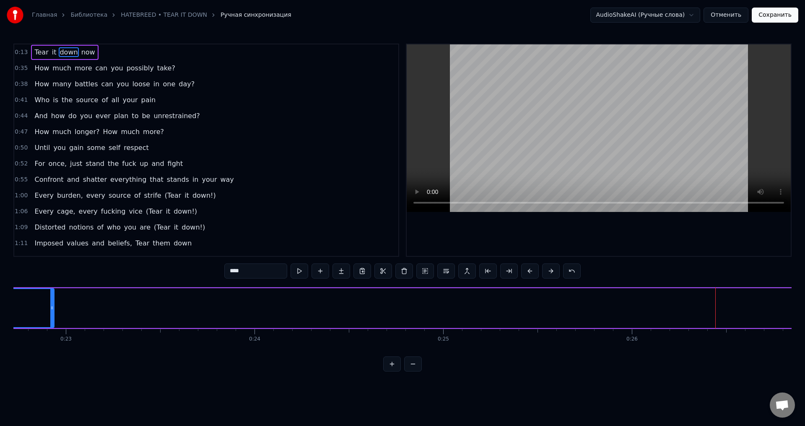
drag, startPoint x: 715, startPoint y: 309, endPoint x: 51, endPoint y: 336, distance: 664.4
click at [51, 336] on div "Tear it down now How much more can you possibly take? How many battles can you …" at bounding box center [402, 318] width 778 height 63
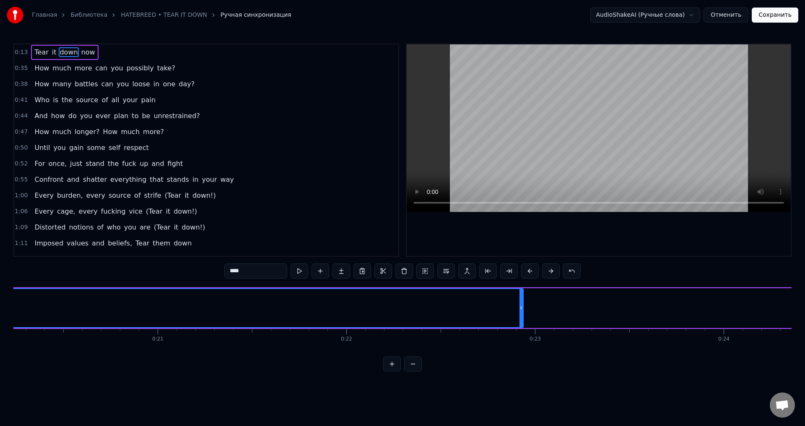
scroll to position [0, 3807]
click at [536, 309] on div "Tear it down now" at bounding box center [743, 309] width 4138 height 42
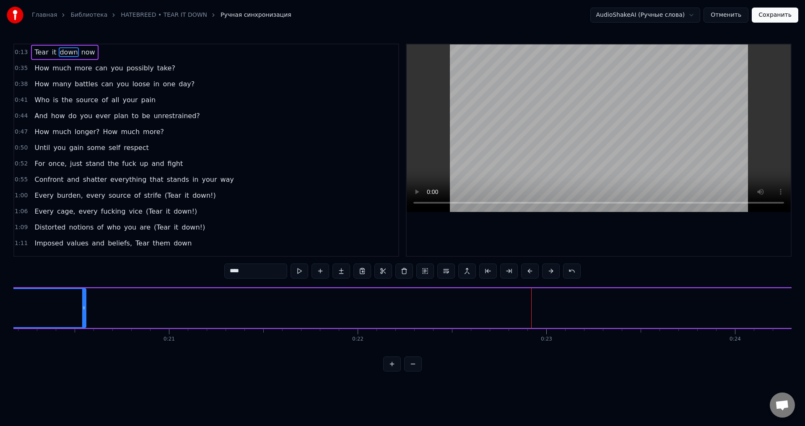
drag, startPoint x: 533, startPoint y: 308, endPoint x: 84, endPoint y: 309, distance: 448.7
click at [84, 309] on icon at bounding box center [83, 308] width 3 height 7
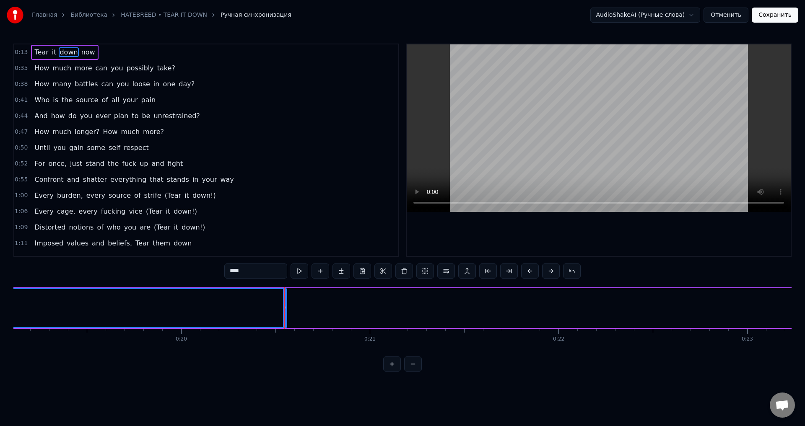
scroll to position [0, 3640]
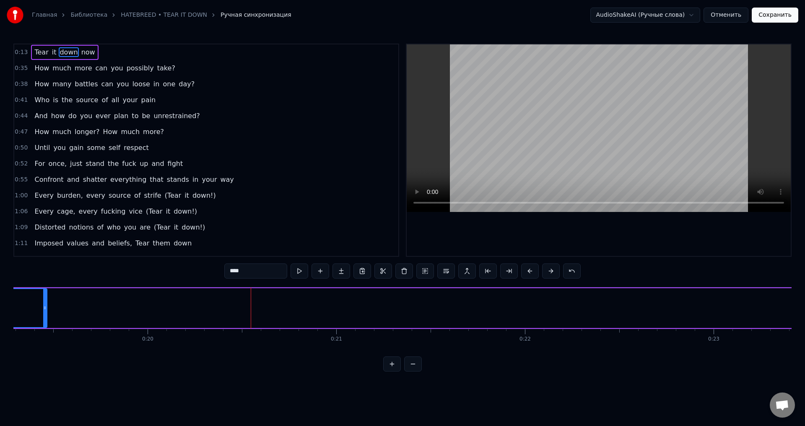
drag, startPoint x: 250, startPoint y: 302, endPoint x: 21, endPoint y: 314, distance: 229.3
click at [43, 314] on div at bounding box center [44, 308] width 3 height 38
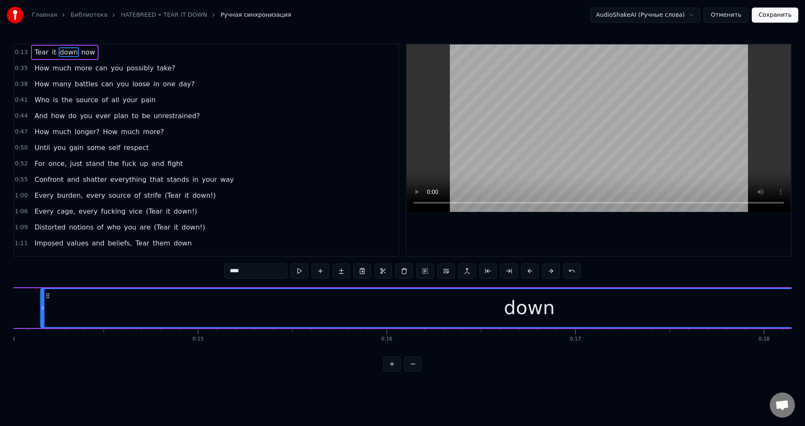
scroll to position [0, 3506]
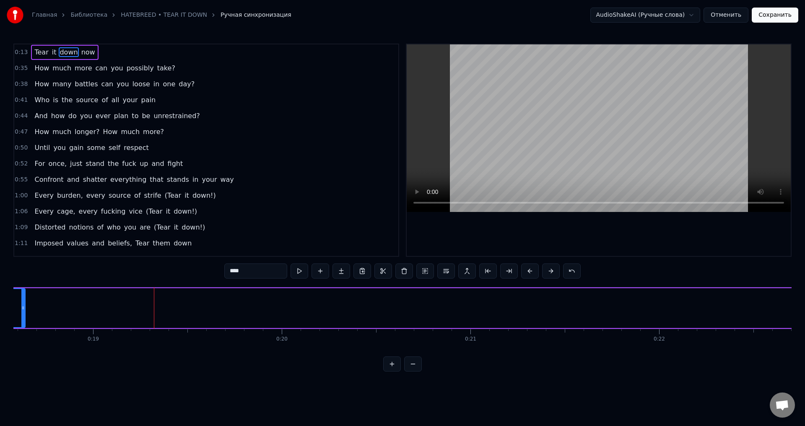
drag, startPoint x: 158, startPoint y: 306, endPoint x: 24, endPoint y: 315, distance: 133.6
click at [24, 315] on div at bounding box center [22, 308] width 3 height 38
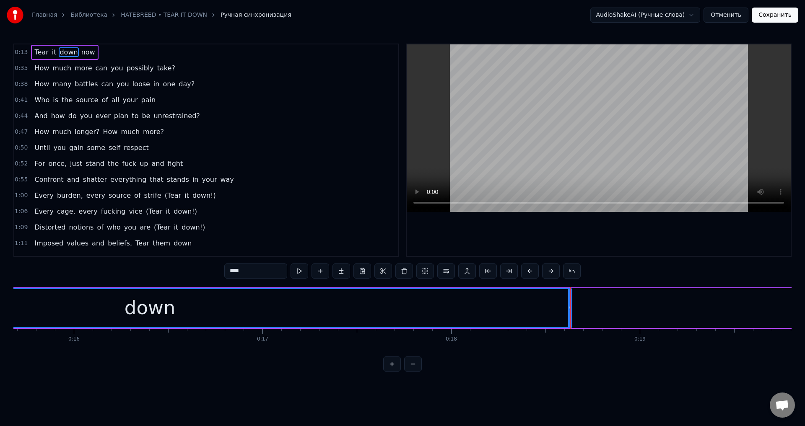
scroll to position [0, 2981]
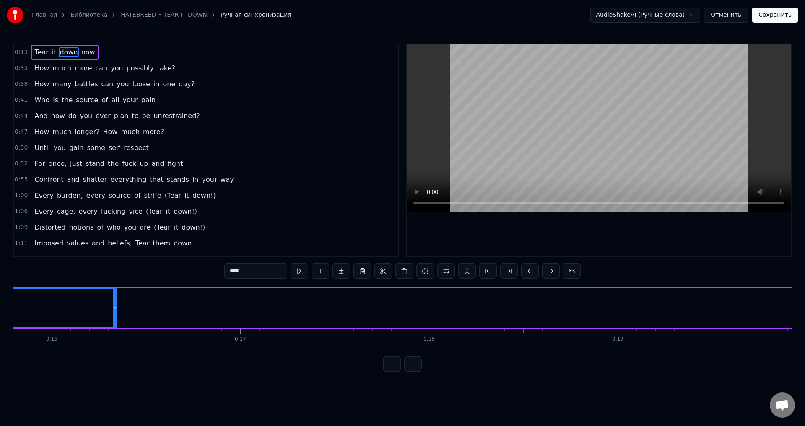
drag, startPoint x: 548, startPoint y: 307, endPoint x: 95, endPoint y: 315, distance: 453.0
click at [113, 314] on div at bounding box center [114, 308] width 3 height 38
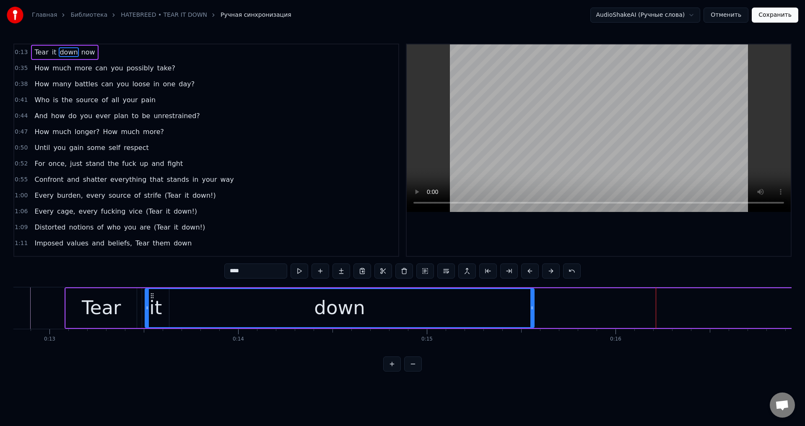
scroll to position [0, 2409]
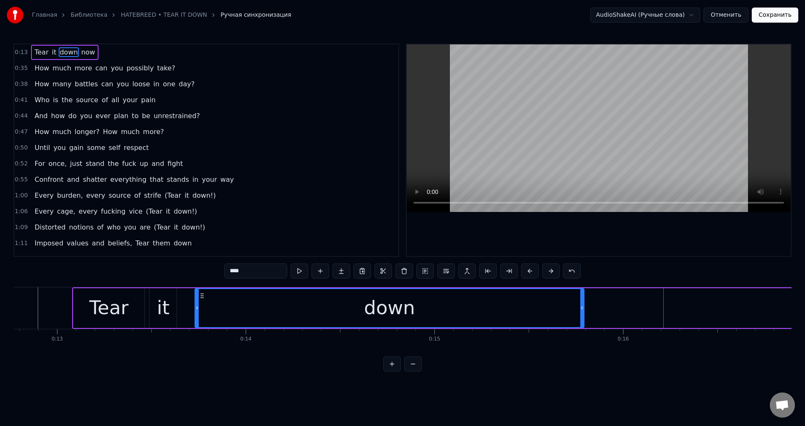
drag, startPoint x: 226, startPoint y: 299, endPoint x: 202, endPoint y: 309, distance: 26.3
click at [202, 309] on div "down" at bounding box center [389, 308] width 388 height 38
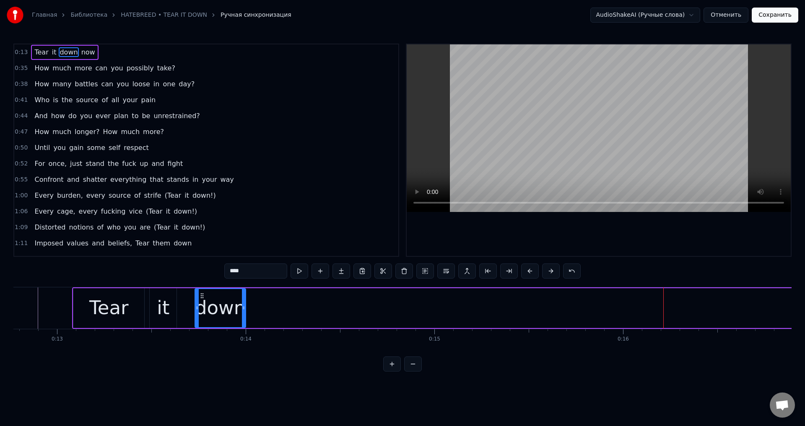
drag, startPoint x: 582, startPoint y: 310, endPoint x: 243, endPoint y: 329, distance: 338.9
click at [243, 329] on div "Tear it down now How much more can you possibly take? How many battles can you …" at bounding box center [402, 318] width 778 height 63
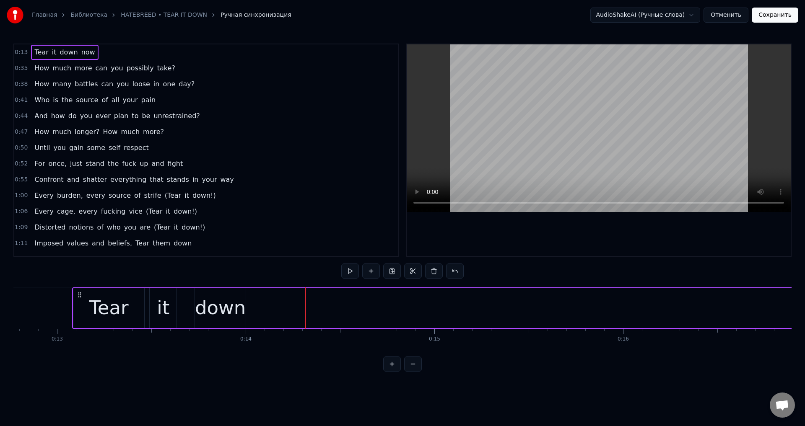
click at [174, 305] on div "it" at bounding box center [163, 308] width 27 height 40
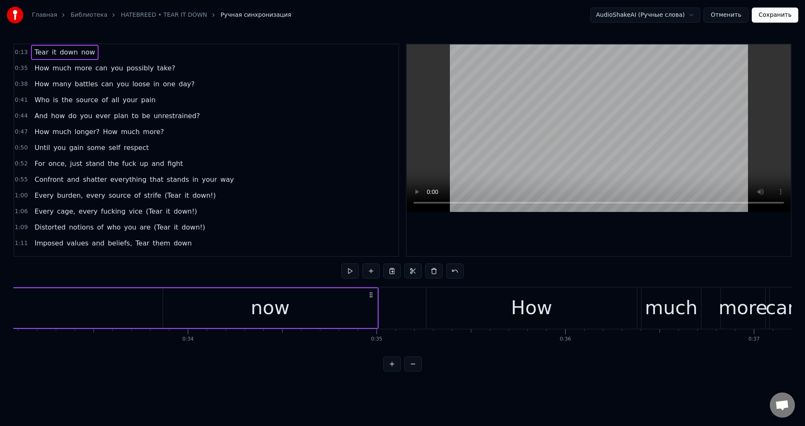
scroll to position [0, 6230]
click at [273, 318] on div "now" at bounding box center [281, 308] width 39 height 29
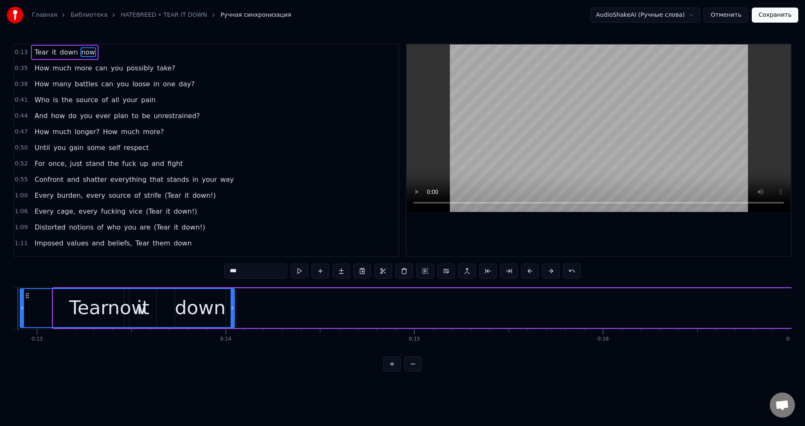
scroll to position [0, 2347]
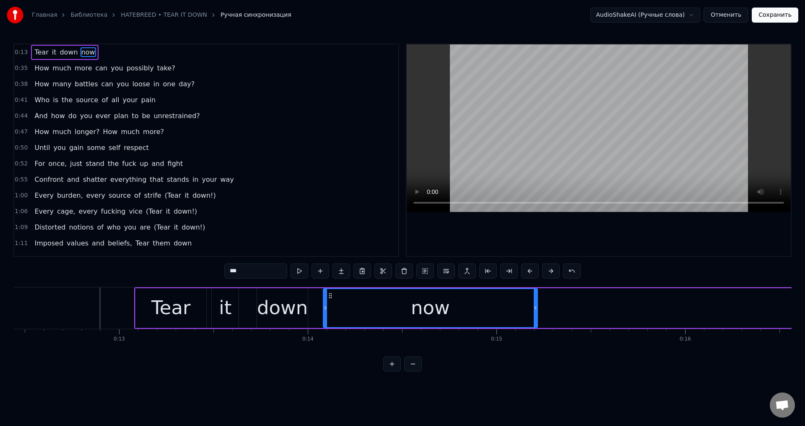
drag, startPoint x: 183, startPoint y: 296, endPoint x: 332, endPoint y: 325, distance: 151.5
click at [332, 325] on div "now" at bounding box center [430, 308] width 213 height 38
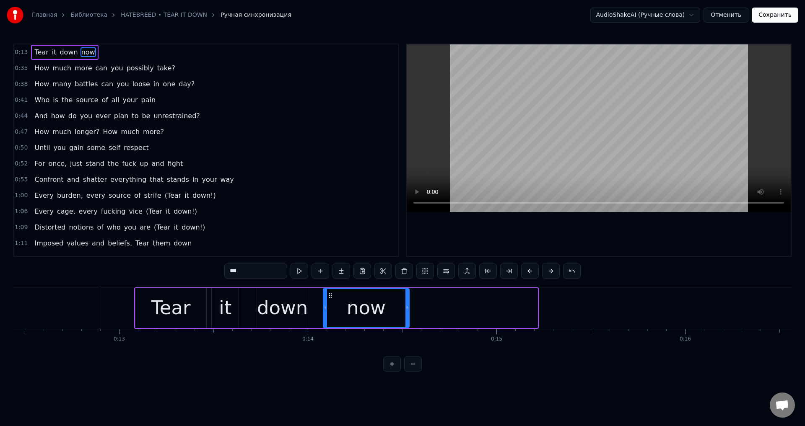
drag, startPoint x: 537, startPoint y: 301, endPoint x: 408, endPoint y: 318, distance: 129.5
click at [408, 318] on div at bounding box center [406, 308] width 3 height 38
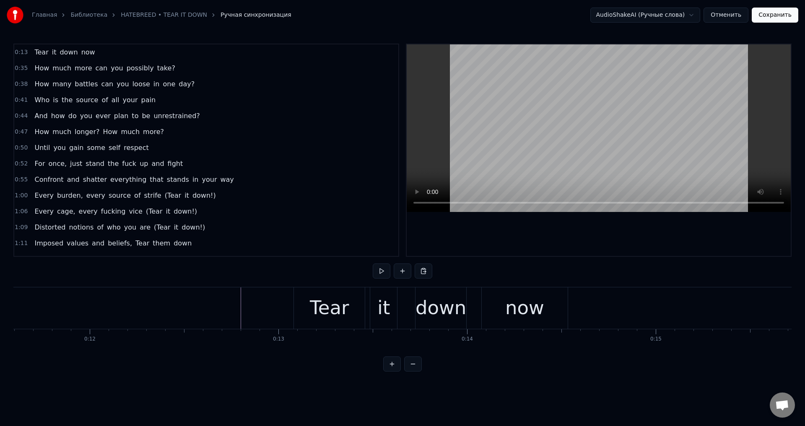
scroll to position [0, 2144]
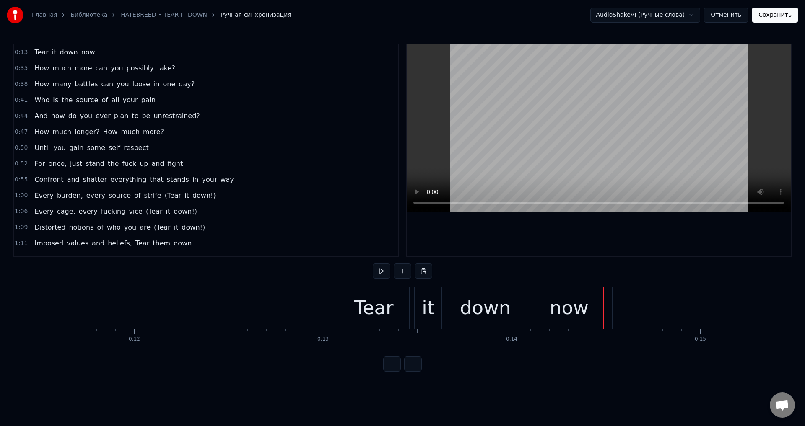
click at [352, 302] on div "Tear" at bounding box center [373, 309] width 71 height 42
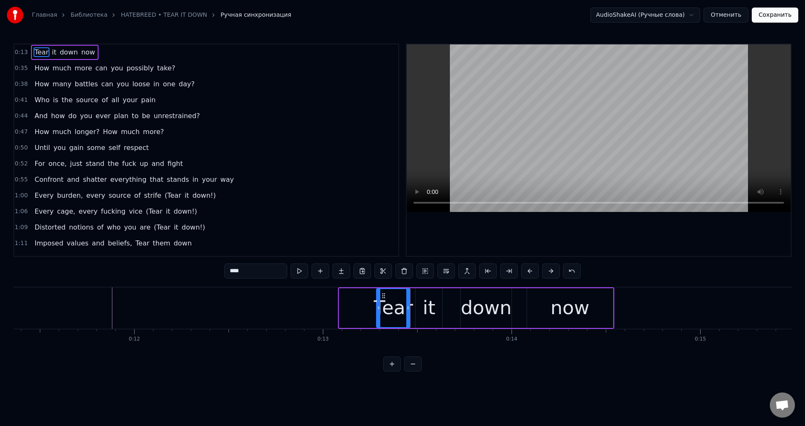
drag, startPoint x: 342, startPoint y: 309, endPoint x: 379, endPoint y: 309, distance: 37.3
click at [379, 309] on circle at bounding box center [379, 309] width 0 height 0
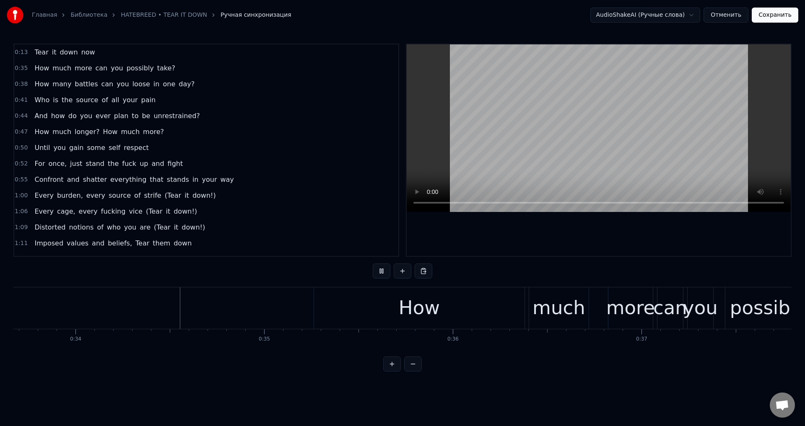
scroll to position [0, 6355]
click at [348, 299] on div "How" at bounding box center [418, 309] width 211 height 42
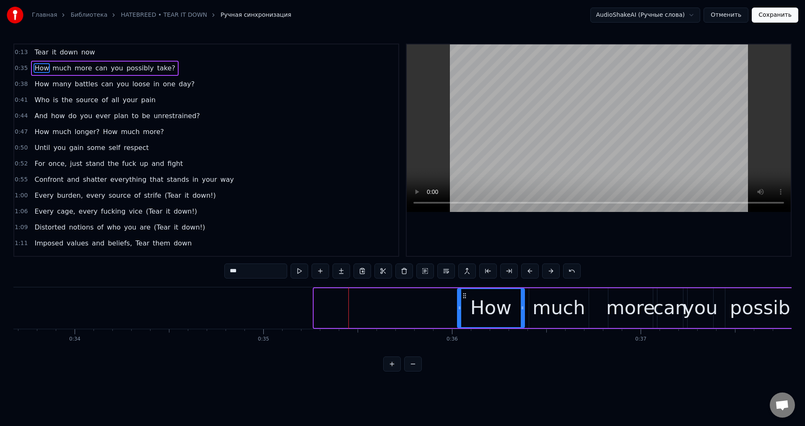
drag, startPoint x: 315, startPoint y: 309, endPoint x: 459, endPoint y: 313, distance: 143.5
click at [459, 313] on div at bounding box center [459, 308] width 3 height 38
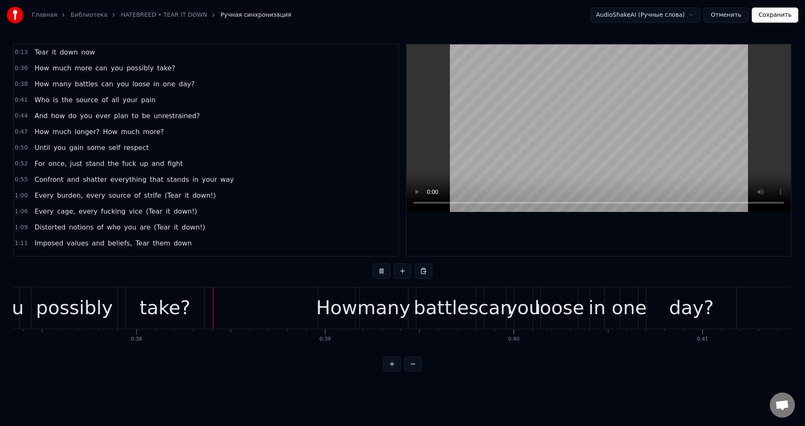
scroll to position [0, 7087]
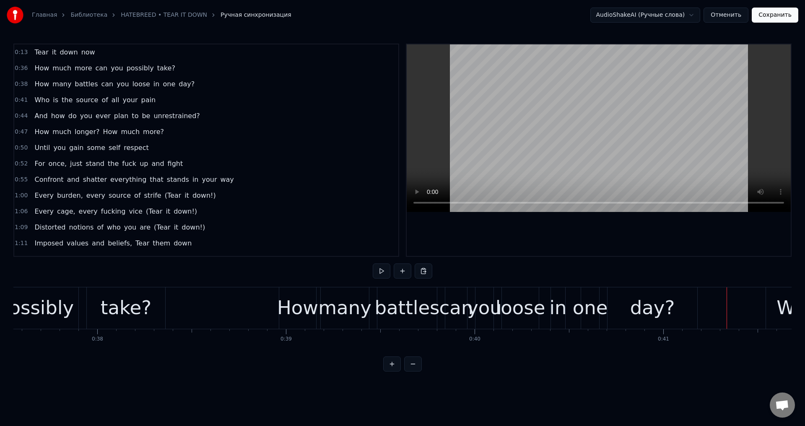
click at [522, 312] on div "loose" at bounding box center [521, 308] width 50 height 29
click at [515, 307] on div "loose" at bounding box center [521, 308] width 50 height 29
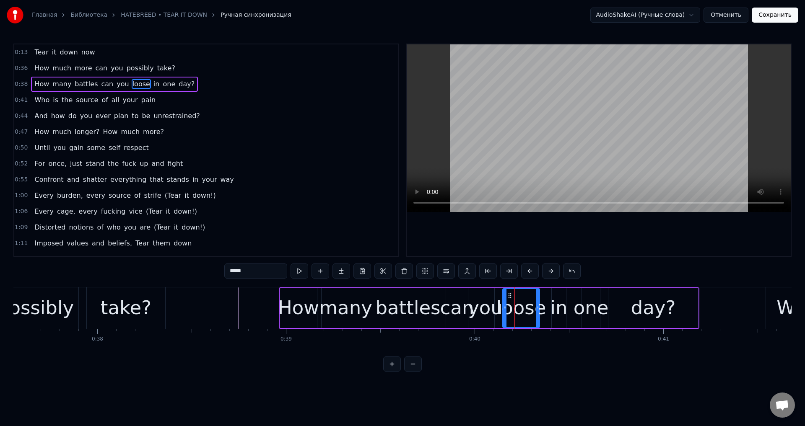
click at [238, 270] on input "*****" at bounding box center [255, 271] width 63 height 15
type input "****"
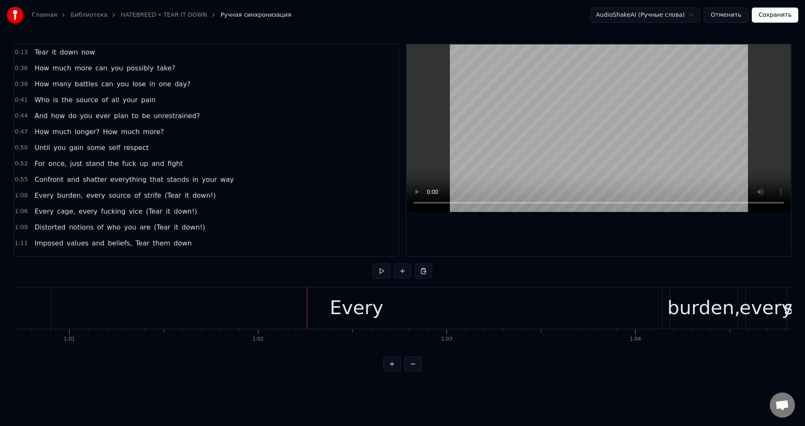
scroll to position [0, 11433]
click at [238, 295] on div "Every" at bounding box center [378, 309] width 611 height 42
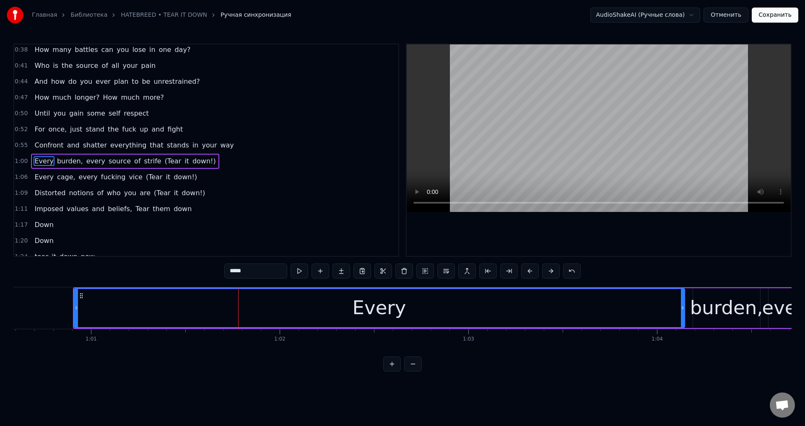
scroll to position [43, 0]
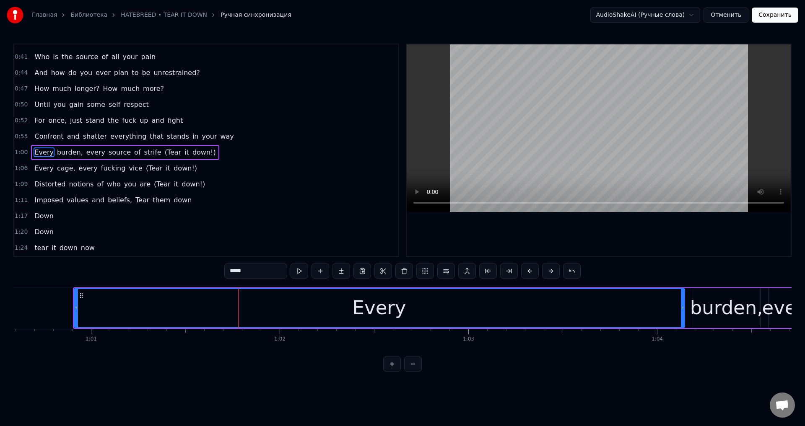
click at [74, 302] on div "Every" at bounding box center [379, 308] width 611 height 40
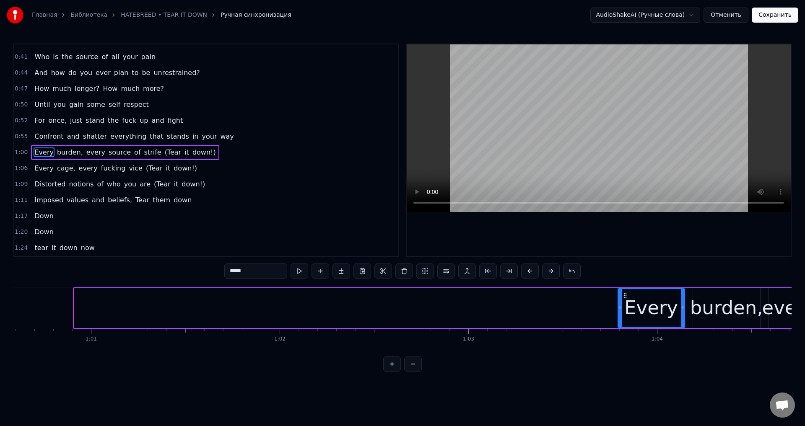
drag, startPoint x: 76, startPoint y: 305, endPoint x: 620, endPoint y: 312, distance: 543.9
click at [620, 312] on div at bounding box center [620, 308] width 3 height 38
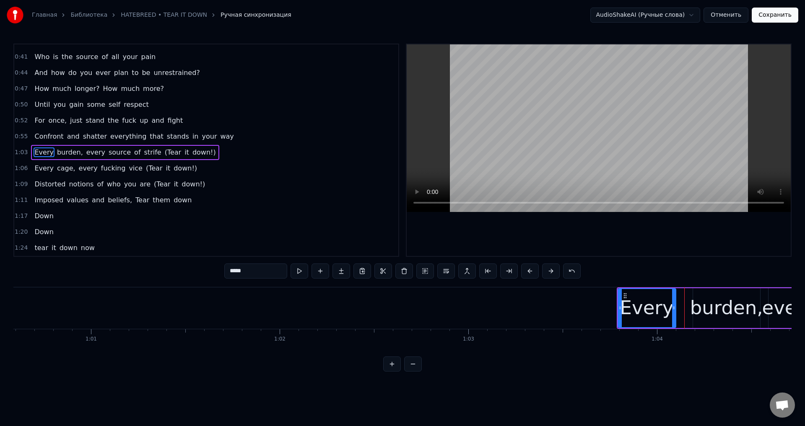
drag, startPoint x: 681, startPoint y: 304, endPoint x: 672, endPoint y: 307, distance: 9.7
click at [672, 307] on div at bounding box center [673, 308] width 3 height 38
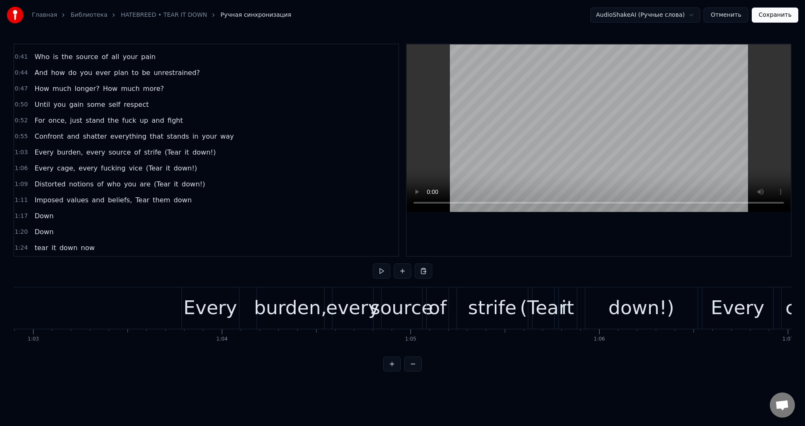
scroll to position [0, 11913]
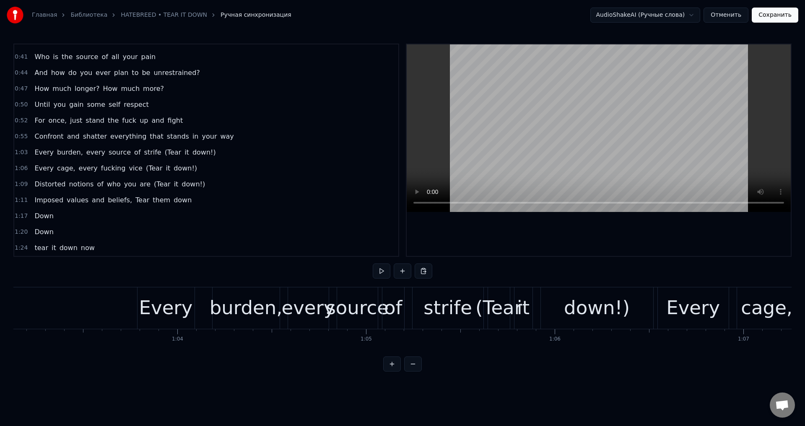
click at [434, 307] on div "strife" at bounding box center [448, 308] width 49 height 29
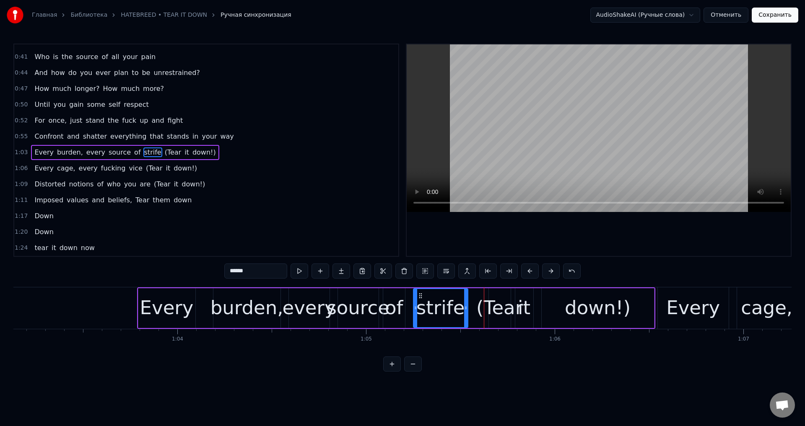
drag, startPoint x: 481, startPoint y: 308, endPoint x: 464, endPoint y: 311, distance: 17.1
click at [464, 311] on icon at bounding box center [465, 308] width 3 height 7
click at [499, 305] on div "(Tear" at bounding box center [499, 308] width 47 height 29
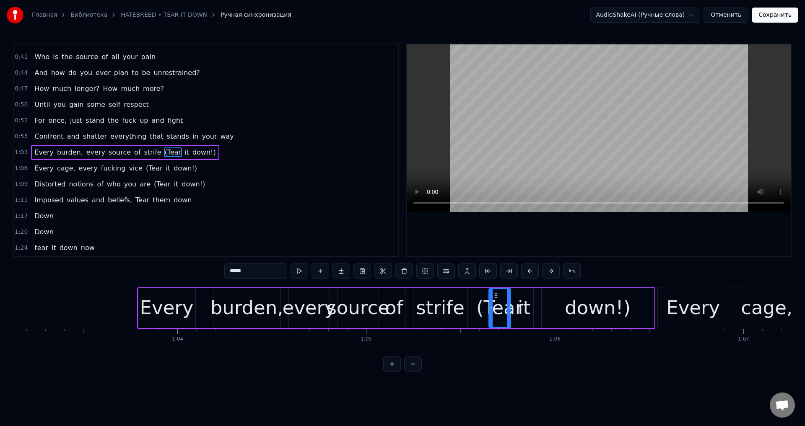
click at [445, 307] on div "strife" at bounding box center [440, 308] width 49 height 29
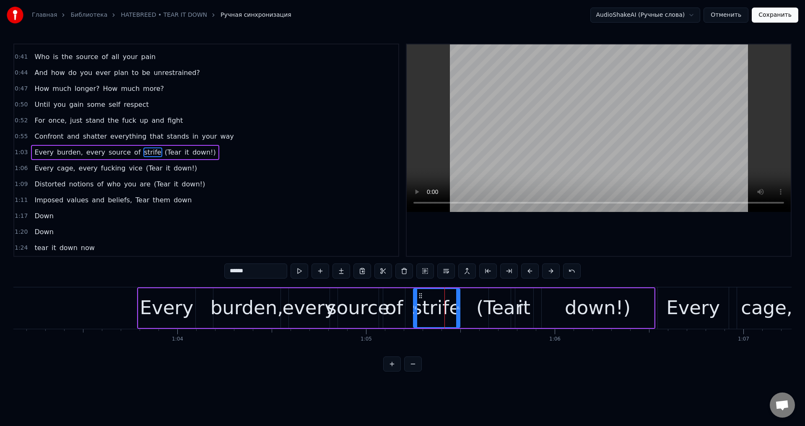
drag, startPoint x: 466, startPoint y: 306, endPoint x: 458, endPoint y: 309, distance: 8.0
click at [458, 309] on icon at bounding box center [457, 308] width 3 height 7
click at [498, 304] on div "(Tear" at bounding box center [499, 308] width 47 height 29
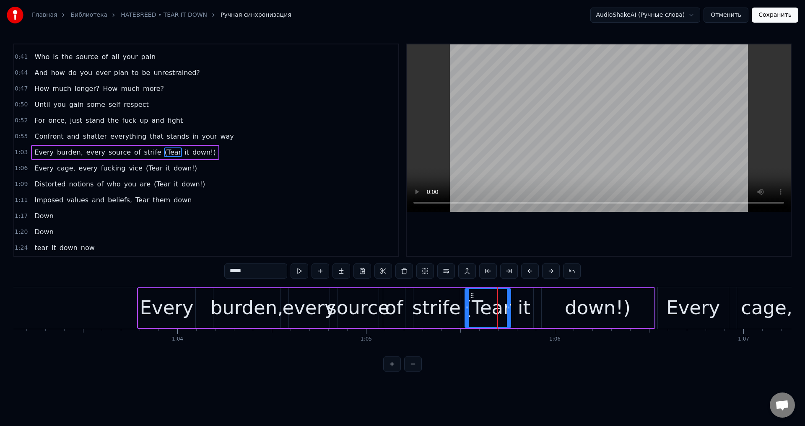
drag, startPoint x: 491, startPoint y: 308, endPoint x: 467, endPoint y: 311, distance: 24.1
click at [467, 311] on icon at bounding box center [466, 308] width 3 height 7
drag, startPoint x: 508, startPoint y: 308, endPoint x: 494, endPoint y: 311, distance: 14.1
click at [494, 311] on icon at bounding box center [494, 308] width 3 height 7
click at [522, 307] on div "it" at bounding box center [524, 308] width 13 height 29
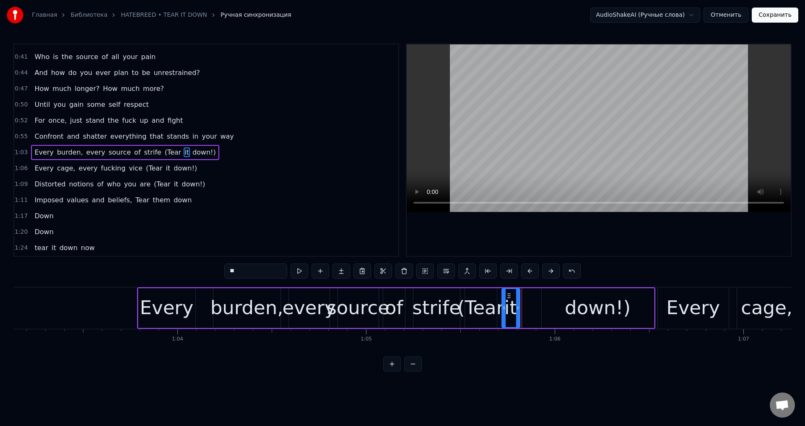
drag, startPoint x: 521, startPoint y: 296, endPoint x: 507, endPoint y: 298, distance: 13.5
click at [507, 298] on icon at bounding box center [509, 296] width 7 height 7
click at [551, 302] on div "down!)" at bounding box center [598, 308] width 112 height 40
type input "******"
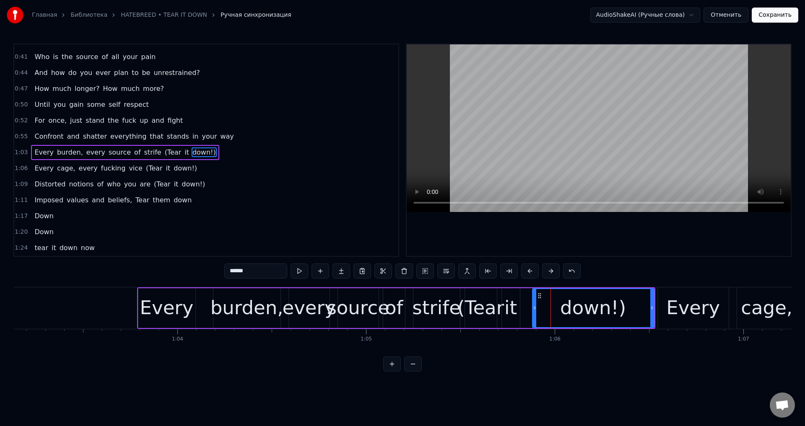
drag, startPoint x: 543, startPoint y: 309, endPoint x: 533, endPoint y: 311, distance: 10.0
click at [533, 311] on icon at bounding box center [534, 308] width 3 height 7
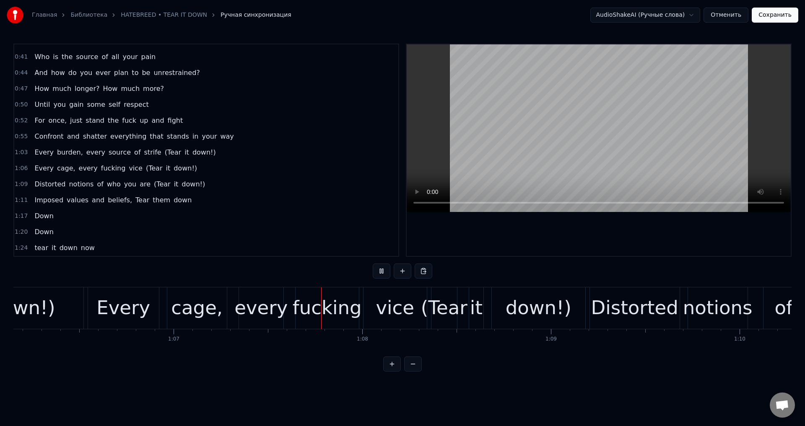
scroll to position [0, 12655]
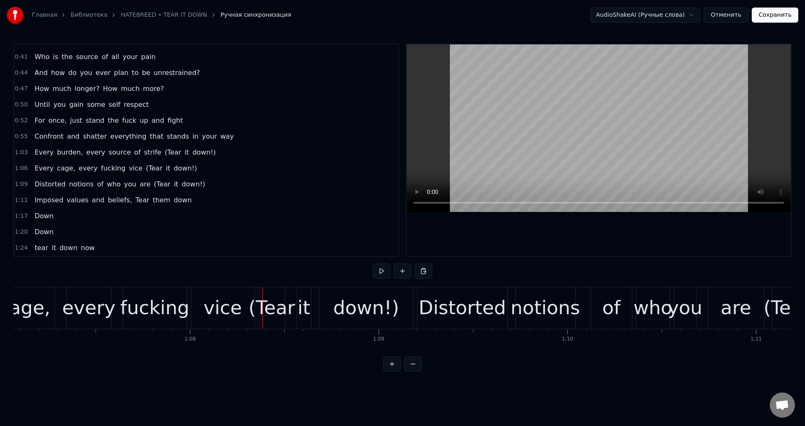
click at [227, 306] on div "vice" at bounding box center [222, 308] width 39 height 29
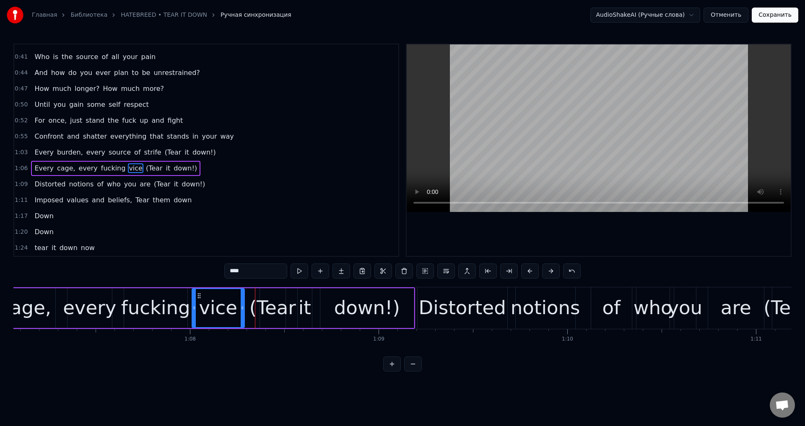
drag, startPoint x: 252, startPoint y: 299, endPoint x: 240, endPoint y: 301, distance: 12.0
click at [241, 301] on div at bounding box center [242, 308] width 3 height 38
click at [268, 301] on div "(Tear" at bounding box center [273, 308] width 47 height 29
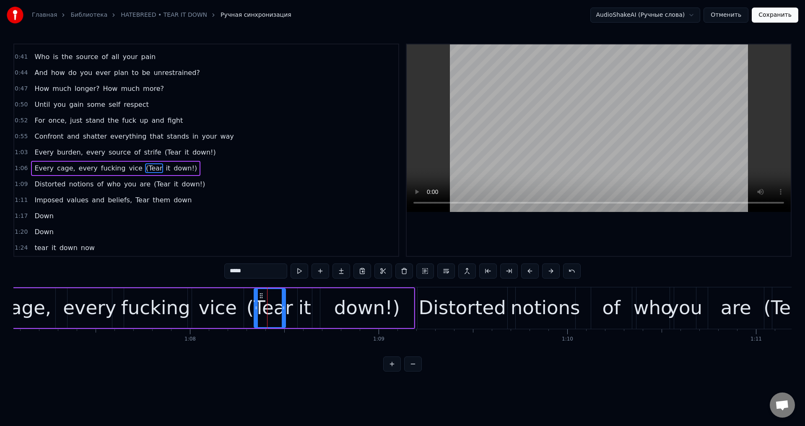
drag, startPoint x: 261, startPoint y: 301, endPoint x: 256, endPoint y: 302, distance: 5.6
click at [256, 302] on div at bounding box center [256, 308] width 3 height 38
drag, startPoint x: 283, startPoint y: 306, endPoint x: 277, endPoint y: 306, distance: 6.7
click at [277, 306] on icon at bounding box center [276, 308] width 3 height 7
click at [303, 299] on div "it" at bounding box center [305, 308] width 13 height 29
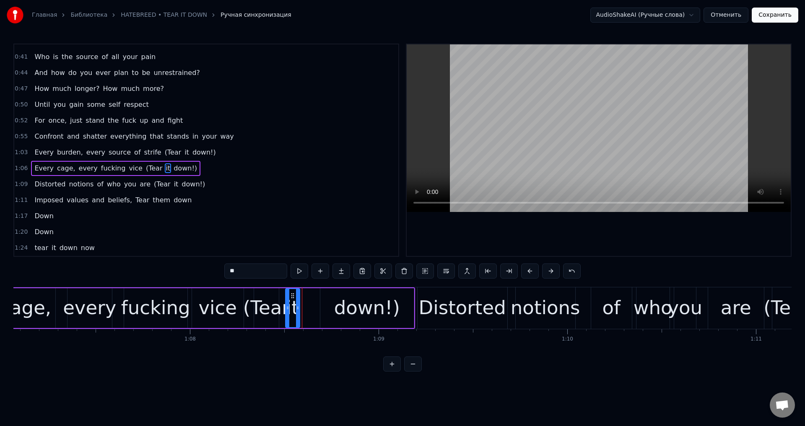
drag, startPoint x: 304, startPoint y: 297, endPoint x: 291, endPoint y: 299, distance: 12.3
click at [291, 299] on icon at bounding box center [292, 296] width 7 height 7
click at [325, 304] on div "down!)" at bounding box center [367, 308] width 94 height 40
type input "******"
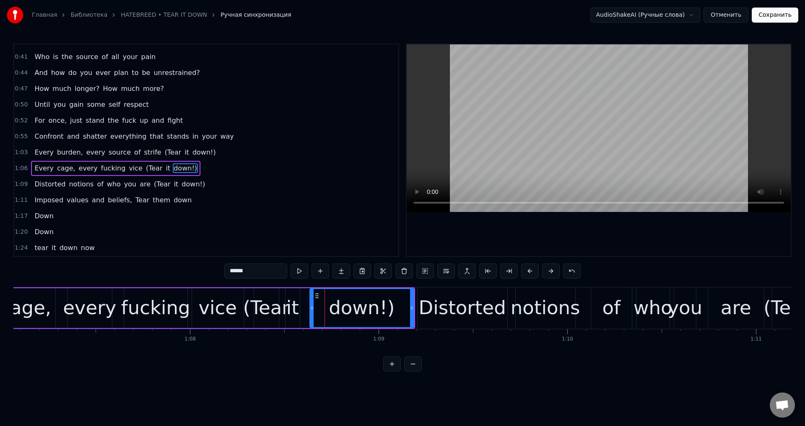
drag, startPoint x: 321, startPoint y: 305, endPoint x: 310, endPoint y: 308, distance: 10.9
click at [310, 308] on icon at bounding box center [311, 308] width 3 height 7
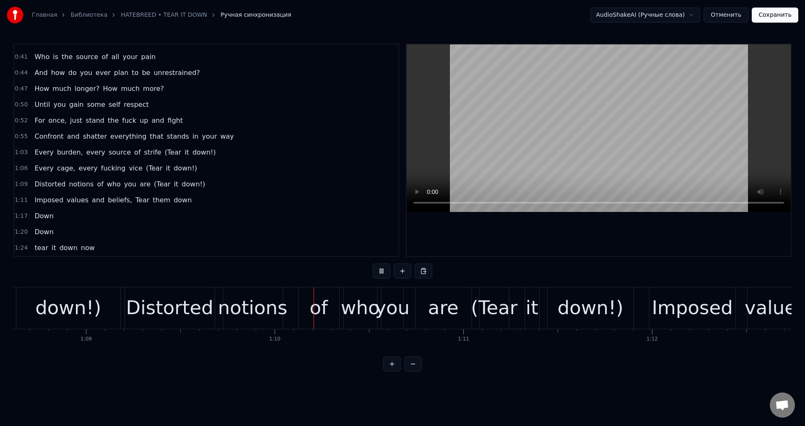
scroll to position [0, 13114]
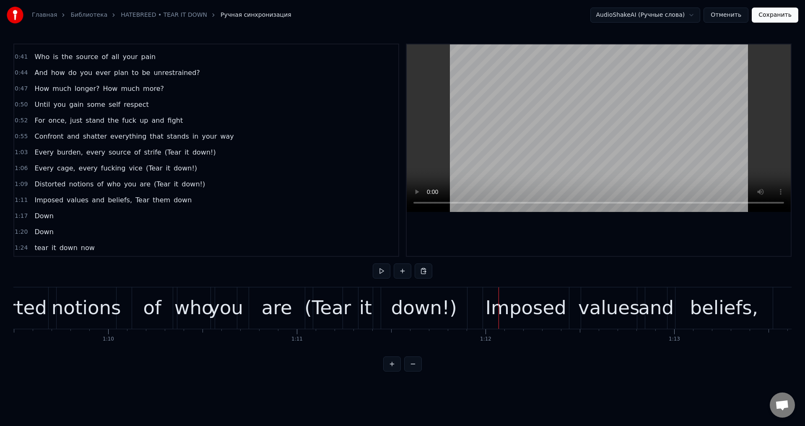
click at [289, 307] on div "are" at bounding box center [277, 308] width 31 height 29
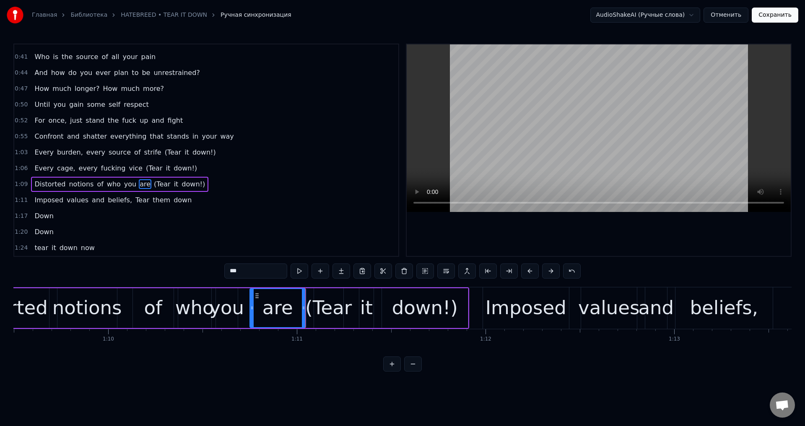
click at [303, 301] on div at bounding box center [303, 308] width 3 height 38
click at [330, 299] on div "(Tear" at bounding box center [328, 308] width 47 height 29
click at [315, 305] on div at bounding box center [314, 308] width 3 height 38
drag, startPoint x: 342, startPoint y: 305, endPoint x: 337, endPoint y: 307, distance: 5.6
click at [337, 307] on icon at bounding box center [336, 308] width 3 height 7
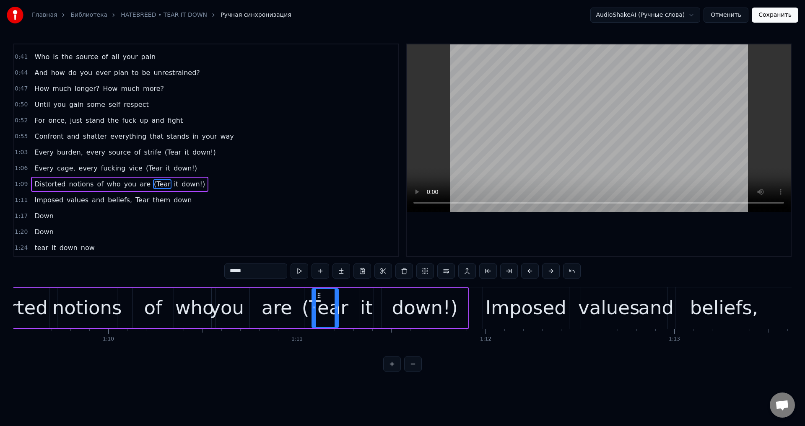
click at [367, 303] on div "it" at bounding box center [366, 308] width 13 height 29
drag, startPoint x: 364, startPoint y: 295, endPoint x: 348, endPoint y: 299, distance: 16.4
click at [348, 299] on icon at bounding box center [350, 296] width 7 height 7
click at [395, 299] on div "down!)" at bounding box center [425, 308] width 86 height 40
type input "******"
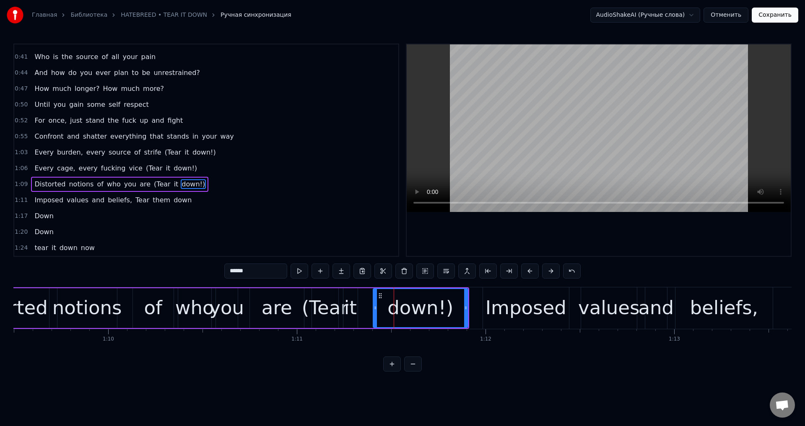
drag, startPoint x: 384, startPoint y: 304, endPoint x: 375, endPoint y: 308, distance: 9.6
click at [375, 308] on div at bounding box center [375, 308] width 3 height 38
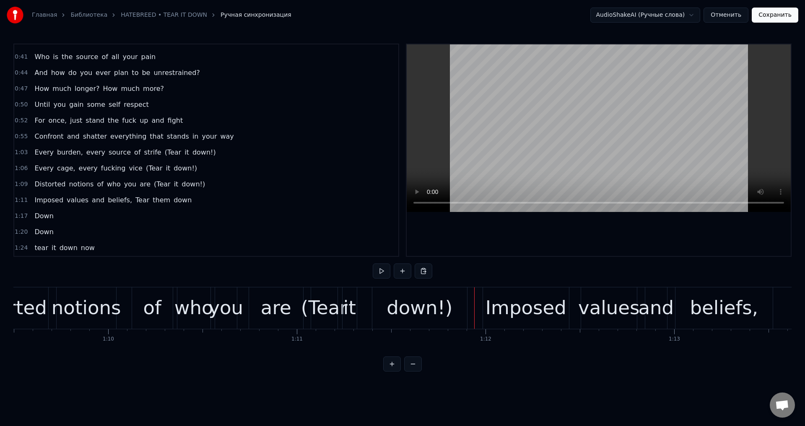
click at [459, 305] on div "down!)" at bounding box center [419, 309] width 95 height 42
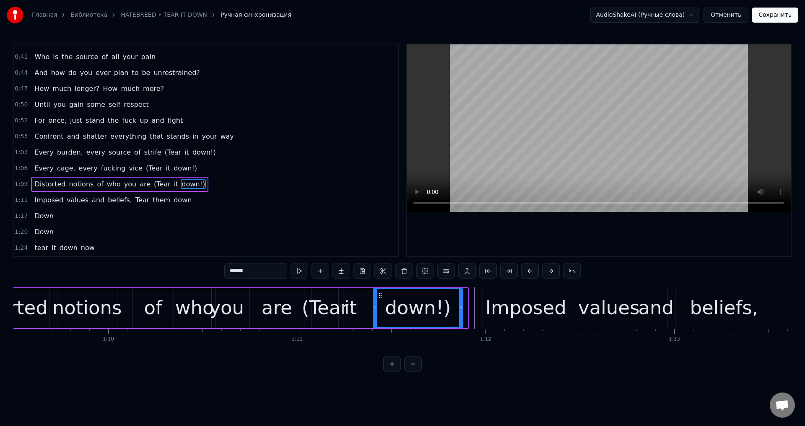
drag, startPoint x: 465, startPoint y: 305, endPoint x: 459, endPoint y: 307, distance: 5.7
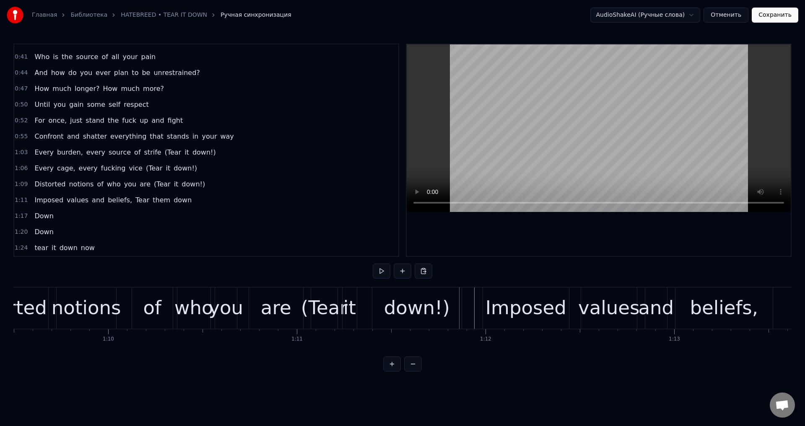
click at [486, 302] on div "Imposed" at bounding box center [526, 309] width 86 height 42
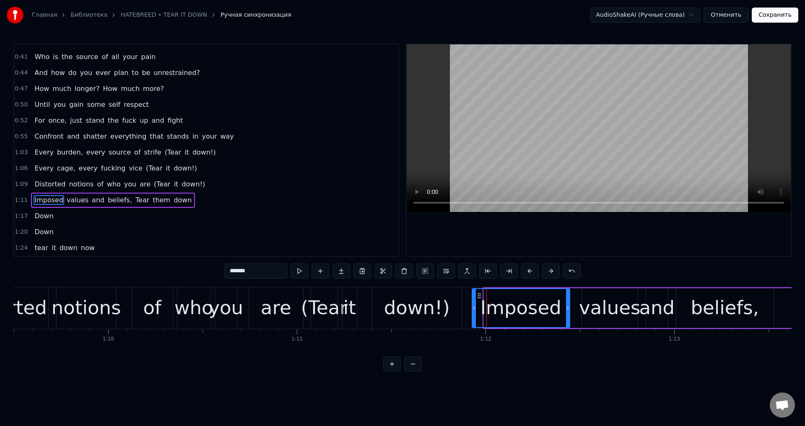
drag, startPoint x: 484, startPoint y: 304, endPoint x: 473, endPoint y: 307, distance: 12.2
click at [473, 307] on div at bounding box center [474, 308] width 3 height 38
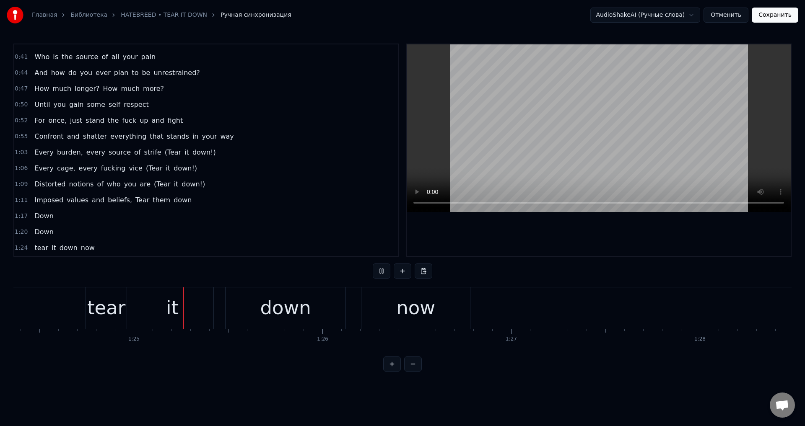
scroll to position [0, 15922]
click at [106, 307] on div "tear" at bounding box center [103, 308] width 38 height 29
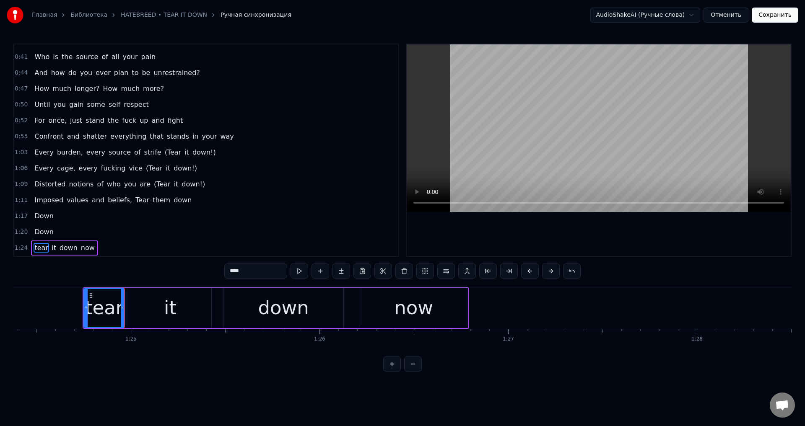
click at [151, 302] on div "it" at bounding box center [170, 308] width 82 height 40
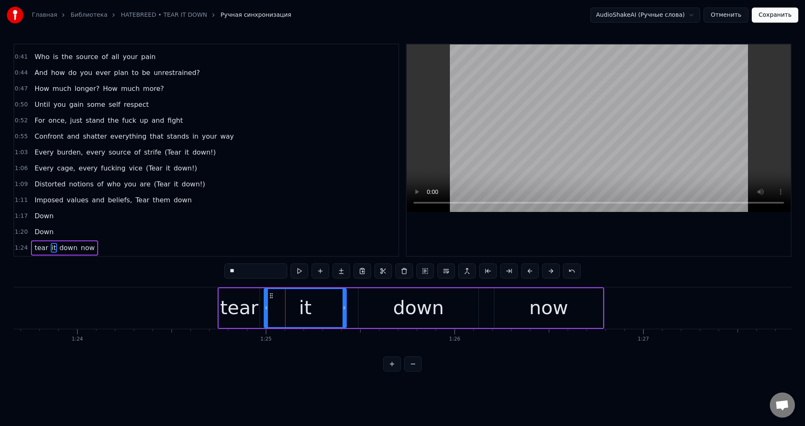
scroll to position [0, 15765]
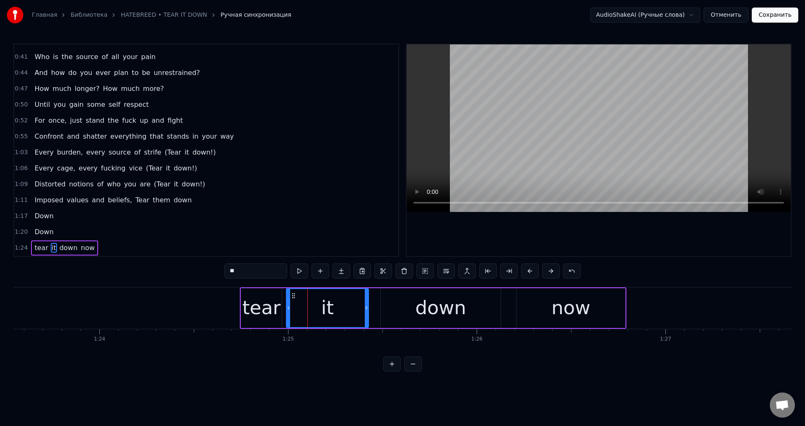
click at [255, 296] on div "tear" at bounding box center [261, 308] width 38 height 29
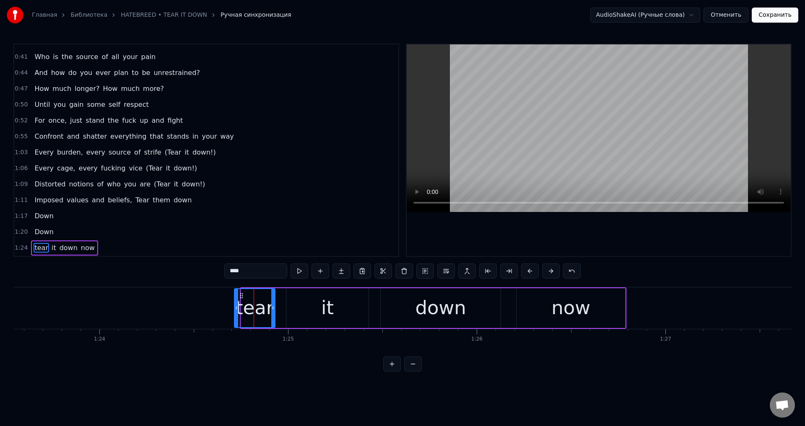
drag, startPoint x: 249, startPoint y: 295, endPoint x: 242, endPoint y: 297, distance: 6.9
click at [242, 297] on icon at bounding box center [241, 296] width 7 height 7
drag, startPoint x: 273, startPoint y: 303, endPoint x: 267, endPoint y: 305, distance: 7.2
click at [267, 305] on div at bounding box center [265, 308] width 3 height 38
click at [303, 296] on div "it" at bounding box center [327, 308] width 82 height 40
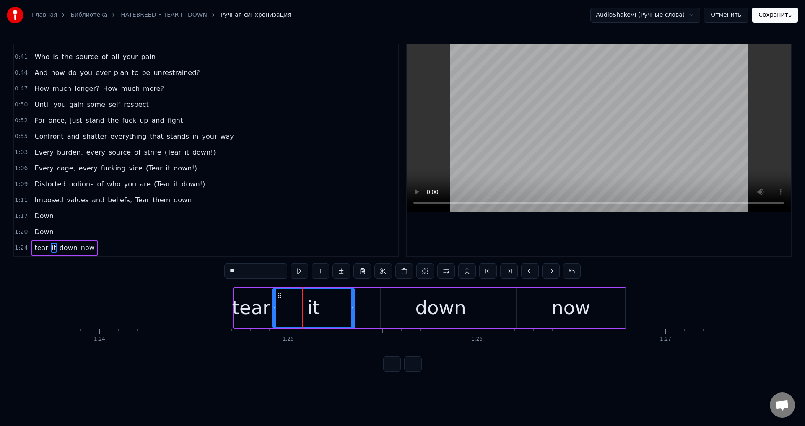
drag, startPoint x: 296, startPoint y: 294, endPoint x: 281, endPoint y: 298, distance: 14.6
click at [281, 298] on icon at bounding box center [279, 296] width 7 height 7
drag, startPoint x: 351, startPoint y: 305, endPoint x: 285, endPoint y: 315, distance: 67.4
click at [285, 315] on div at bounding box center [285, 308] width 3 height 38
click at [394, 295] on div "down" at bounding box center [441, 308] width 120 height 40
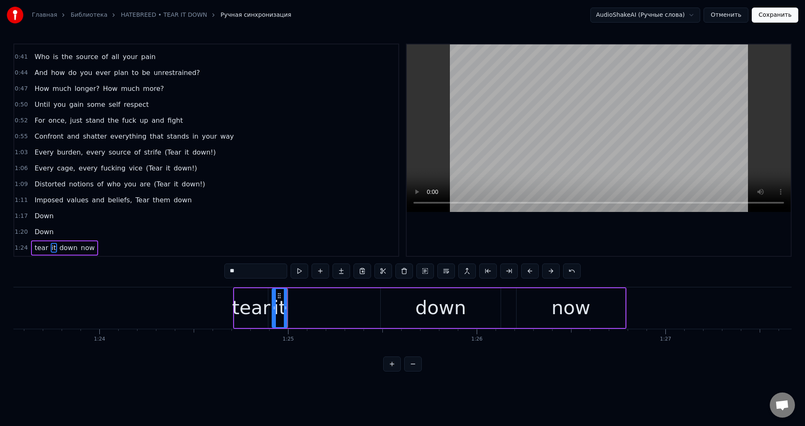
type input "****"
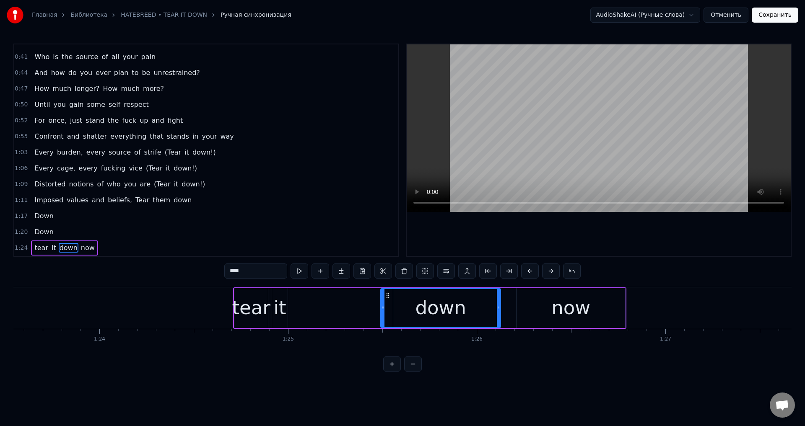
drag, startPoint x: 386, startPoint y: 295, endPoint x: 324, endPoint y: 309, distance: 63.7
click at [324, 309] on div "tear it down now" at bounding box center [429, 309] width 393 height 42
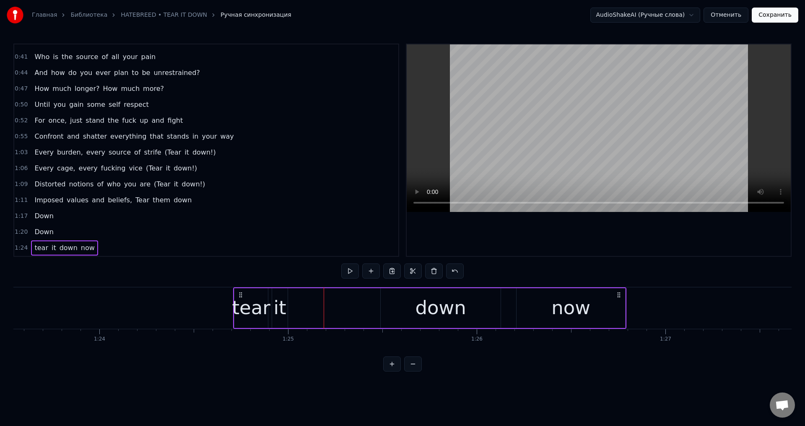
click at [394, 301] on div "down" at bounding box center [441, 308] width 120 height 40
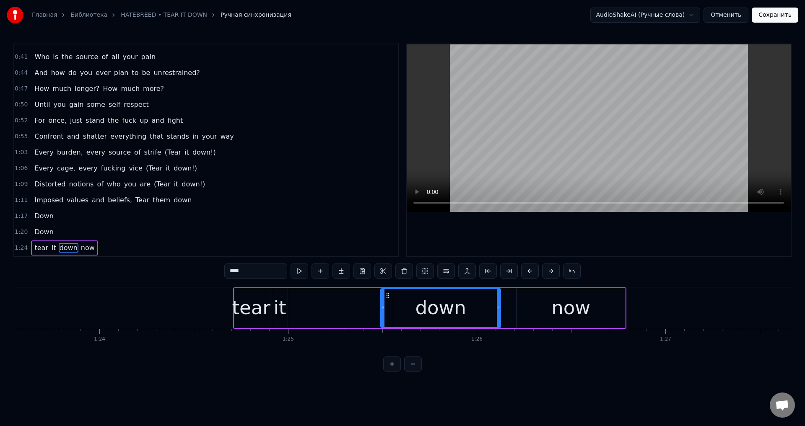
drag, startPoint x: 389, startPoint y: 296, endPoint x: 359, endPoint y: 304, distance: 31.5
click at [354, 304] on div "tear it down now" at bounding box center [429, 309] width 393 height 42
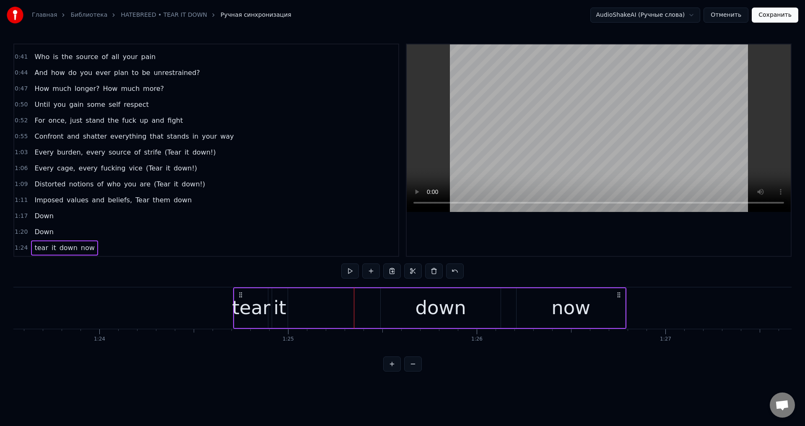
click at [395, 306] on div "down" at bounding box center [441, 308] width 120 height 40
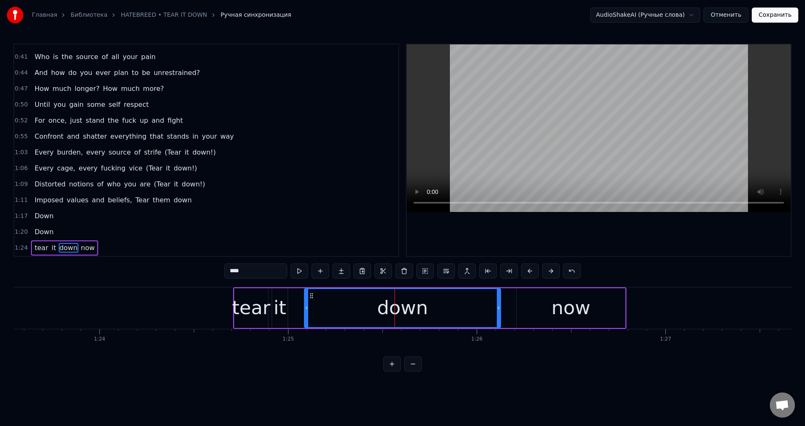
drag, startPoint x: 381, startPoint y: 306, endPoint x: 307, endPoint y: 311, distance: 74.4
click at [307, 311] on icon at bounding box center [306, 308] width 3 height 7
click at [496, 307] on div "down" at bounding box center [402, 308] width 195 height 38
click at [502, 305] on div "tear it down now" at bounding box center [429, 309] width 393 height 42
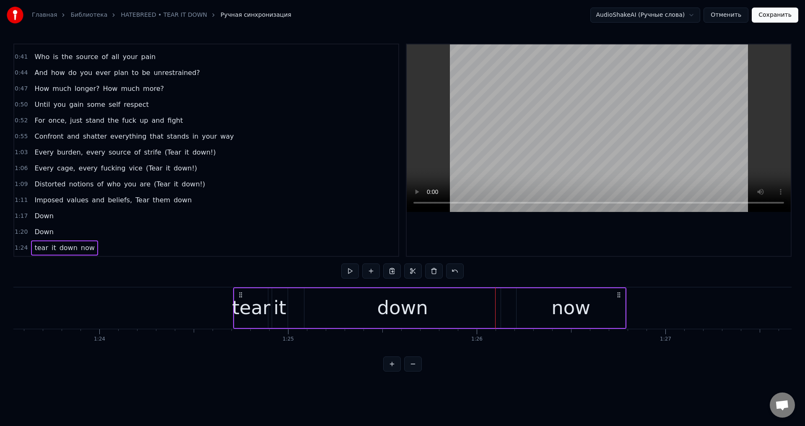
click at [494, 306] on div "down" at bounding box center [402, 308] width 196 height 40
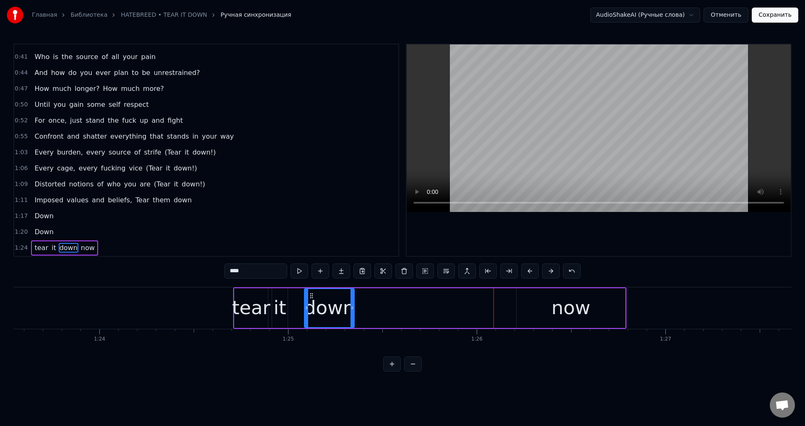
drag, startPoint x: 499, startPoint y: 306, endPoint x: 353, endPoint y: 312, distance: 146.5
click at [353, 312] on div at bounding box center [352, 308] width 3 height 38
click at [527, 301] on div "now" at bounding box center [571, 308] width 109 height 40
type input "***"
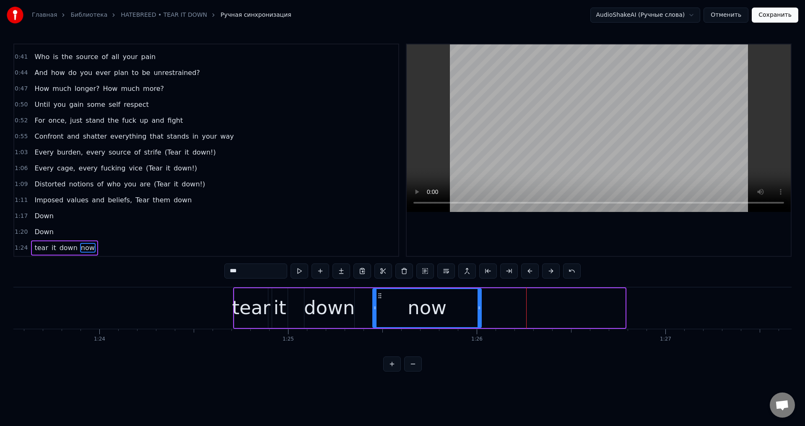
drag, startPoint x: 522, startPoint y: 295, endPoint x: 379, endPoint y: 316, distance: 144.9
click at [379, 316] on div "now" at bounding box center [427, 308] width 108 height 38
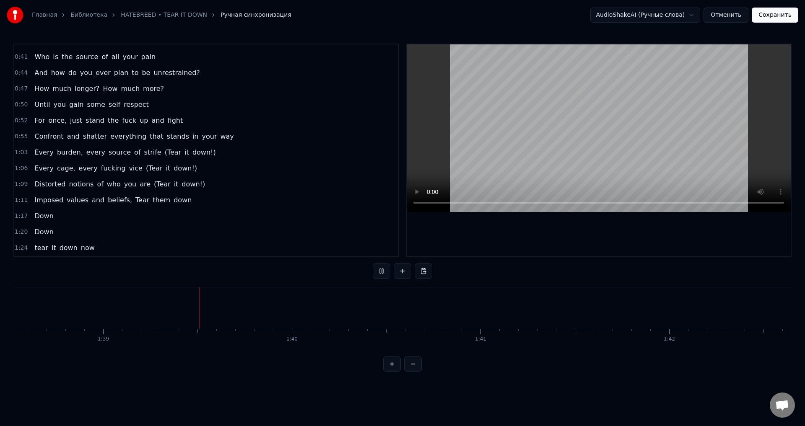
scroll to position [0, 18593]
click at [378, 270] on button at bounding box center [382, 271] width 18 height 15
click at [239, 279] on div "0:13 Tear it down now 0:36 How much more can you possibly take? 0:38 How many b…" at bounding box center [402, 208] width 778 height 328
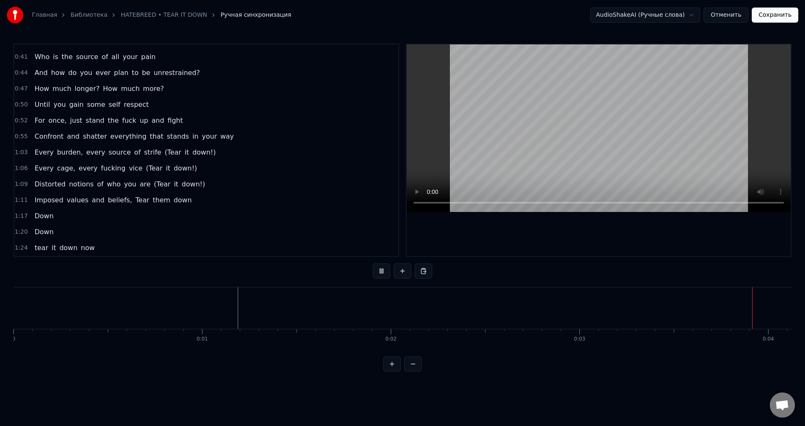
click at [790, 16] on button "Сохранить" at bounding box center [775, 15] width 47 height 15
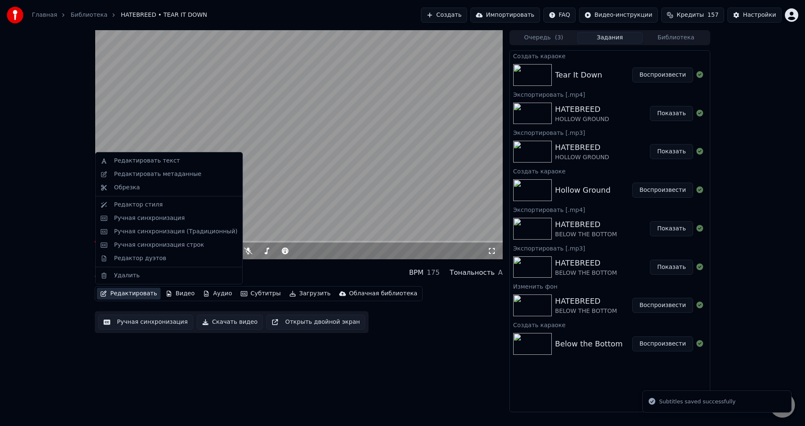
click at [124, 300] on button "Редактировать" at bounding box center [129, 294] width 64 height 12
click at [159, 175] on div "Редактировать метаданные" at bounding box center [157, 174] width 87 height 8
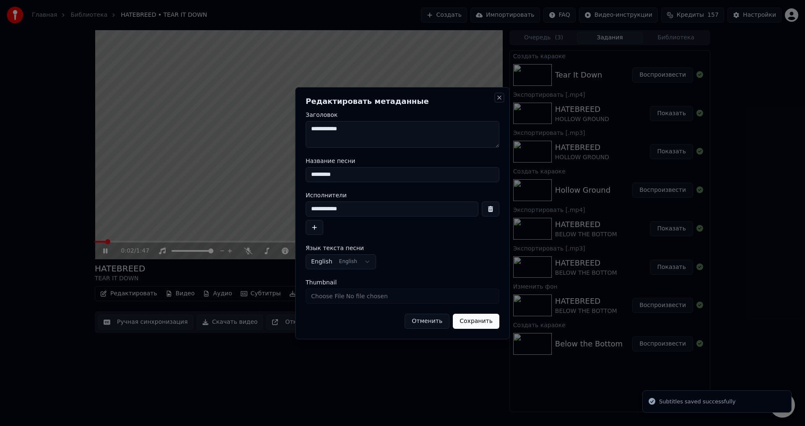
click at [500, 98] on button "Close" at bounding box center [499, 97] width 7 height 7
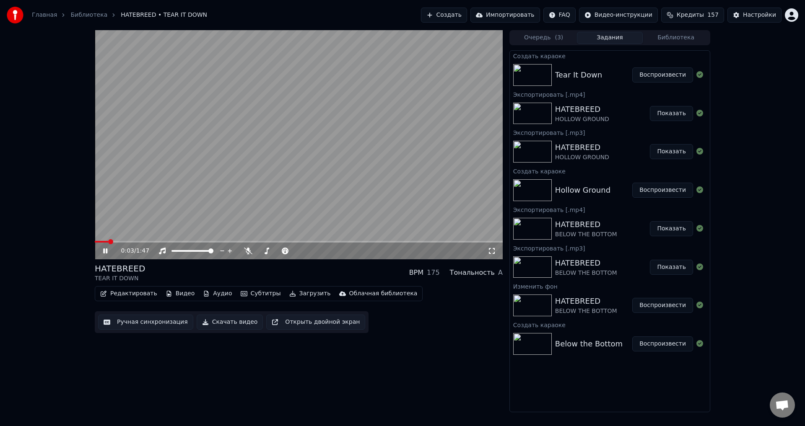
click at [170, 312] on div "Ручная синхронизация Скачать видео Открыть двойной экран" at bounding box center [232, 323] width 274 height 22
click at [164, 325] on button "Ручная синхронизация" at bounding box center [145, 322] width 95 height 15
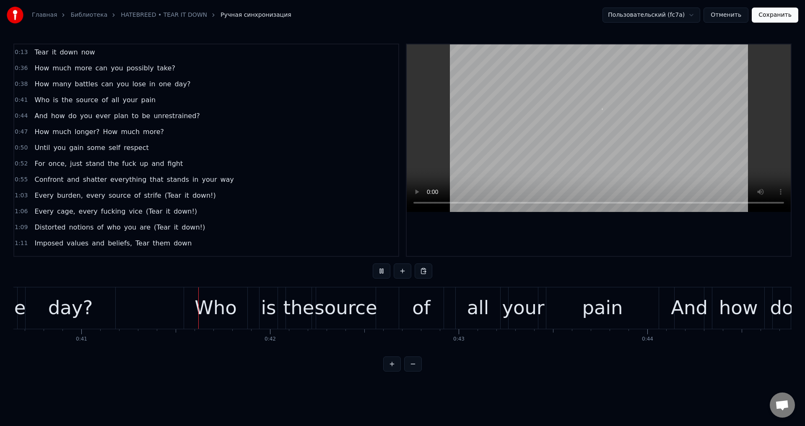
scroll to position [0, 7689]
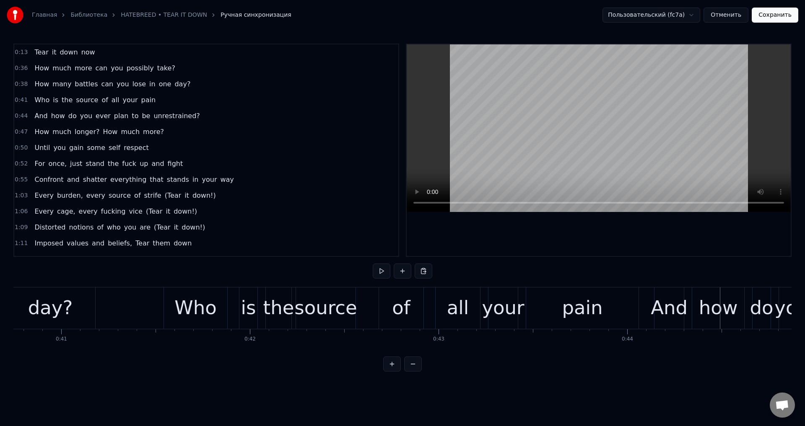
click at [195, 306] on div "Who" at bounding box center [195, 308] width 42 height 29
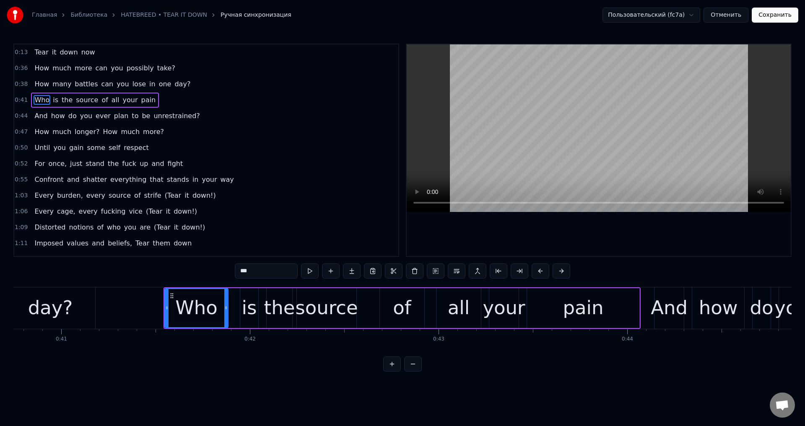
click at [245, 307] on div "is" at bounding box center [249, 308] width 15 height 29
drag, startPoint x: 247, startPoint y: 295, endPoint x: 241, endPoint y: 296, distance: 6.3
click at [241, 296] on icon at bounding box center [241, 296] width 7 height 7
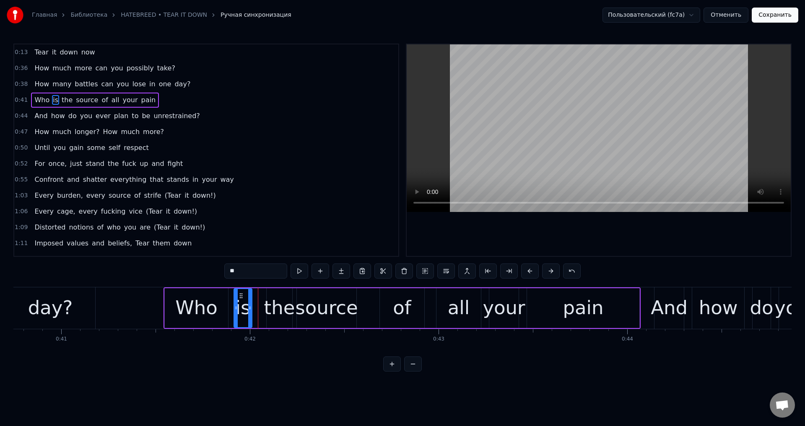
click at [287, 296] on div "the" at bounding box center [279, 308] width 31 height 29
drag, startPoint x: 273, startPoint y: 294, endPoint x: 267, endPoint y: 295, distance: 5.7
click at [267, 295] on icon at bounding box center [268, 296] width 7 height 7
click at [310, 301] on div "source" at bounding box center [326, 308] width 62 height 29
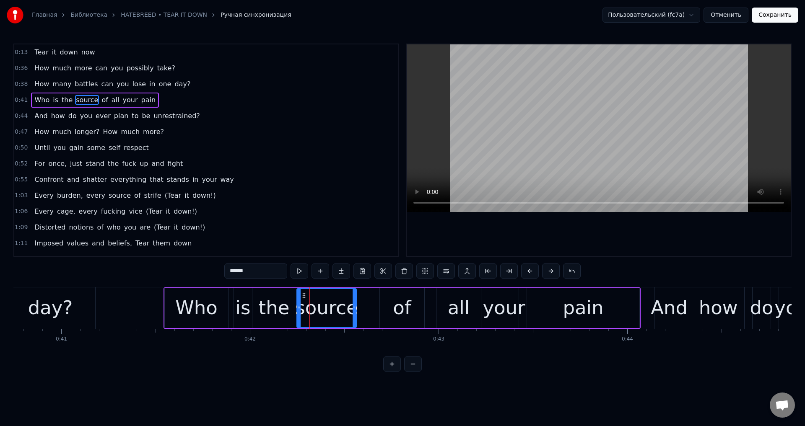
click at [281, 302] on div "the" at bounding box center [274, 308] width 31 height 29
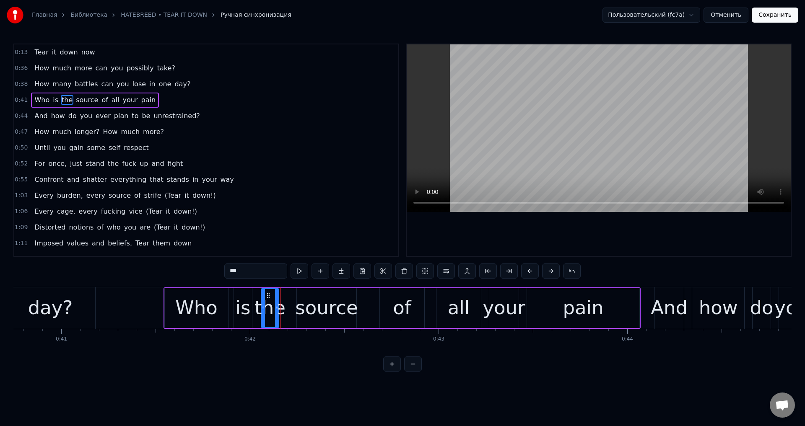
drag, startPoint x: 286, startPoint y: 306, endPoint x: 278, endPoint y: 309, distance: 8.5
click at [278, 309] on icon at bounding box center [276, 308] width 3 height 7
click at [311, 307] on div "source" at bounding box center [326, 308] width 62 height 29
drag, startPoint x: 299, startPoint y: 307, endPoint x: 286, endPoint y: 308, distance: 12.3
click at [286, 308] on icon at bounding box center [286, 308] width 3 height 7
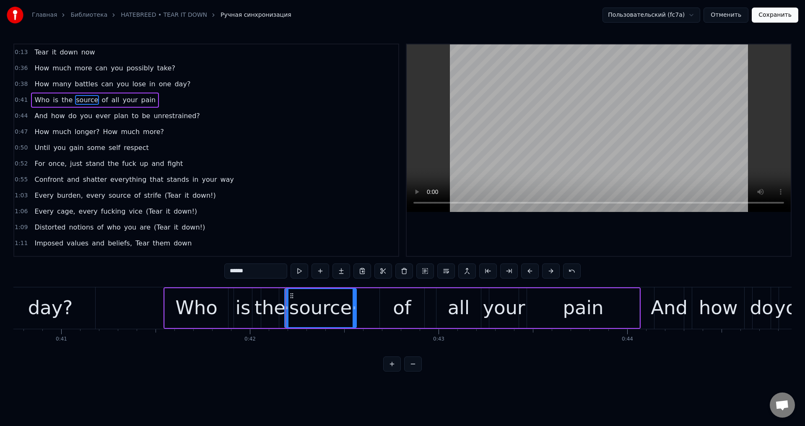
click at [392, 299] on div "of" at bounding box center [402, 308] width 44 height 40
type input "**"
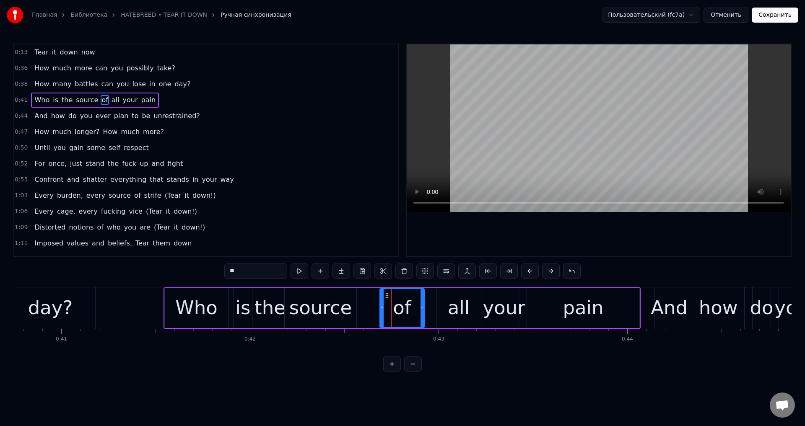
drag, startPoint x: 387, startPoint y: 296, endPoint x: 377, endPoint y: 299, distance: 10.0
click at [377, 299] on div "Who is the source of all your pain" at bounding box center [402, 309] width 477 height 42
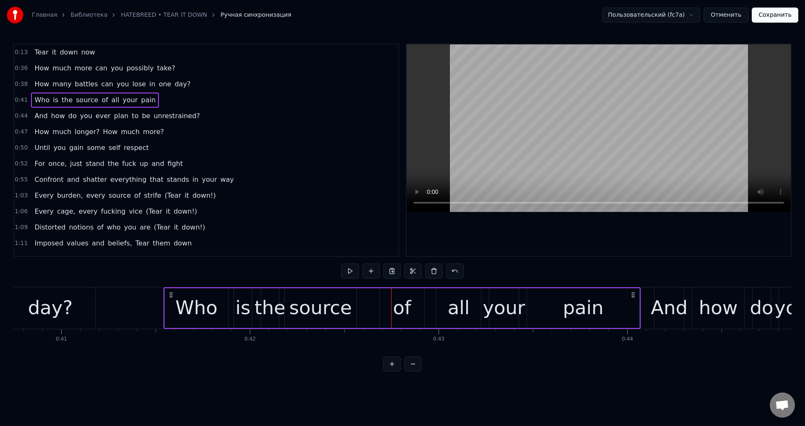
click at [387, 303] on div "of" at bounding box center [402, 308] width 44 height 40
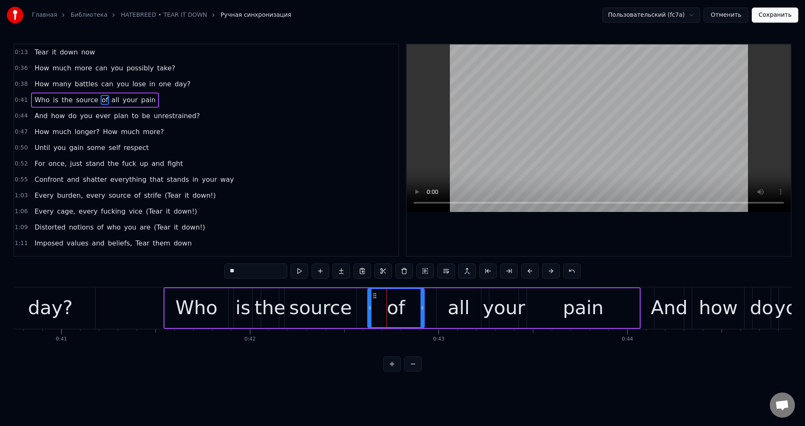
drag, startPoint x: 380, startPoint y: 307, endPoint x: 367, endPoint y: 310, distance: 13.7
click at [368, 310] on icon at bounding box center [369, 308] width 3 height 7
drag, startPoint x: 422, startPoint y: 309, endPoint x: 412, endPoint y: 311, distance: 10.8
click at [412, 311] on icon at bounding box center [411, 308] width 3 height 7
click at [445, 308] on div "all" at bounding box center [459, 308] width 44 height 40
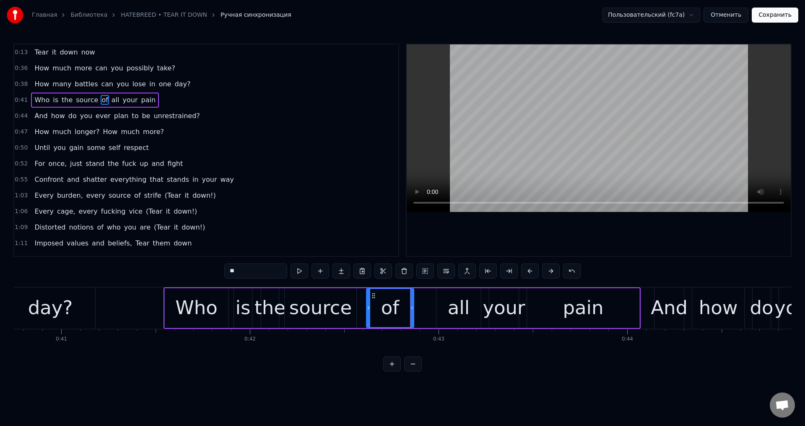
type input "***"
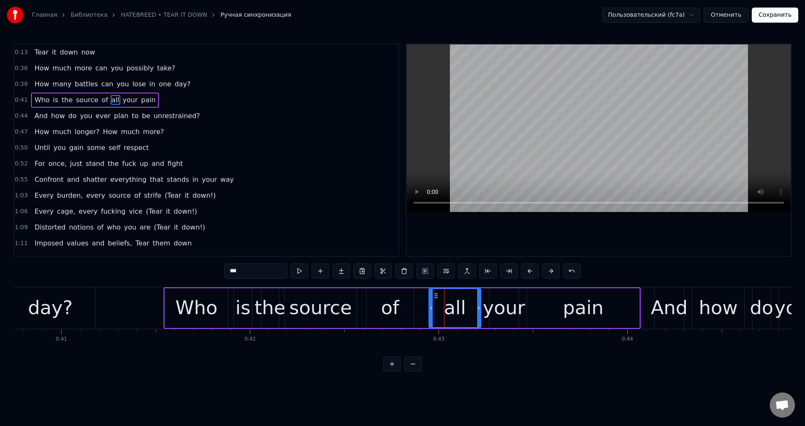
drag, startPoint x: 438, startPoint y: 309, endPoint x: 431, endPoint y: 310, distance: 7.7
click at [431, 310] on icon at bounding box center [430, 308] width 3 height 7
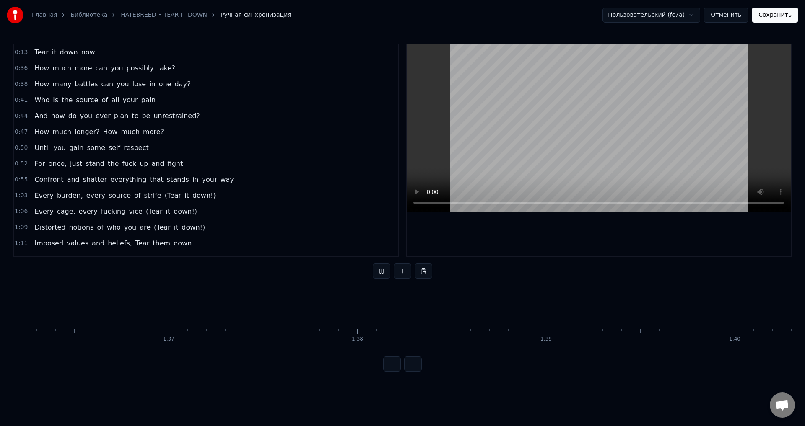
scroll to position [0, 18294]
click at [786, 16] on button "Сохранить" at bounding box center [775, 15] width 47 height 15
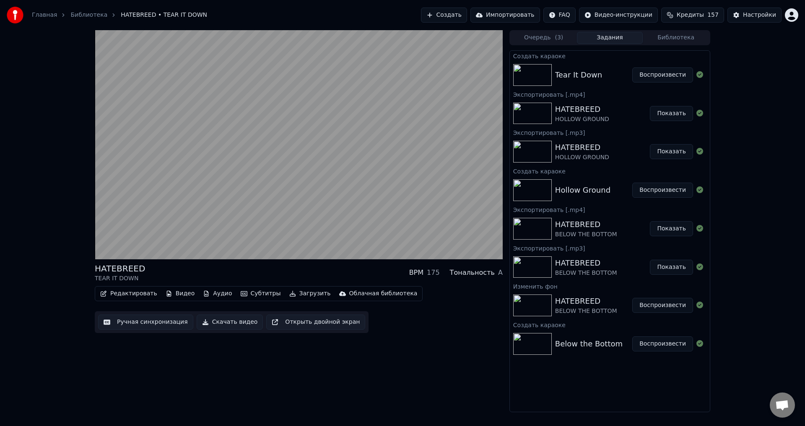
click at [297, 276] on div "HATEBREED TEAR IT DOWN BPM 175 Тональность A" at bounding box center [299, 273] width 408 height 20
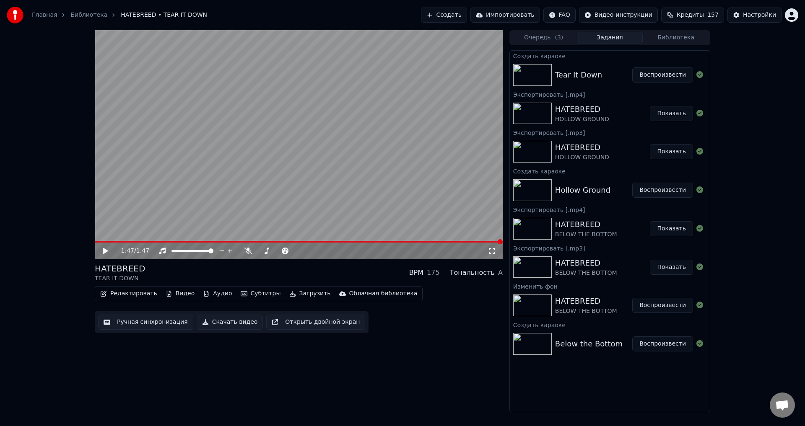
click at [356, 242] on span at bounding box center [299, 242] width 408 height 2
click at [330, 241] on video at bounding box center [299, 144] width 408 height 229
click at [323, 242] on span at bounding box center [226, 242] width 263 height 2
click at [294, 242] on span at bounding box center [210, 242] width 231 height 2
click at [293, 194] on video at bounding box center [299, 144] width 408 height 229
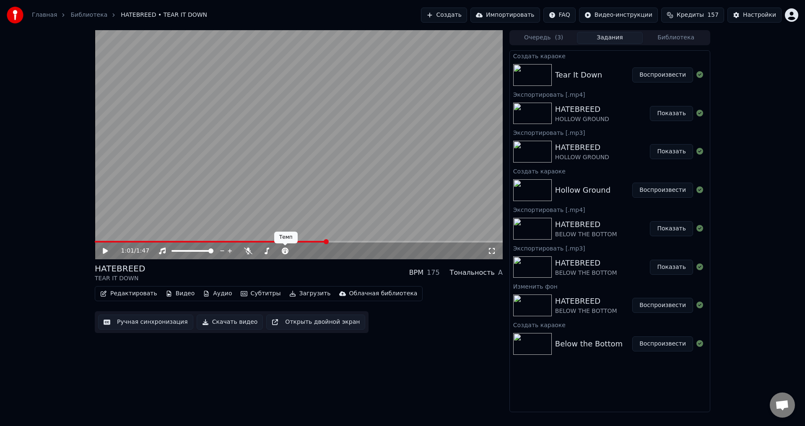
click at [287, 292] on button "Загрузить" at bounding box center [310, 294] width 48 height 12
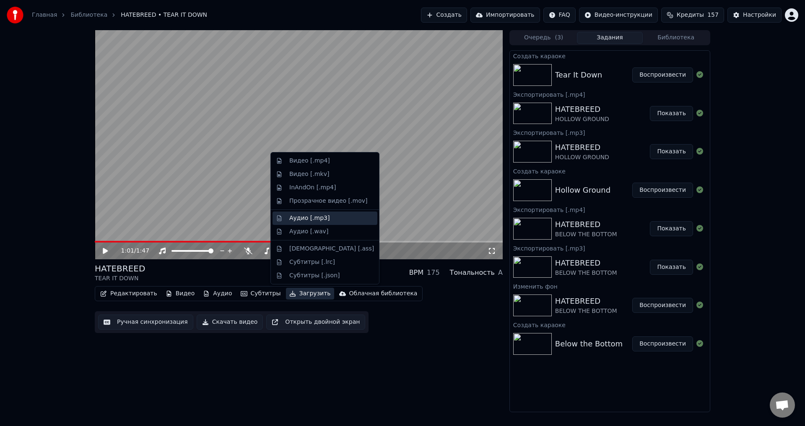
click at [314, 220] on div "Аудио [.mp3]" at bounding box center [309, 218] width 40 height 8
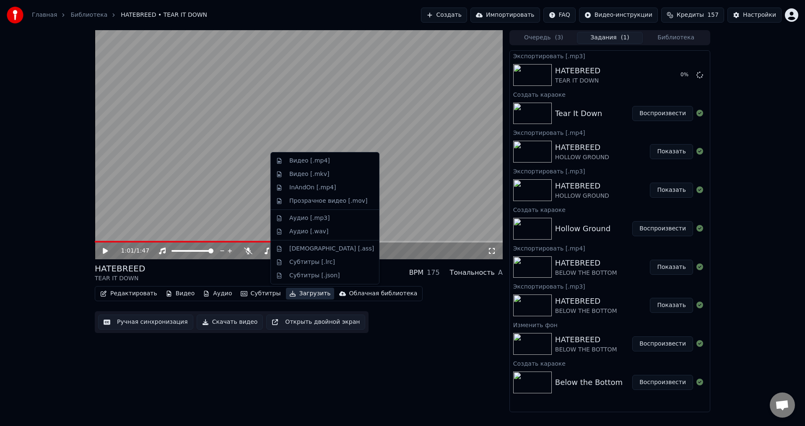
click at [294, 291] on button "Загрузить" at bounding box center [310, 294] width 48 height 12
click at [304, 160] on div "Видео [.mp4]" at bounding box center [309, 161] width 41 height 8
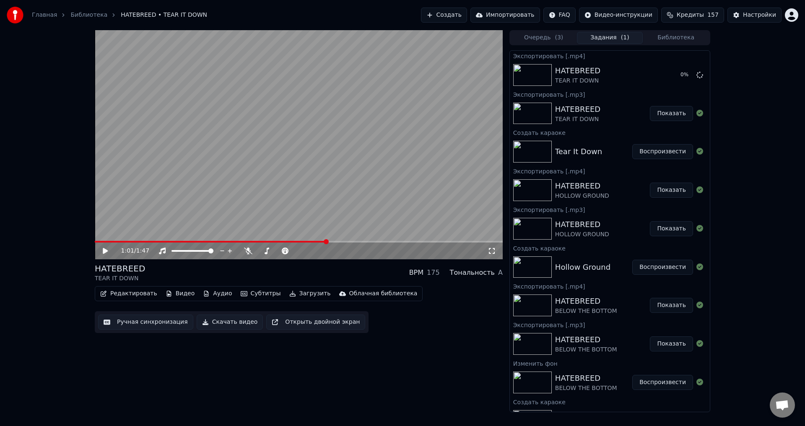
click at [300, 271] on div "HATEBREED TEAR IT DOWN BPM 175 Тональность A" at bounding box center [299, 273] width 408 height 20
click at [665, 80] on button "Показать" at bounding box center [671, 75] width 43 height 15
click at [780, 88] on div "1:01 / 1:47 HATEBREED TEAR IT DOWN BPM 175 Тональность A Редактировать Видео Ау…" at bounding box center [402, 221] width 805 height 382
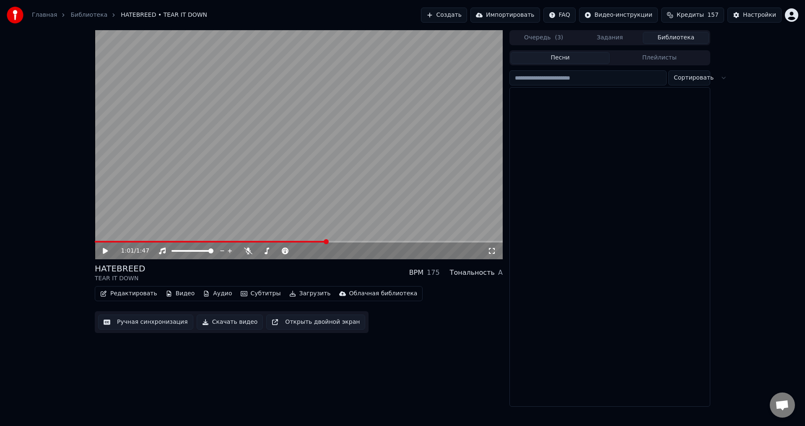
click at [676, 39] on button "Библиотека" at bounding box center [676, 38] width 66 height 12
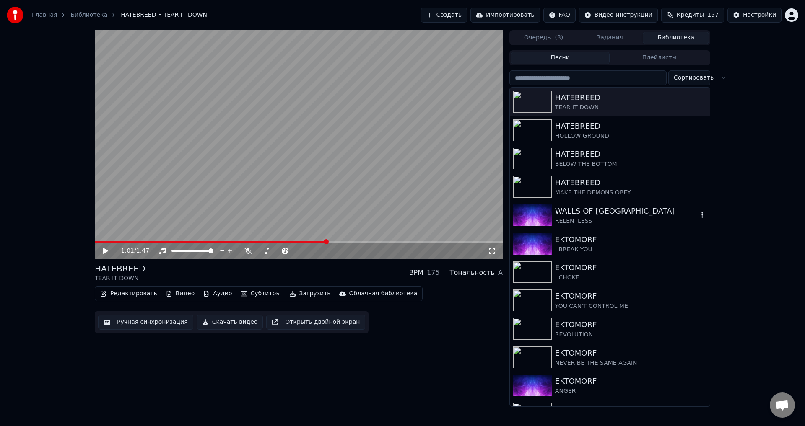
click at [637, 217] on div "RELENTLESS" at bounding box center [626, 221] width 143 height 8
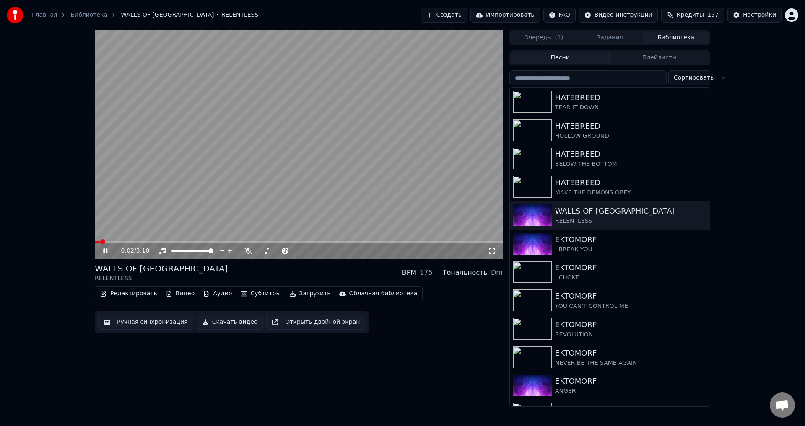
click at [250, 295] on button "Субтитры" at bounding box center [260, 294] width 47 height 12
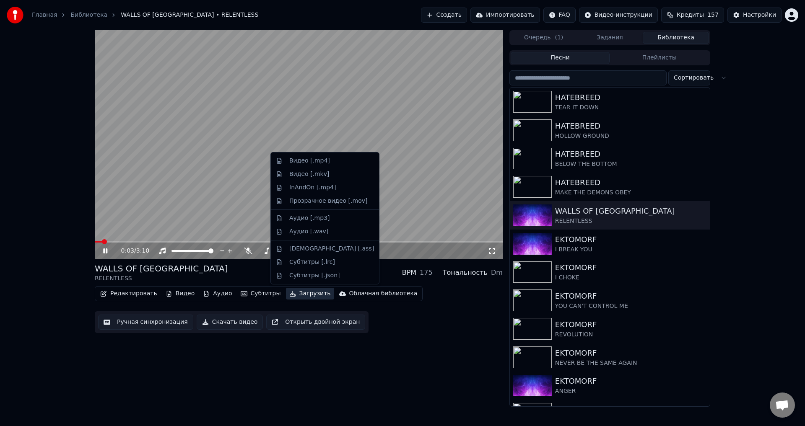
click at [286, 295] on button "Загрузить" at bounding box center [310, 294] width 48 height 12
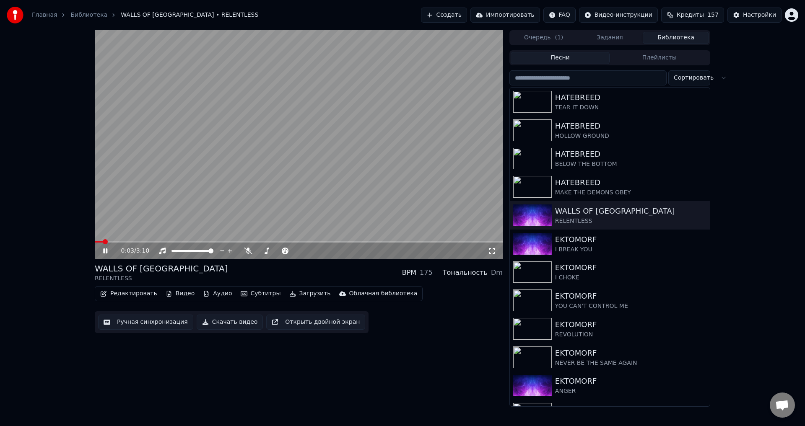
click at [286, 294] on button "Загрузить" at bounding box center [310, 294] width 48 height 12
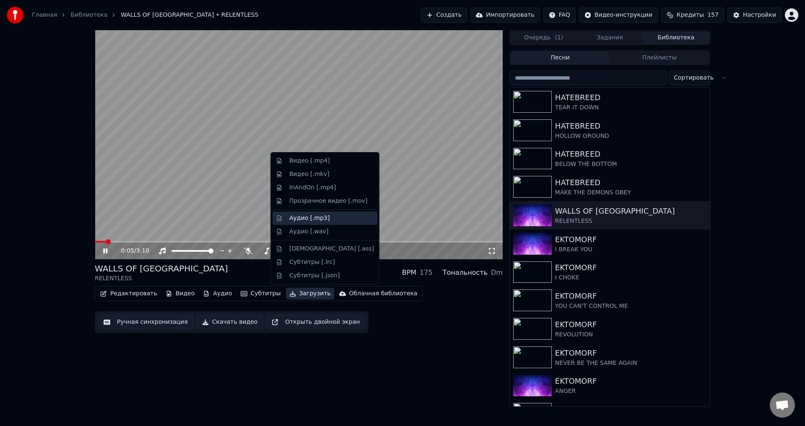
click at [301, 219] on div "Аудио [.mp3]" at bounding box center [309, 218] width 40 height 8
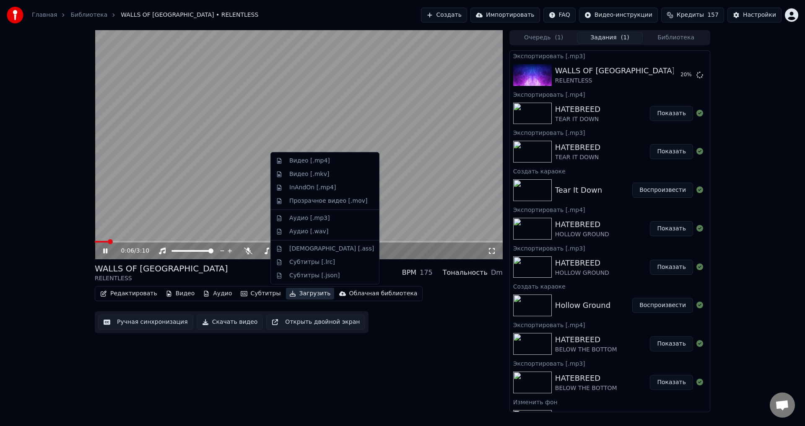
click at [290, 295] on button "Загрузить" at bounding box center [310, 294] width 48 height 12
click at [306, 161] on div "Видео [.mp4]" at bounding box center [309, 161] width 41 height 8
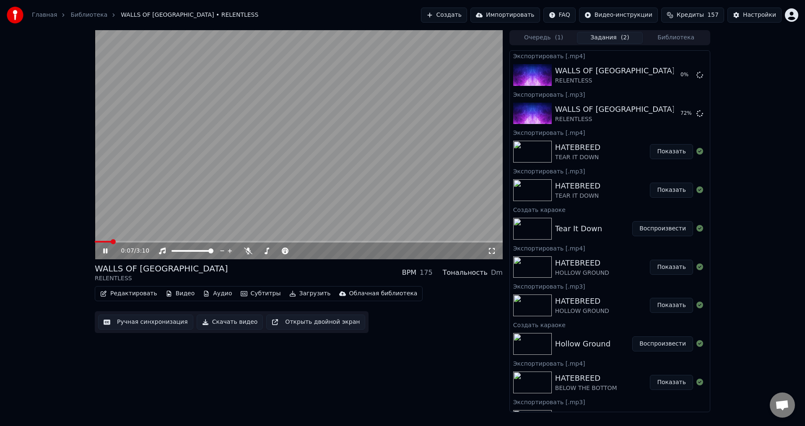
click at [78, 204] on div "0:07 / 3:10 WALLS OF JERICHO RELENTLESS BPM 175 Тональность Dm Редактировать Ви…" at bounding box center [402, 221] width 805 height 382
click at [290, 278] on div "WALLS OF JERICHO RELENTLESS BPM 175 Тональность Dm" at bounding box center [299, 273] width 408 height 20
click at [307, 271] on div "WALLS OF JERICHO RELENTLESS BPM 175 Тональность Dm" at bounding box center [299, 273] width 408 height 20
click at [666, 41] on button "Библиотека" at bounding box center [676, 38] width 66 height 12
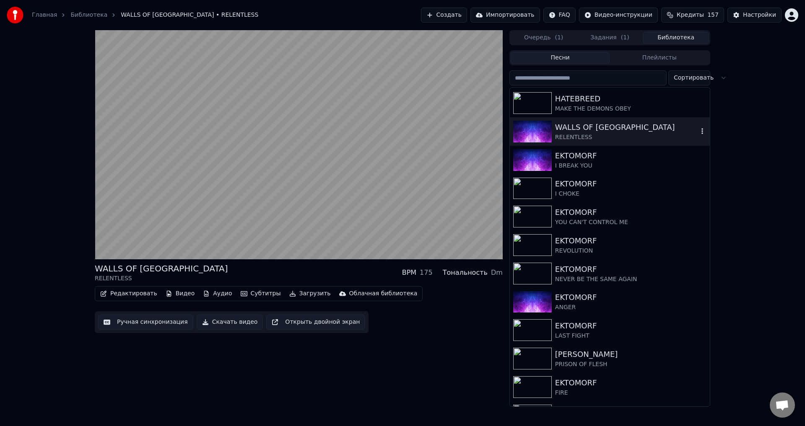
scroll to position [42, 0]
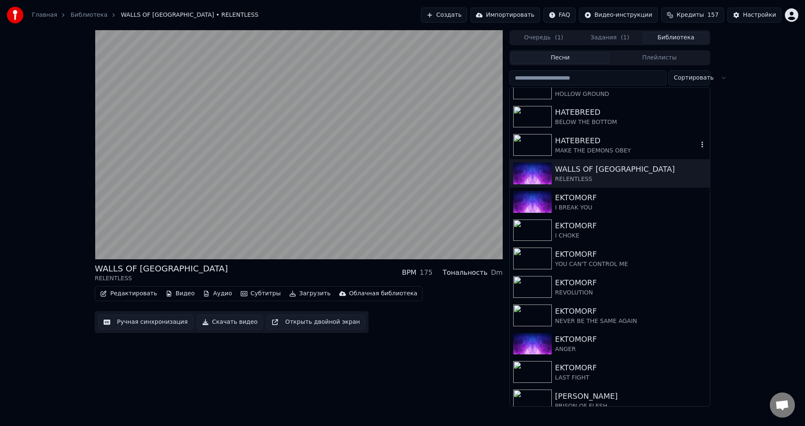
click at [616, 155] on div "MAKE THE DEMONS OBEY" at bounding box center [626, 151] width 143 height 8
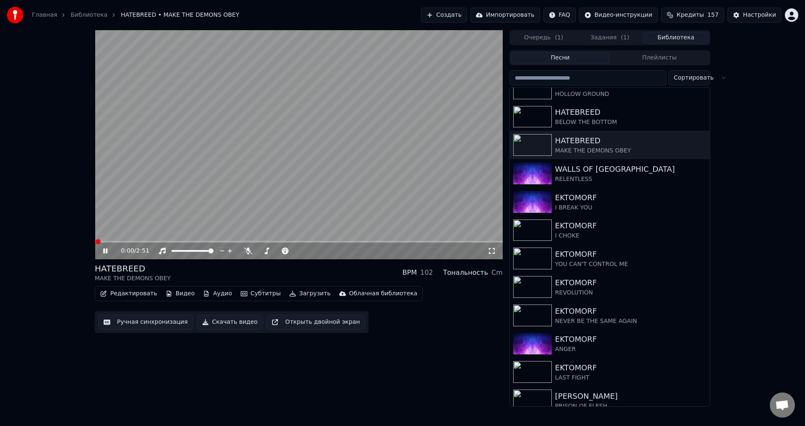
click at [289, 294] on icon "button" at bounding box center [292, 294] width 7 height 6
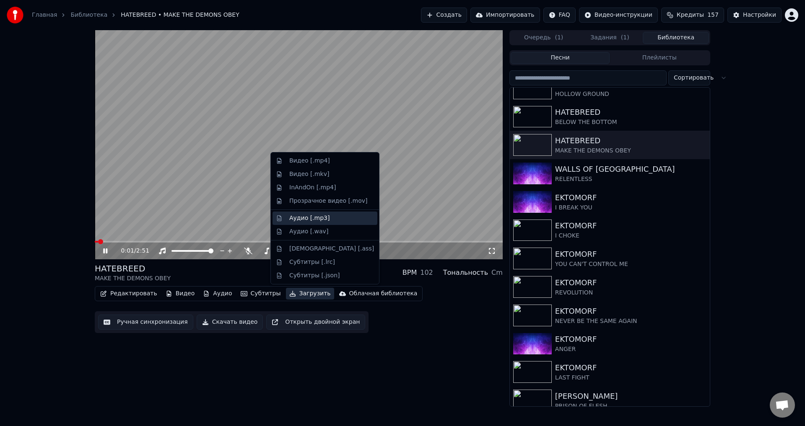
click at [308, 216] on div "Аудио [.mp3]" at bounding box center [309, 218] width 40 height 8
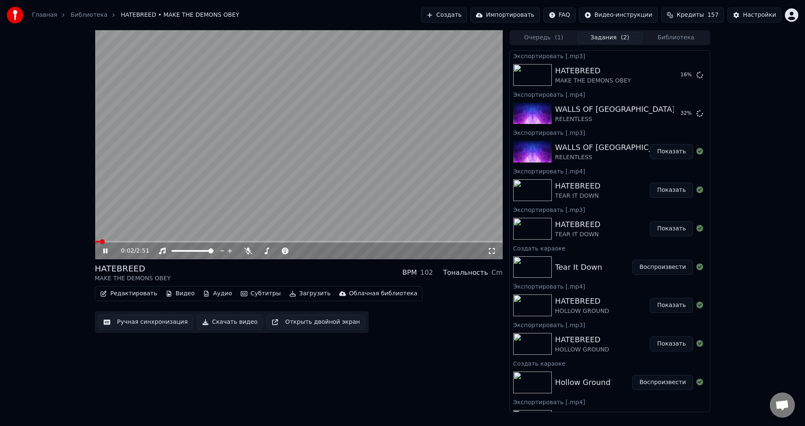
click at [290, 294] on button "Загрузить" at bounding box center [310, 294] width 48 height 12
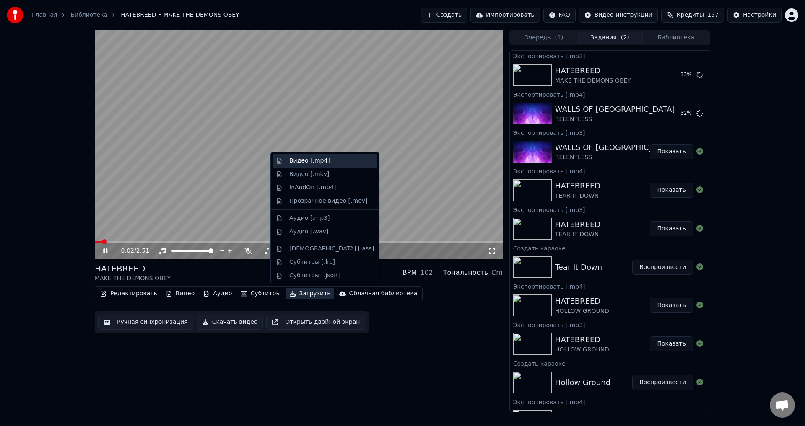
click at [305, 160] on div "Видео [.mp4]" at bounding box center [309, 161] width 41 height 8
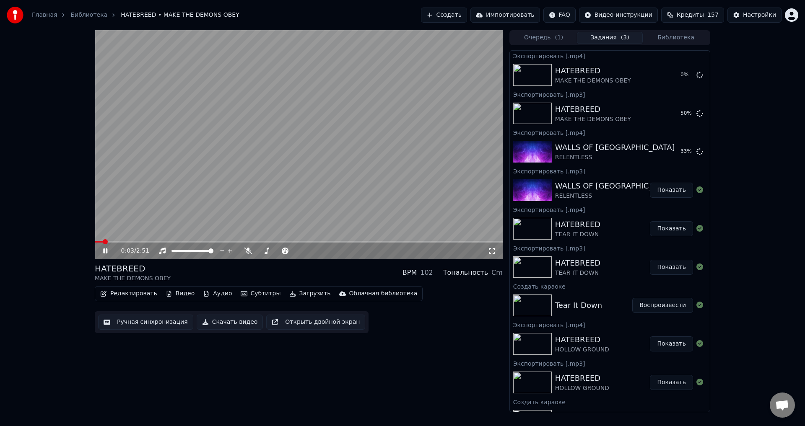
click at [38, 213] on div "0:03 / 2:51 HATEBREED MAKE THE DEMONS OBEY BPM 102 Тональность Cm Редактировать…" at bounding box center [402, 221] width 805 height 382
click at [319, 273] on div "HATEBREED MAKE THE DEMONS OBEY BPM 102 Тональность Cm" at bounding box center [299, 273] width 408 height 20
click at [492, 252] on icon at bounding box center [492, 251] width 8 height 7
click at [328, 172] on video at bounding box center [299, 144] width 408 height 229
click at [95, 243] on span at bounding box center [95, 242] width 0 height 2
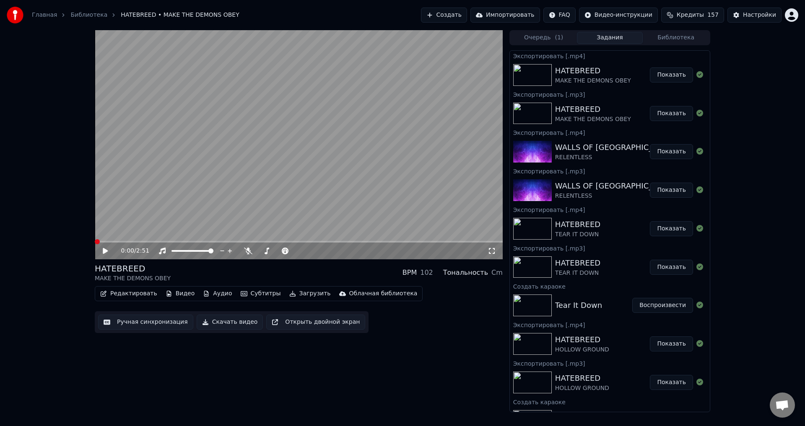
click at [299, 156] on video at bounding box center [299, 144] width 408 height 229
click at [353, 159] on video at bounding box center [299, 144] width 408 height 229
